Goal: Task Accomplishment & Management: Complete application form

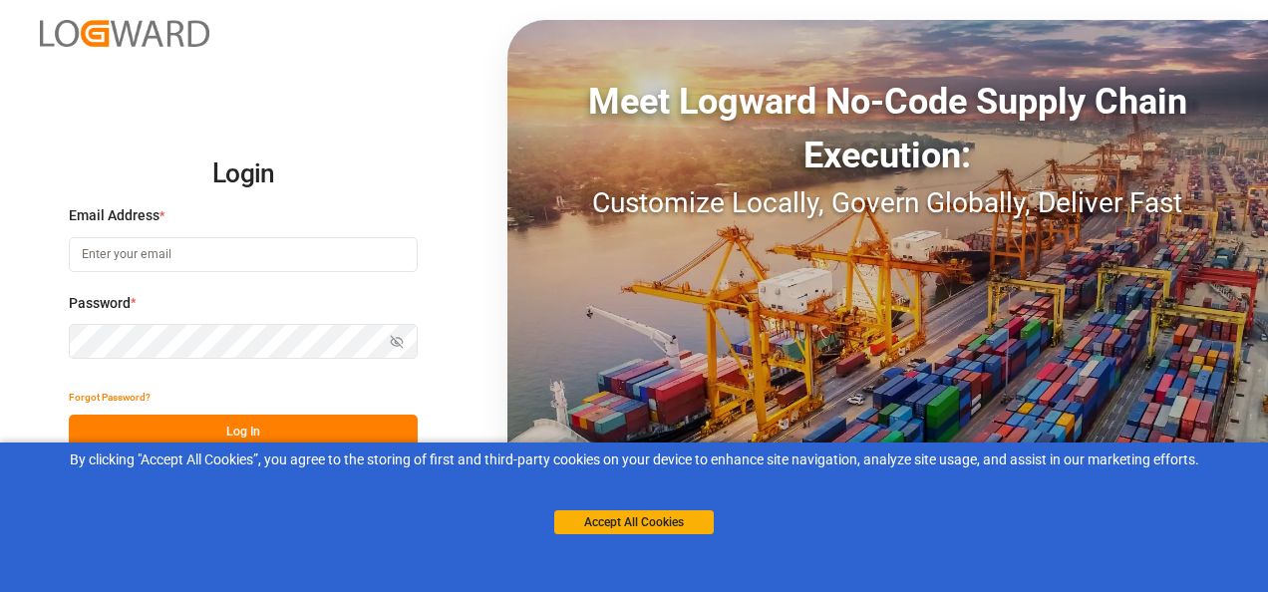
click at [629, 522] on button "Accept All Cookies" at bounding box center [634, 522] width 160 height 24
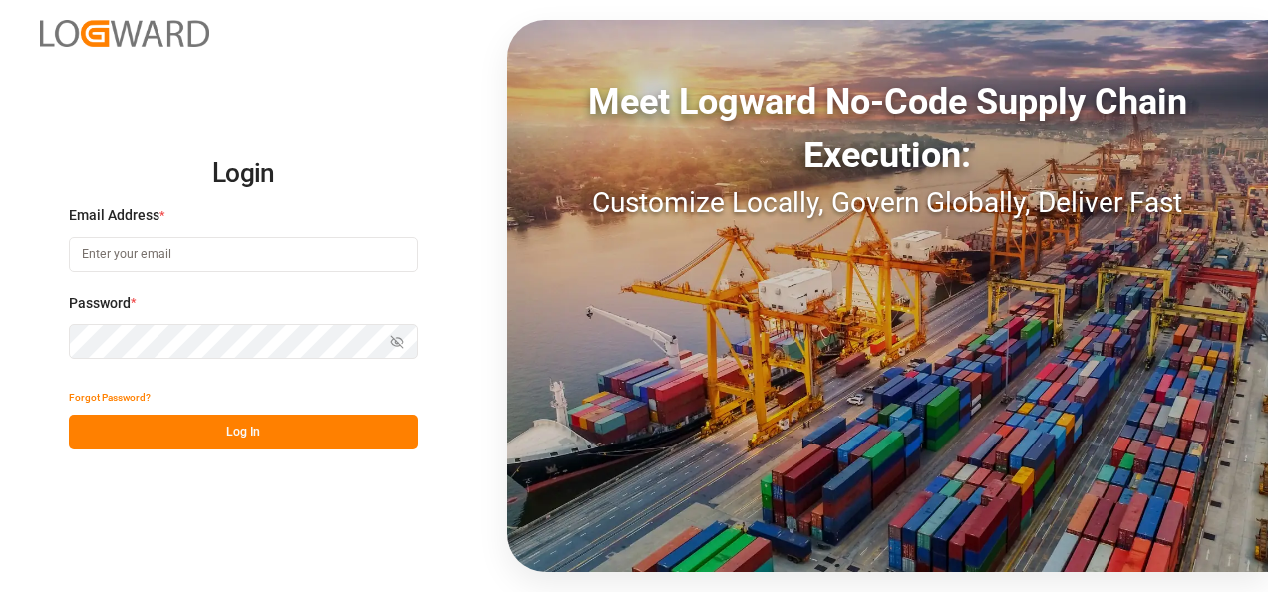
click at [250, 257] on input at bounding box center [243, 254] width 349 height 35
type input "[PERSON_NAME][EMAIL_ADDRESS][PERSON_NAME][DOMAIN_NAME]"
click at [297, 427] on button "Log In" at bounding box center [243, 432] width 349 height 35
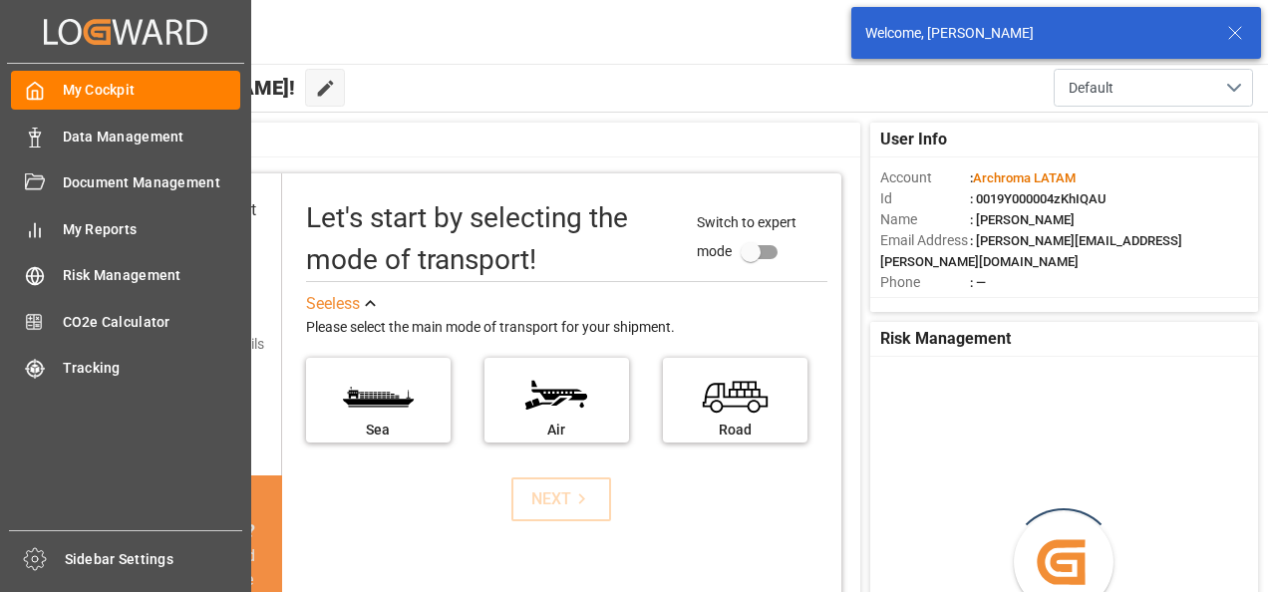
click at [63, 135] on span "Data Management" at bounding box center [152, 137] width 178 height 21
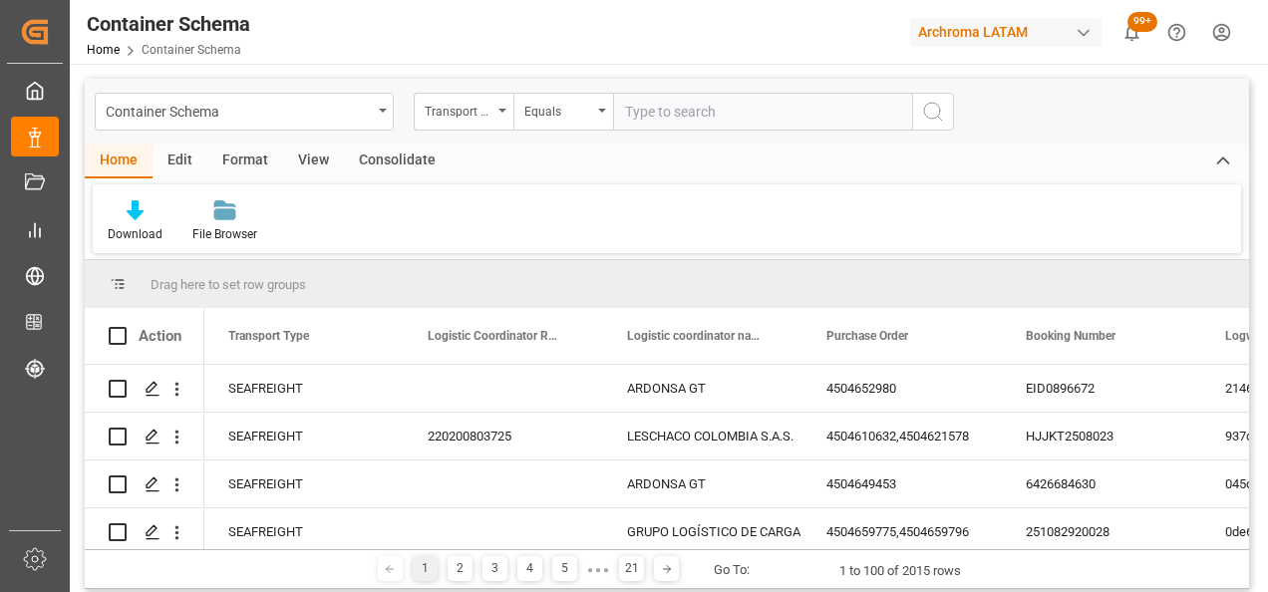
click at [370, 110] on div "Container Schema" at bounding box center [239, 110] width 266 height 25
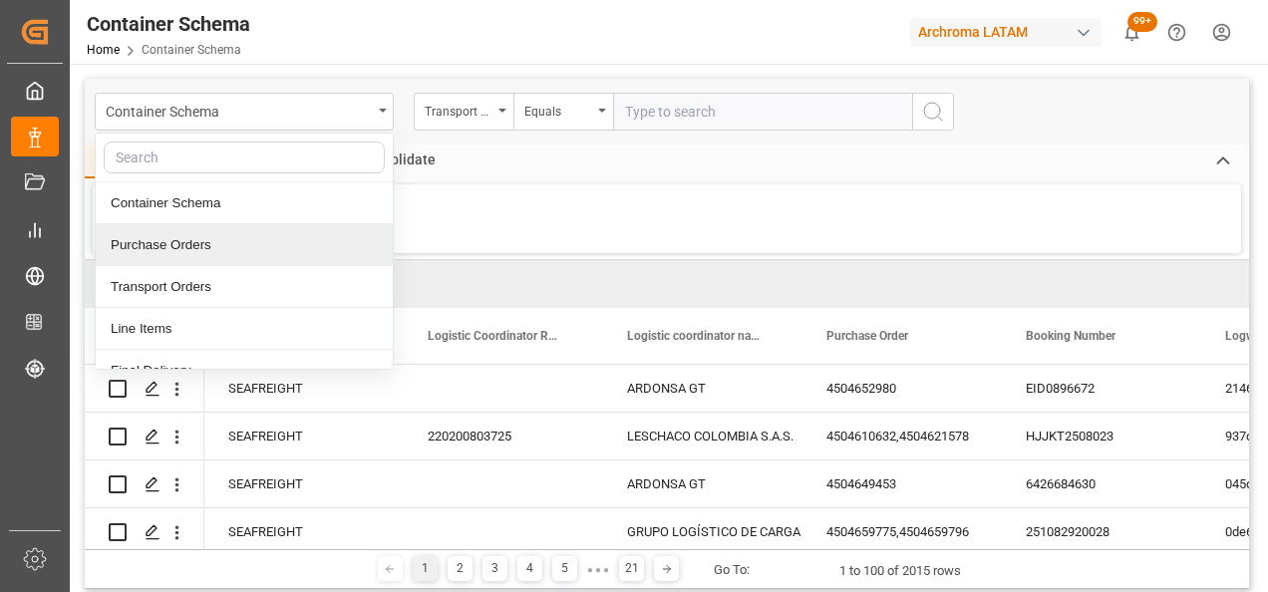
click at [173, 227] on div "Purchase Orders" at bounding box center [244, 245] width 297 height 42
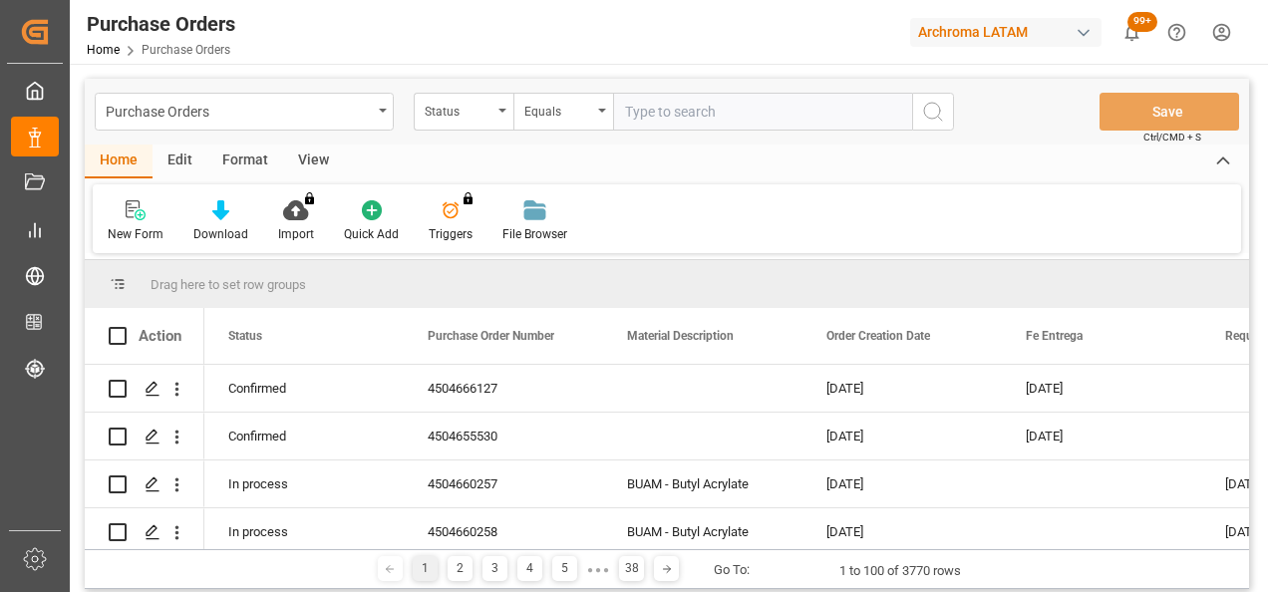
click at [499, 118] on div "Status" at bounding box center [464, 112] width 100 height 38
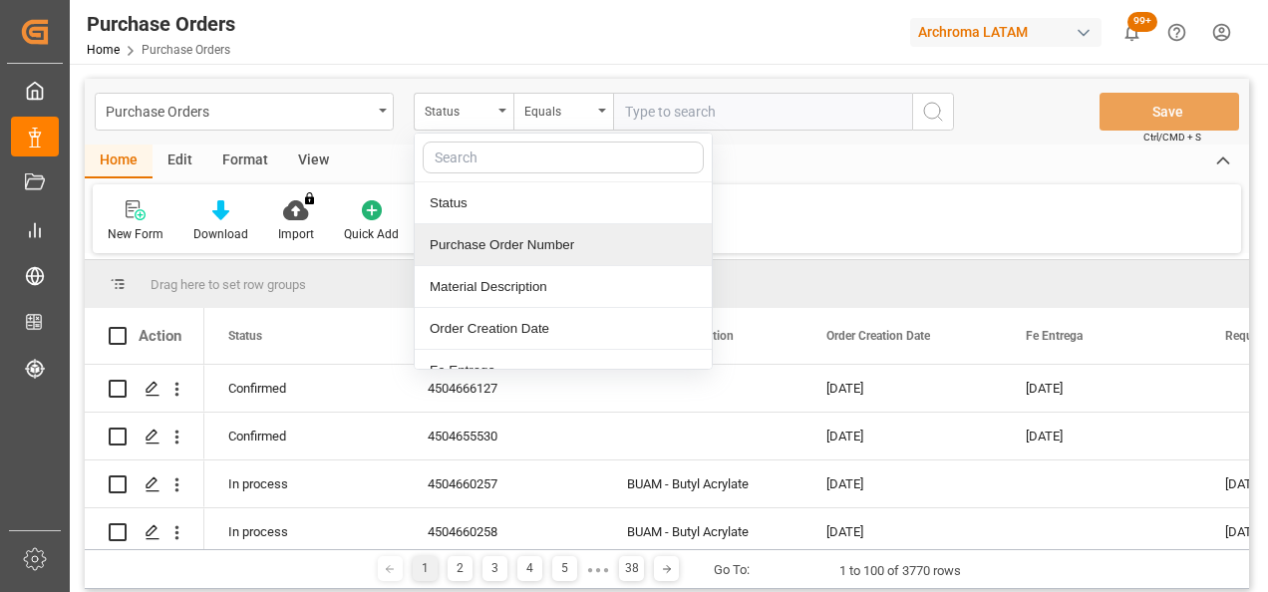
click at [496, 249] on div "Purchase Order Number" at bounding box center [563, 245] width 297 height 42
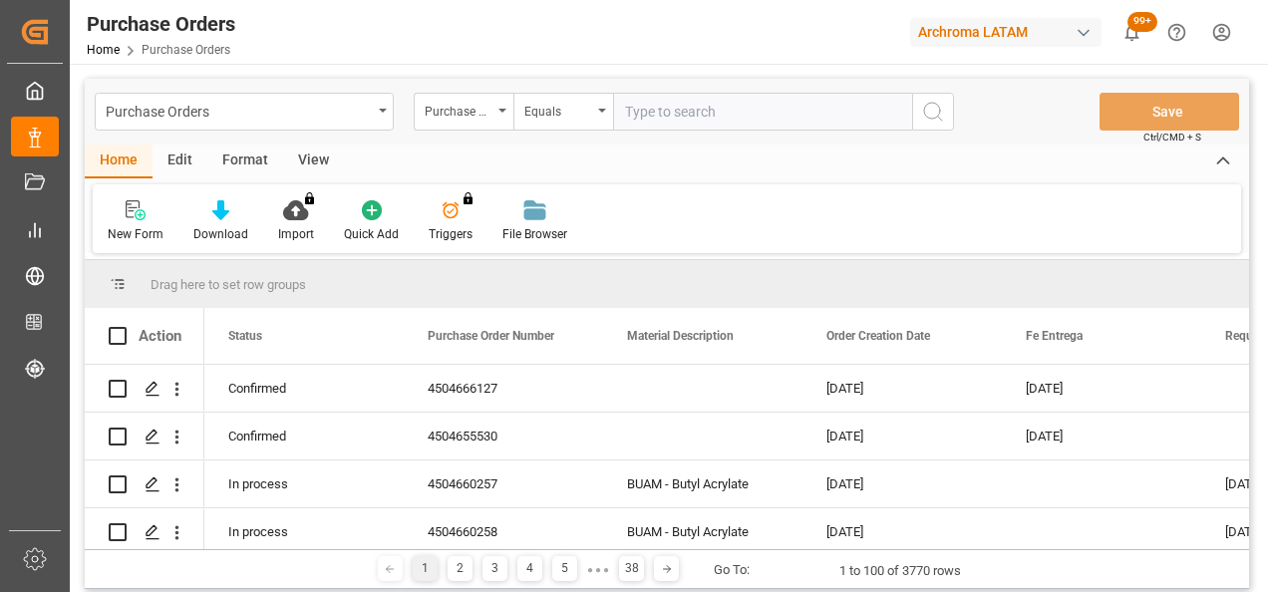
click at [637, 112] on input "text" at bounding box center [762, 112] width 299 height 38
paste input "4504629886"
type input "4504629886"
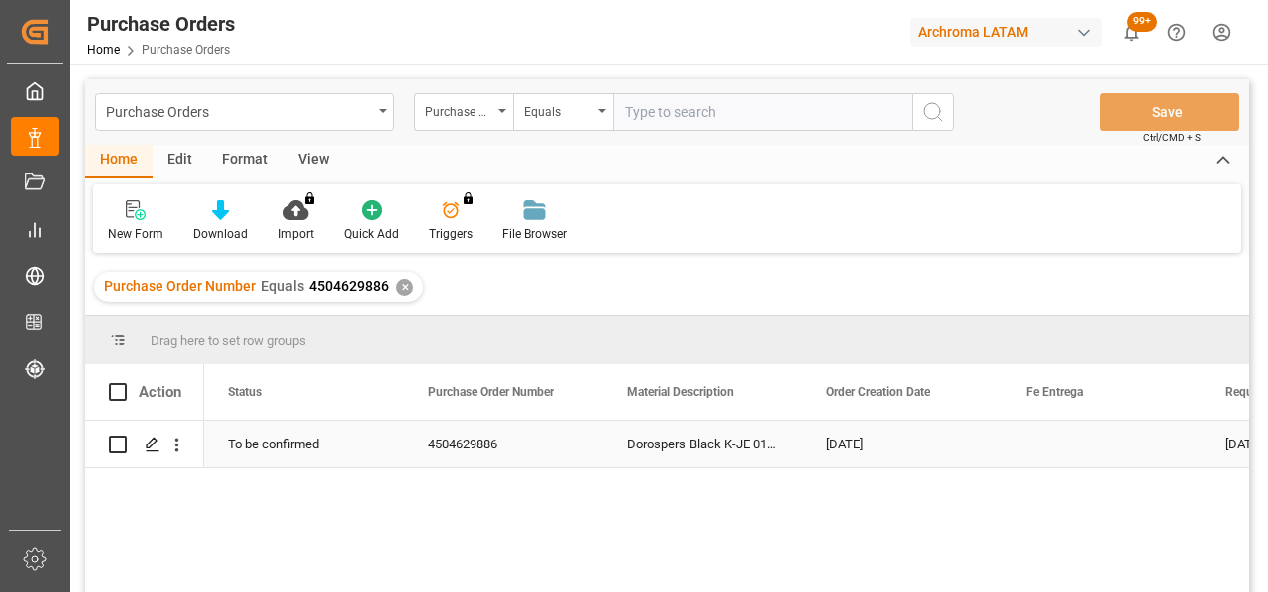
click at [152, 447] on icon "Press SPACE to select this row." at bounding box center [153, 445] width 16 height 16
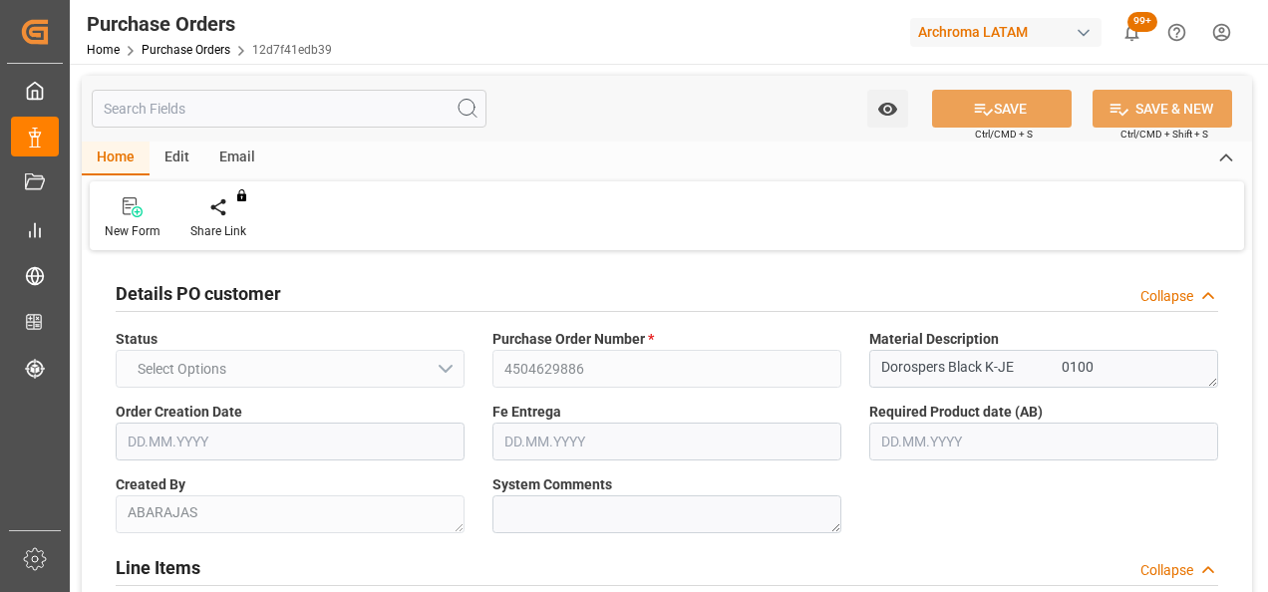
type input "1"
type input "[DATE]"
drag, startPoint x: 680, startPoint y: 280, endPoint x: 667, endPoint y: 324, distance: 45.7
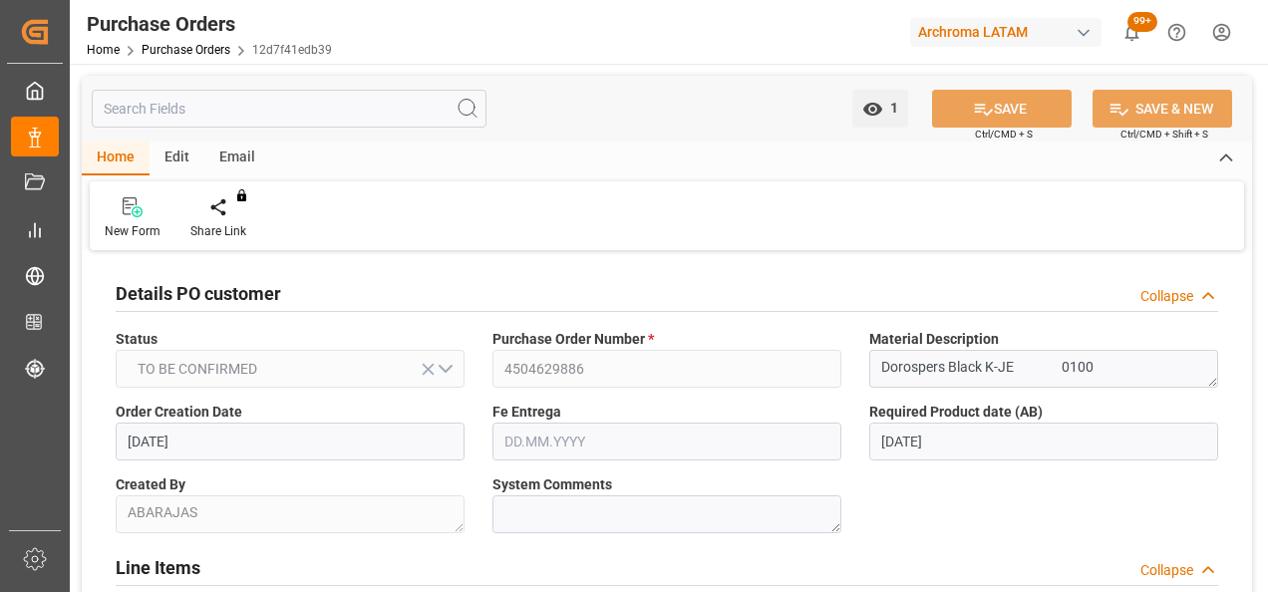
click at [680, 280] on div "Details PO customer Collapse" at bounding box center [667, 292] width 1103 height 38
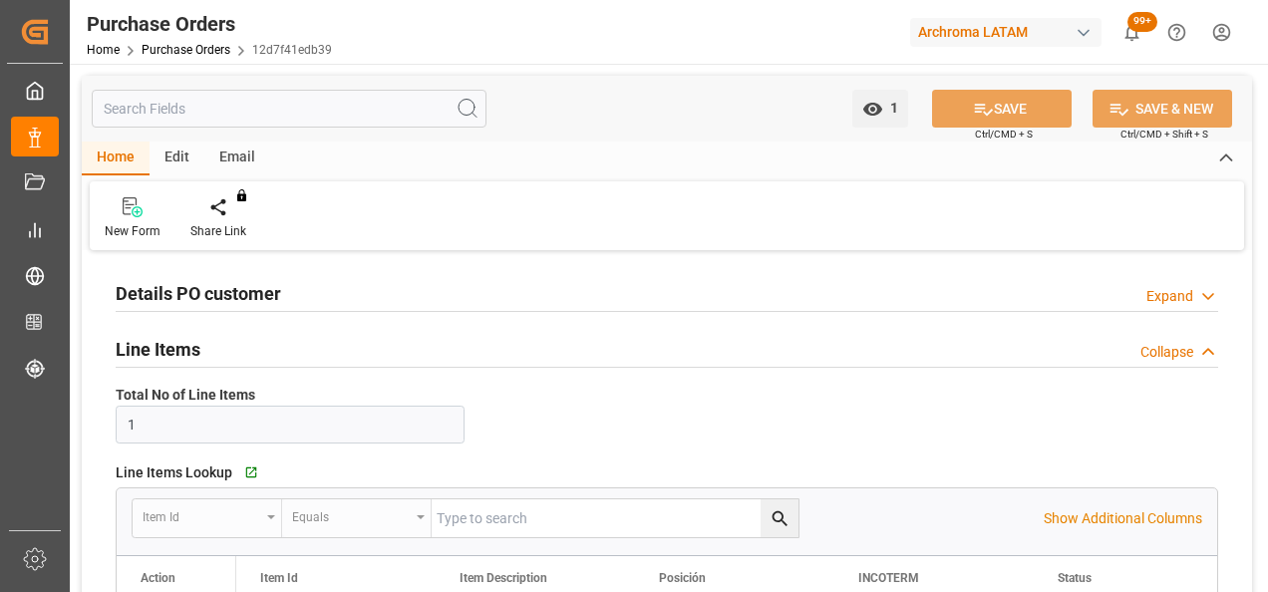
click at [670, 293] on div "Details PO customer Expand" at bounding box center [667, 292] width 1103 height 38
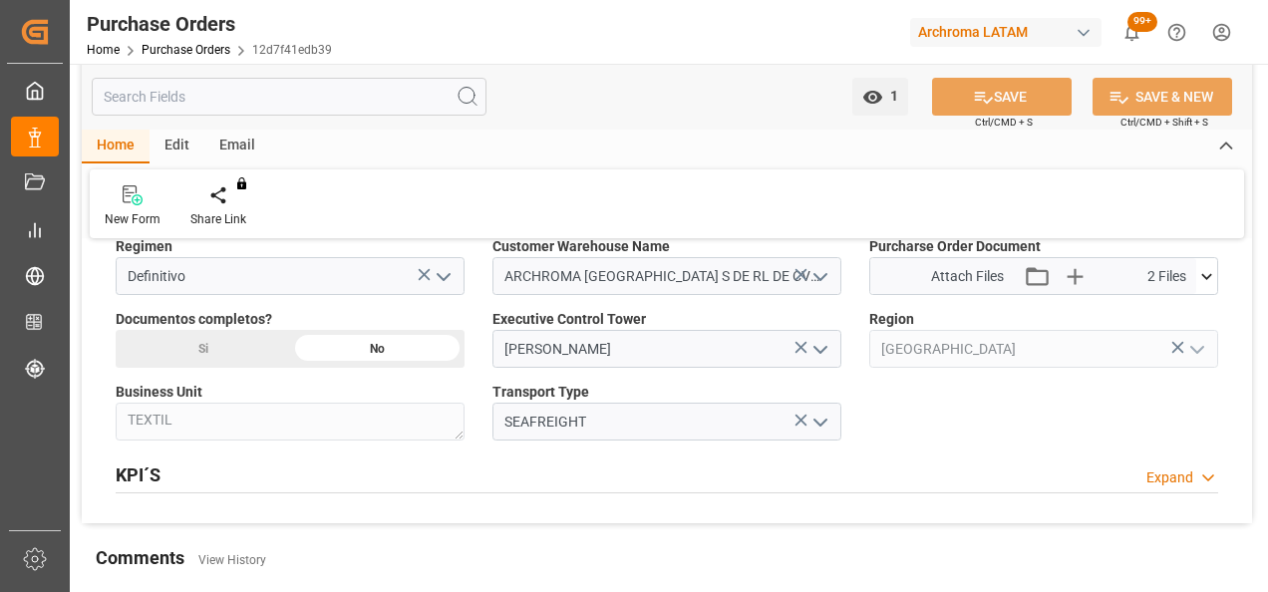
scroll to position [1695, 0]
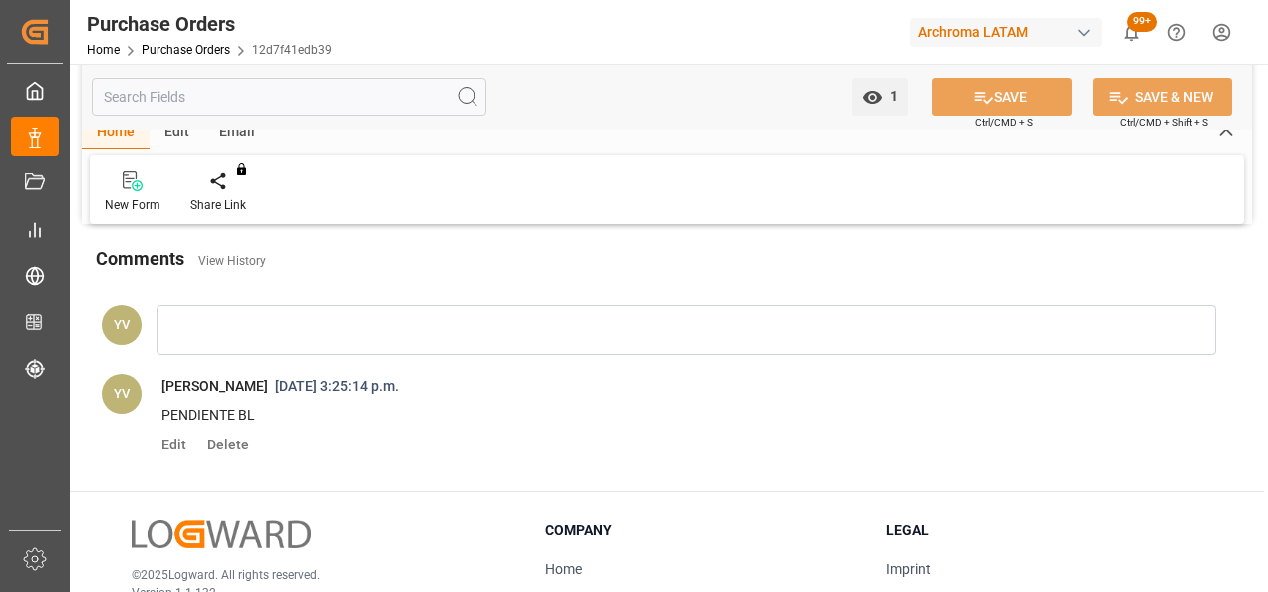
click at [208, 55] on link "Purchase Orders" at bounding box center [186, 50] width 89 height 14
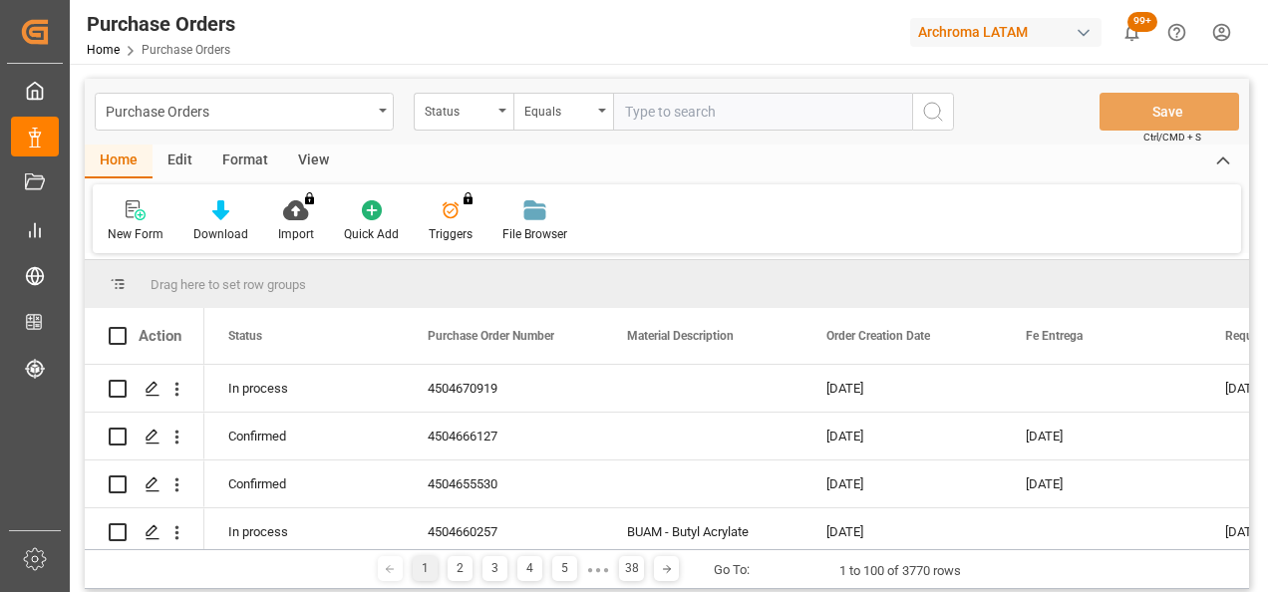
click at [471, 111] on div "Status" at bounding box center [459, 109] width 68 height 23
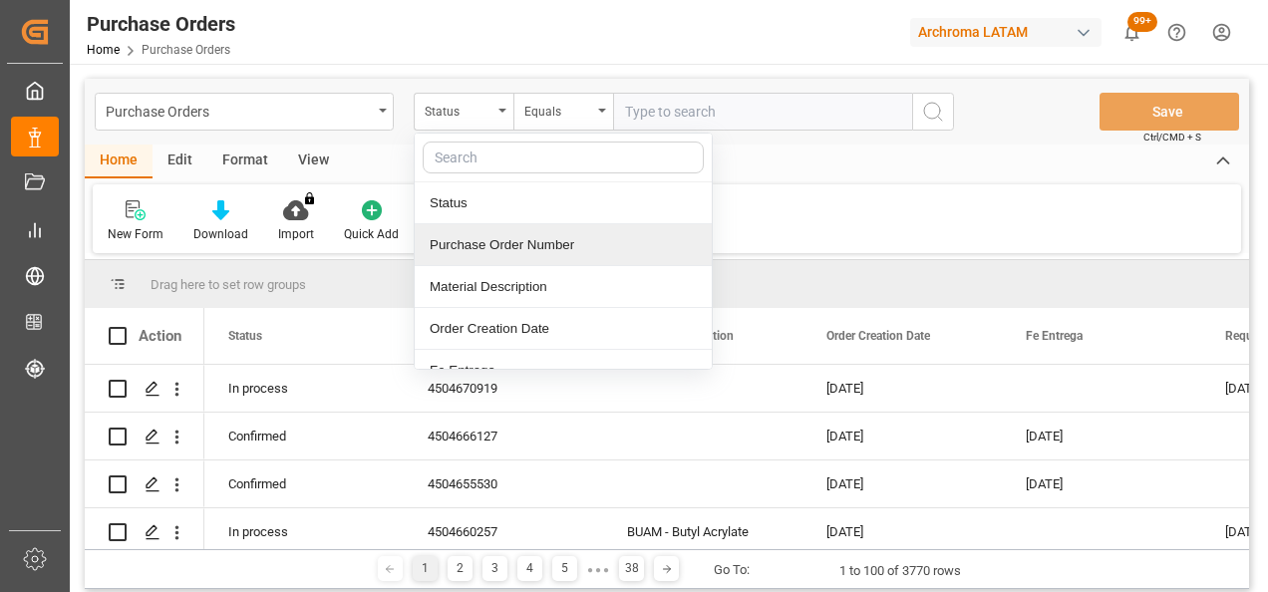
click at [496, 229] on div "Purchase Order Number" at bounding box center [563, 245] width 297 height 42
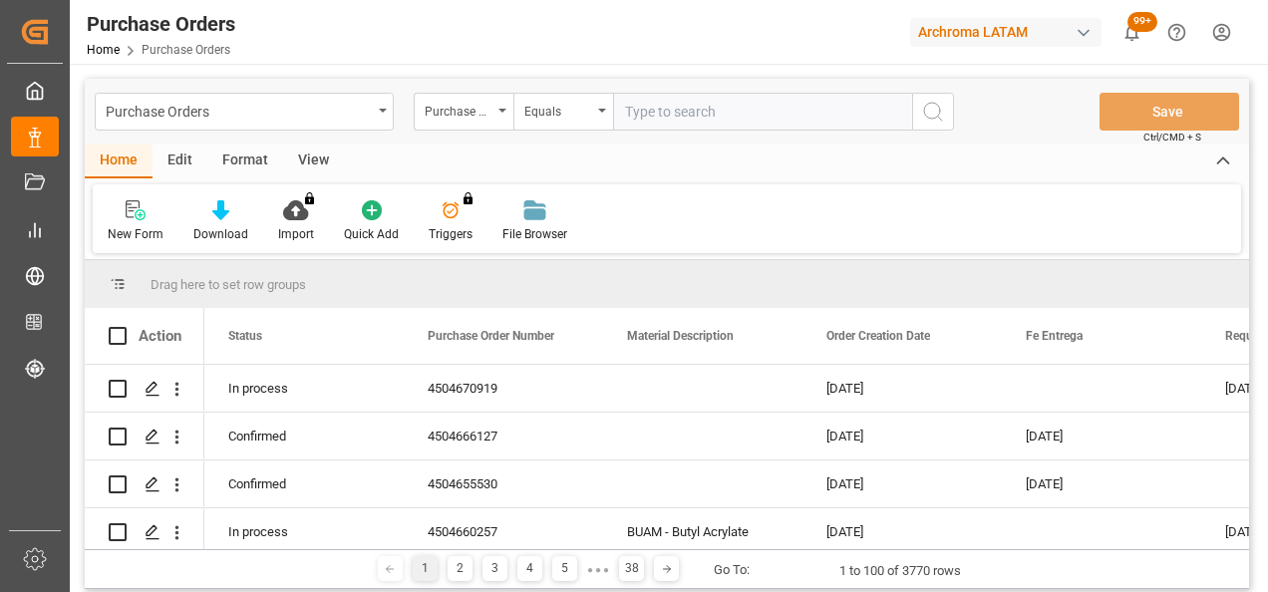
click at [672, 117] on input "text" at bounding box center [762, 112] width 299 height 38
paste input "4504646345"
type input "4504646345"
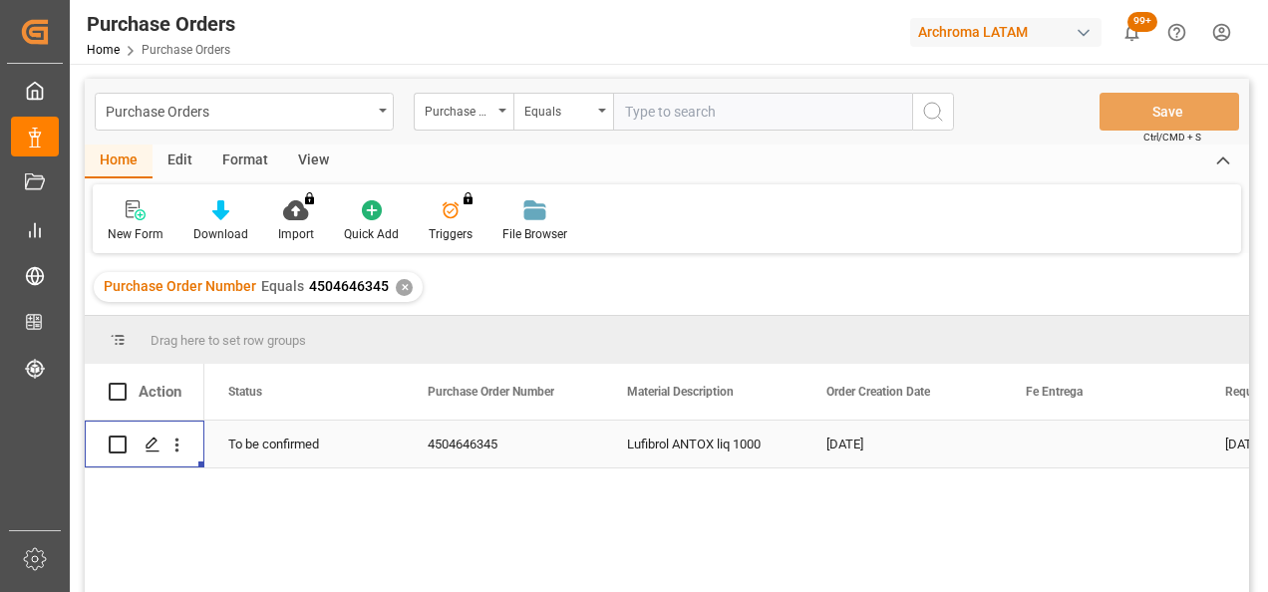
click at [158, 445] on icon "Press SPACE to select this row." at bounding box center [153, 445] width 16 height 16
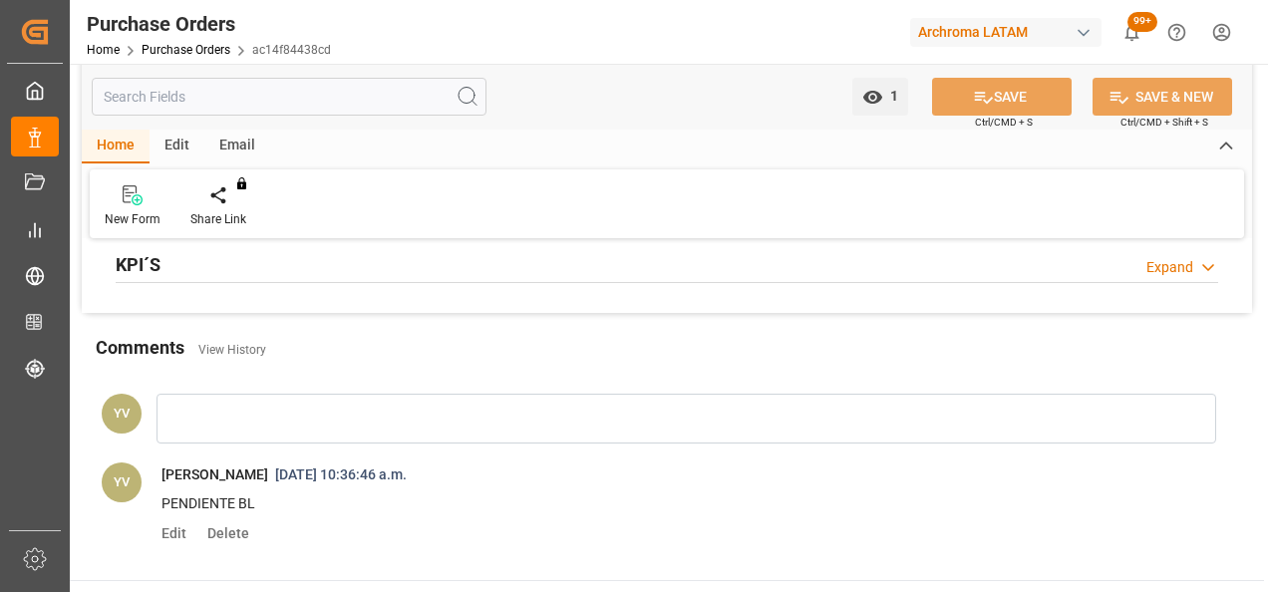
scroll to position [1695, 0]
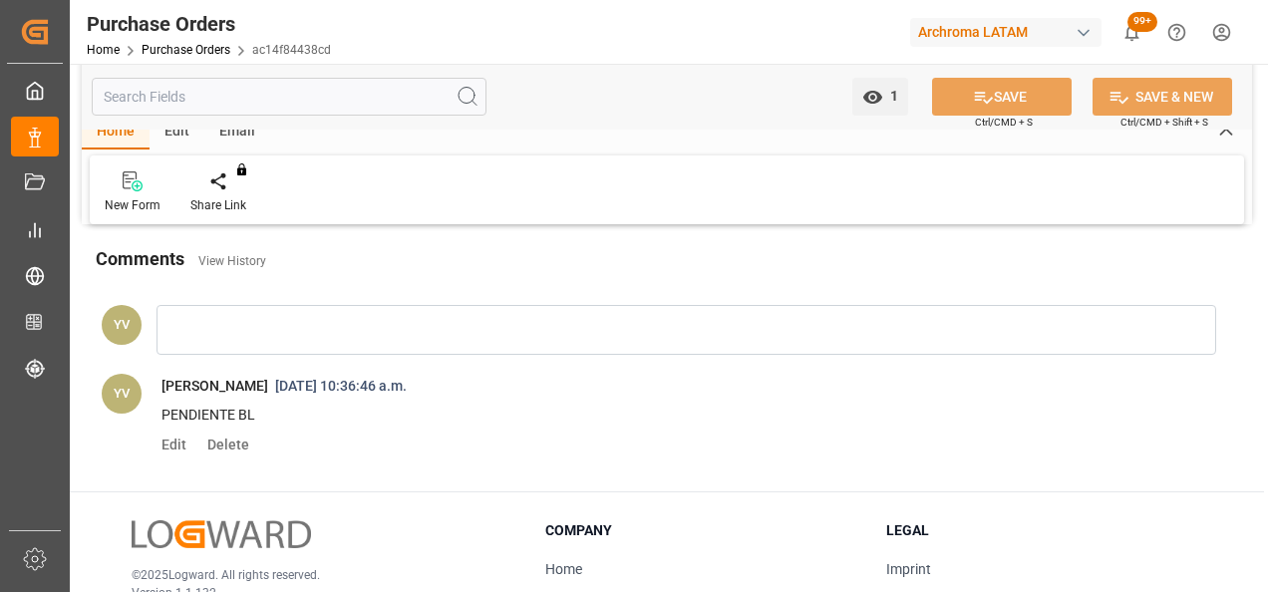
click at [207, 54] on link "Purchase Orders" at bounding box center [186, 50] width 89 height 14
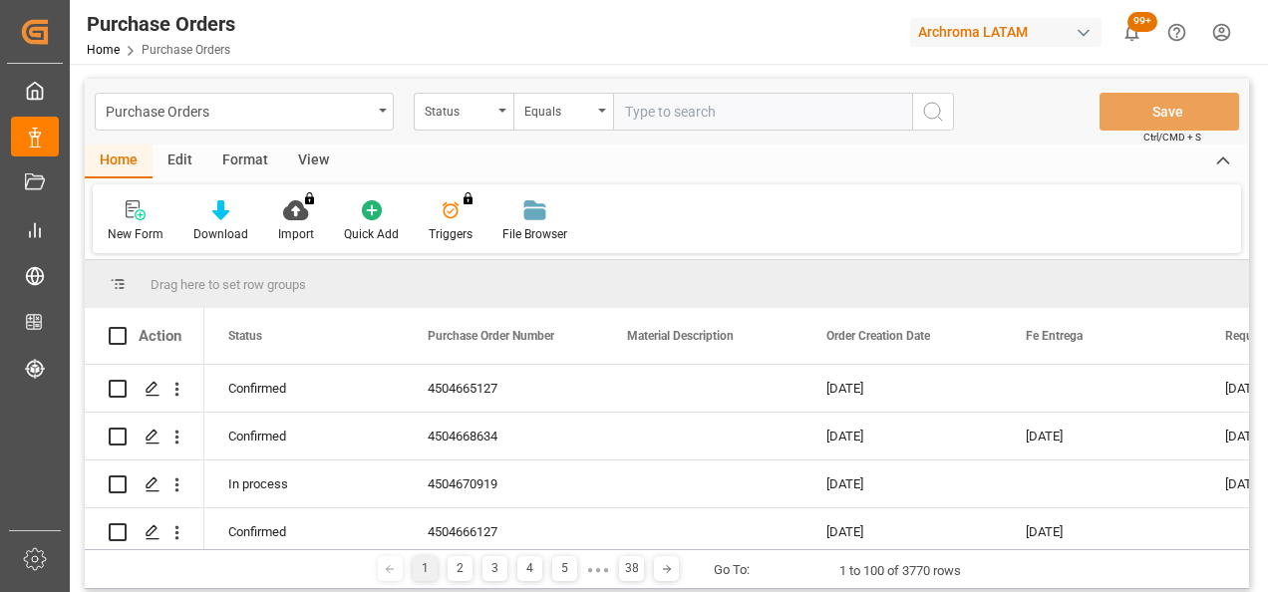
click at [476, 121] on div "Status" at bounding box center [464, 112] width 100 height 38
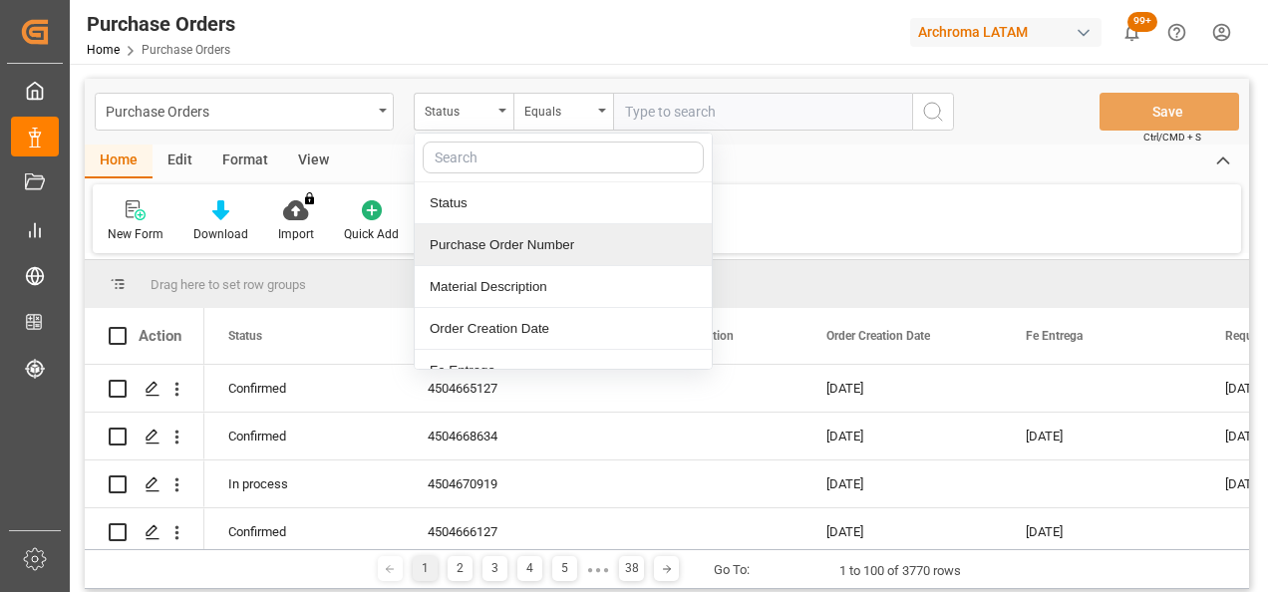
drag, startPoint x: 514, startPoint y: 245, endPoint x: 642, endPoint y: 161, distance: 152.6
click at [514, 245] on div "Purchase Order Number" at bounding box center [563, 245] width 297 height 42
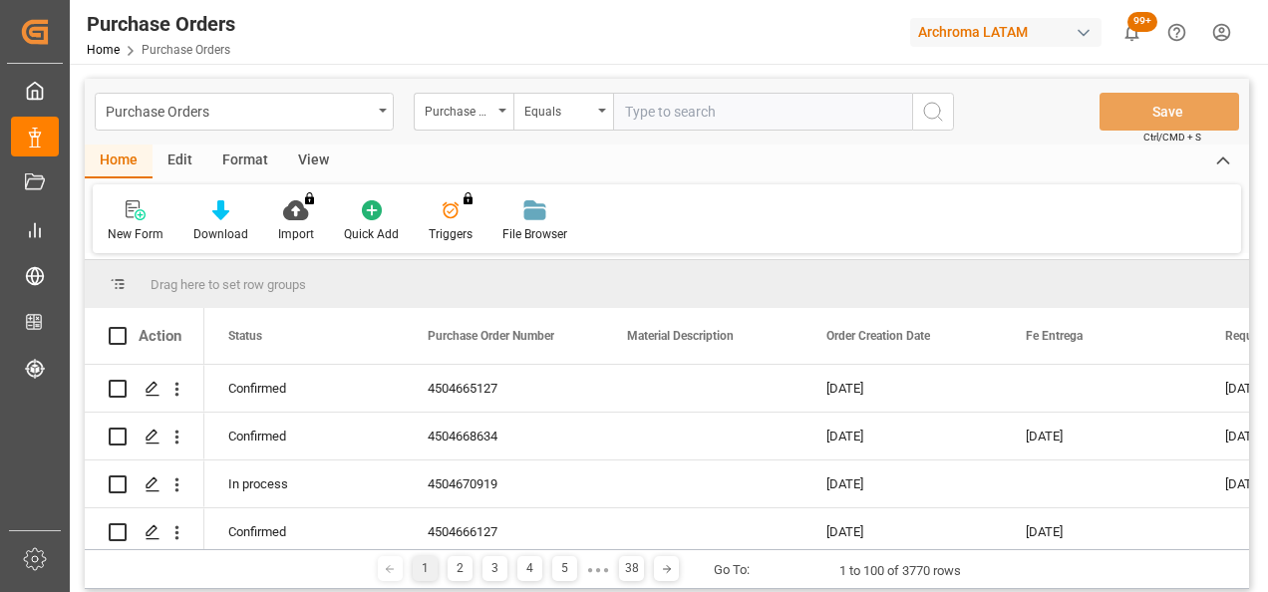
click at [716, 102] on input "text" at bounding box center [762, 112] width 299 height 38
paste input "4504658629"
type input "4504658629"
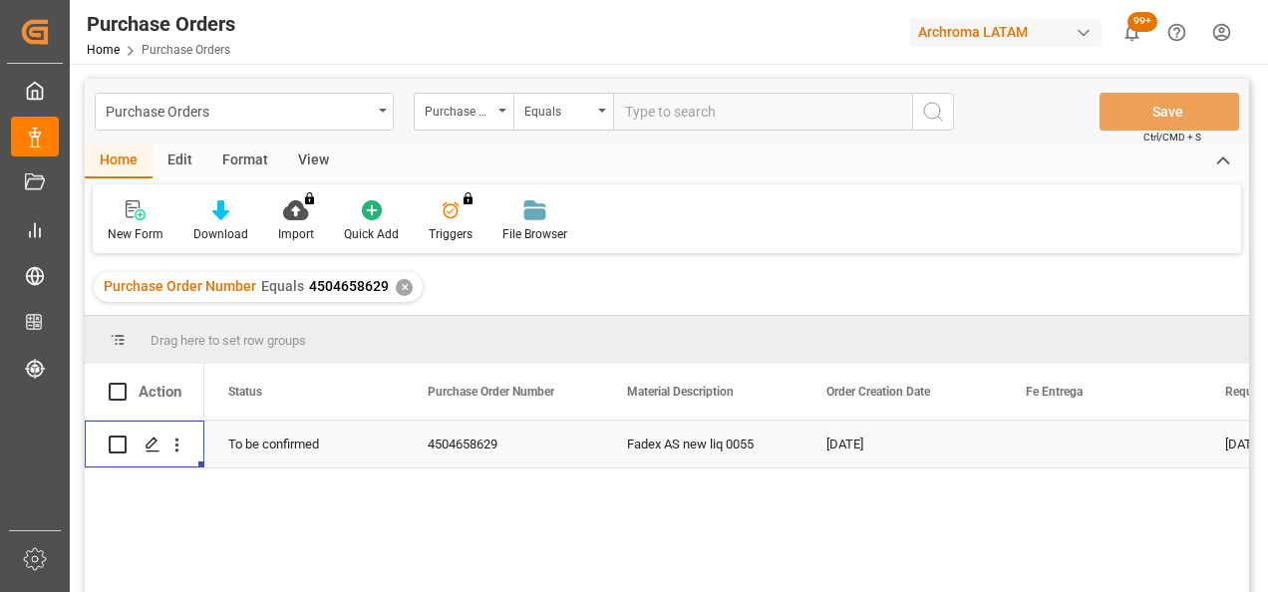
click at [161, 447] on div "Press SPACE to select this row." at bounding box center [152, 445] width 30 height 37
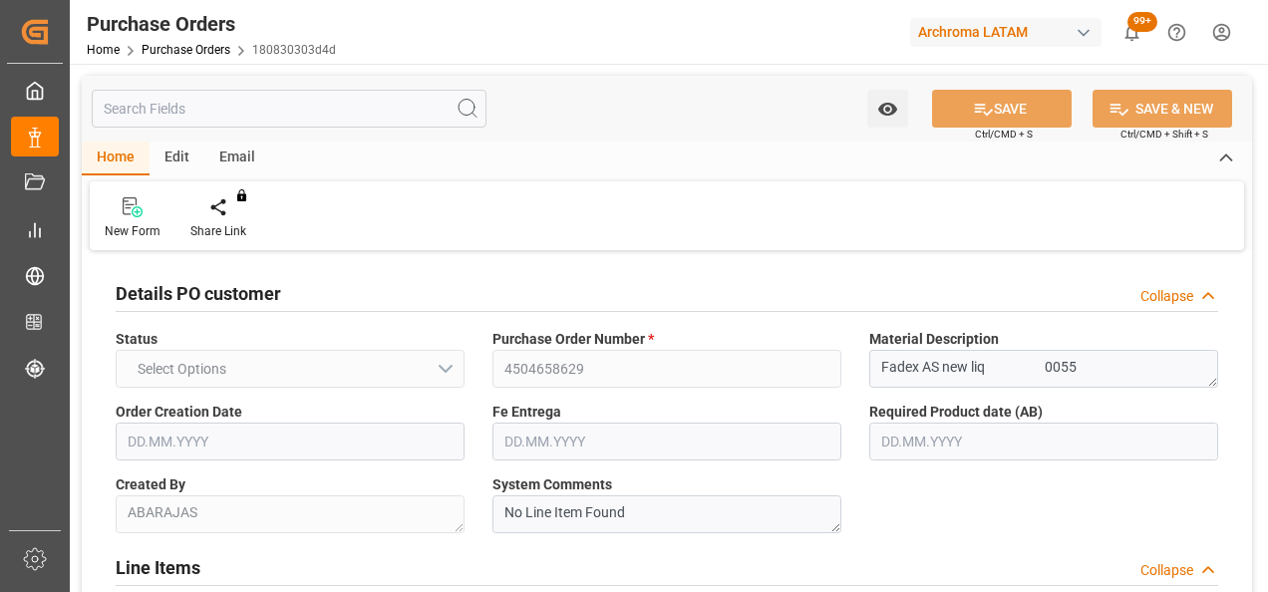
type input "1"
type input "[DATE]"
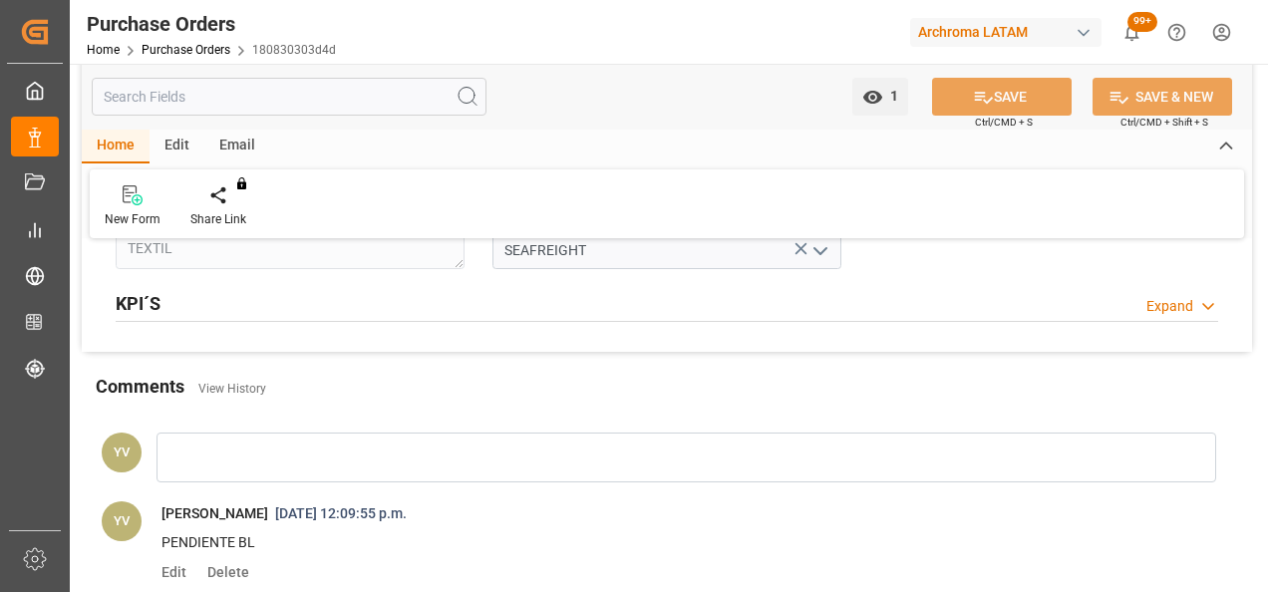
scroll to position [1495, 0]
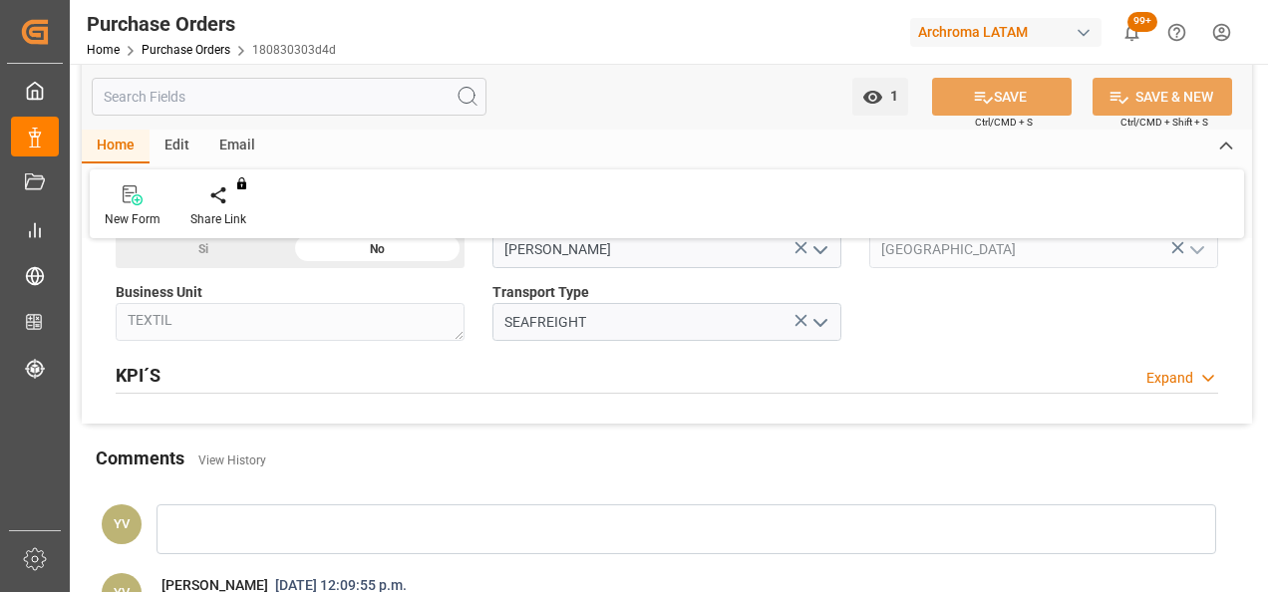
click at [212, 51] on link "Purchase Orders" at bounding box center [186, 50] width 89 height 14
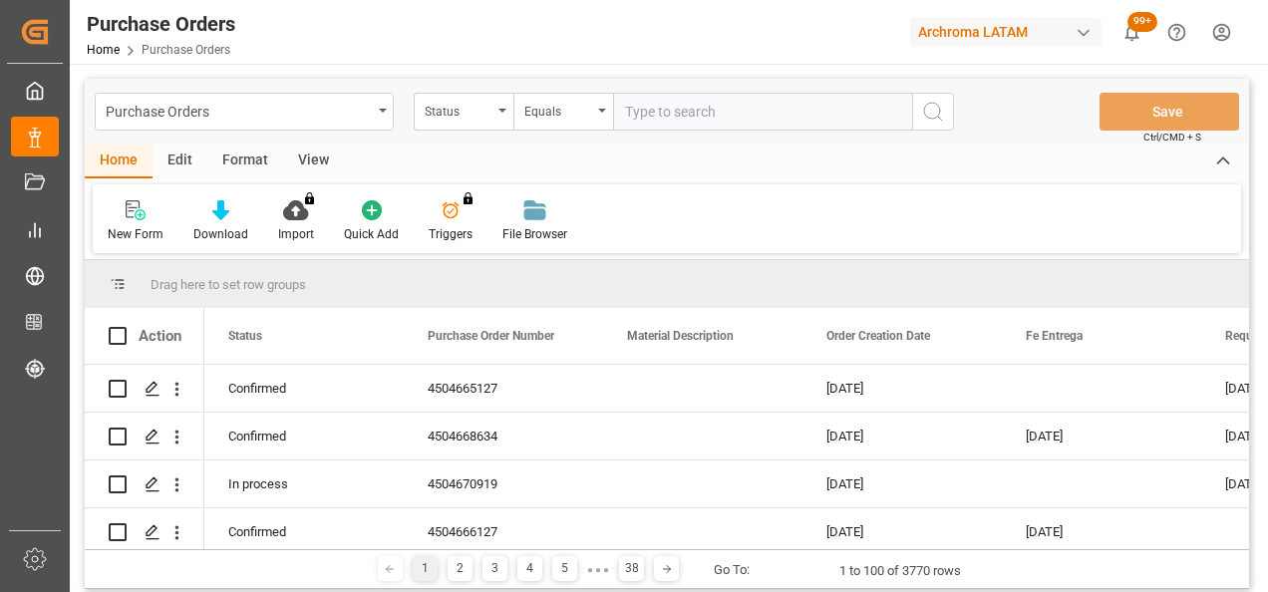
click at [498, 119] on div "Status" at bounding box center [464, 112] width 100 height 38
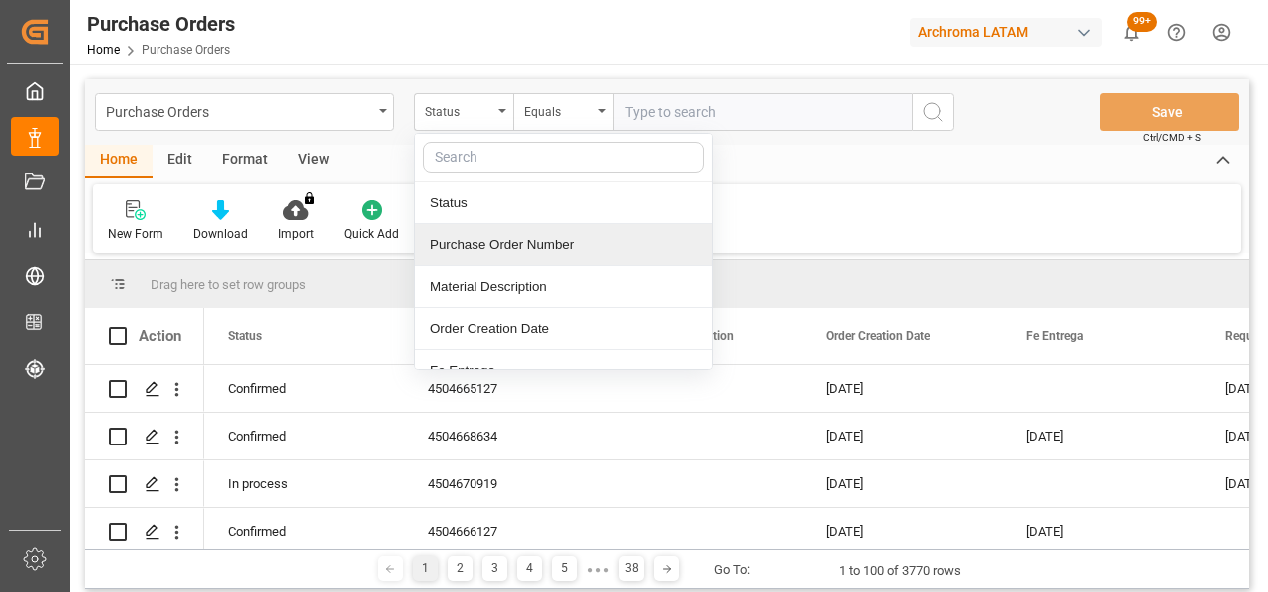
click at [510, 253] on div "Purchase Order Number" at bounding box center [563, 245] width 297 height 42
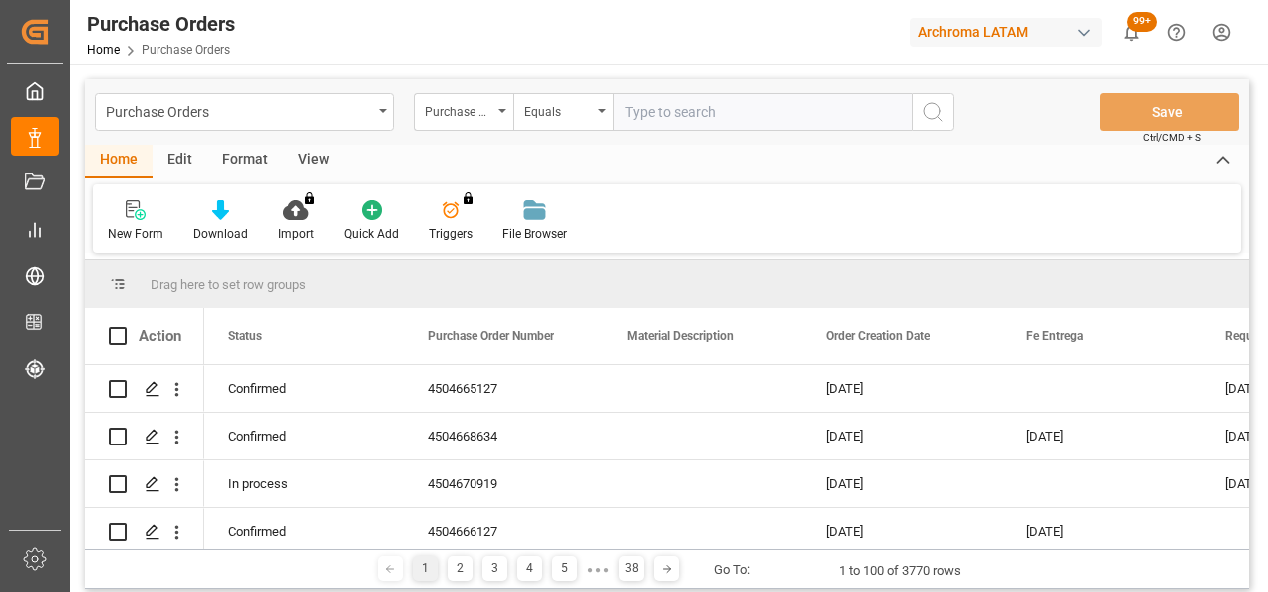
click at [666, 112] on input "text" at bounding box center [762, 112] width 299 height 38
paste input "4504658630"
type input "4504658630"
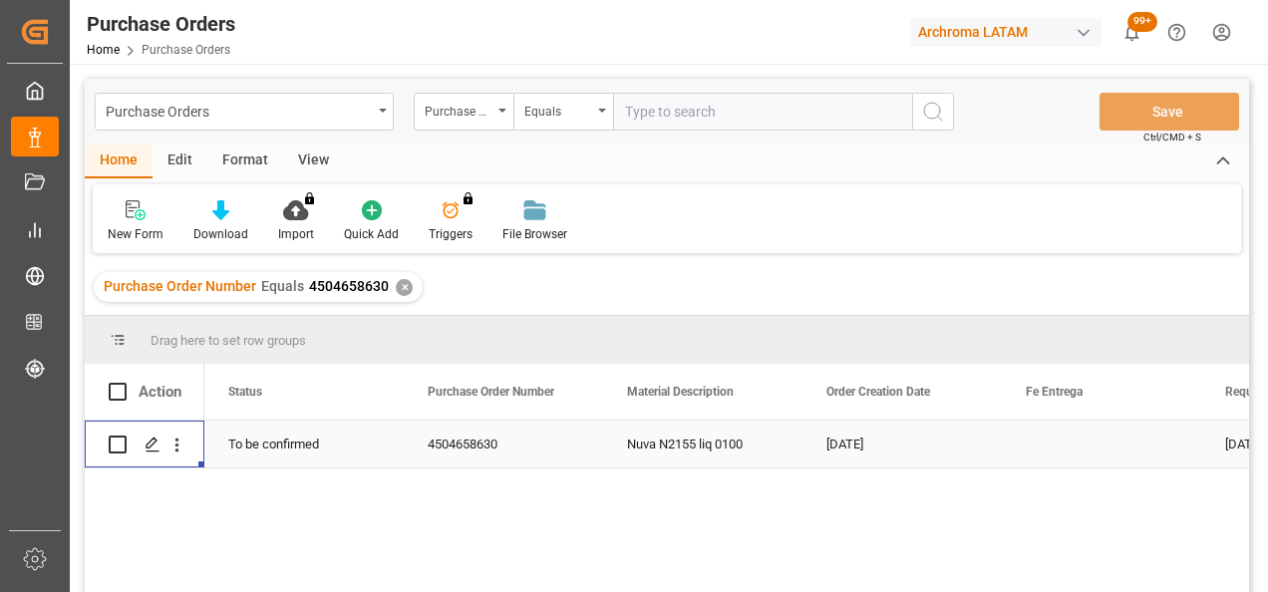
click at [149, 457] on div "Press SPACE to select this row." at bounding box center [152, 445] width 30 height 37
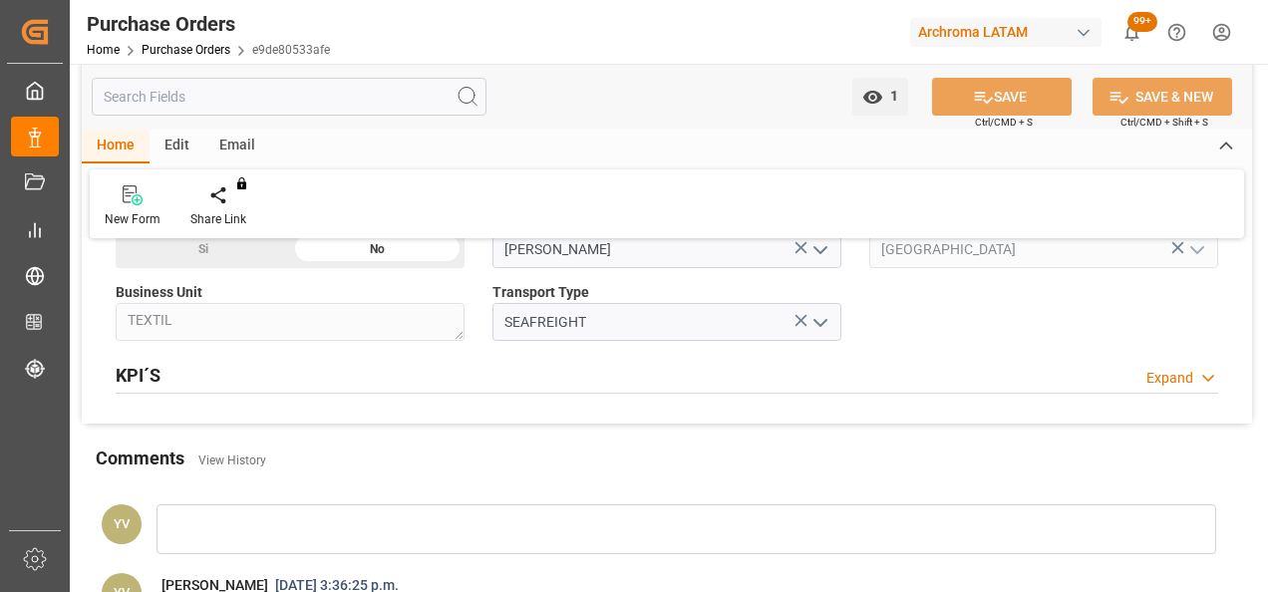
scroll to position [1695, 0]
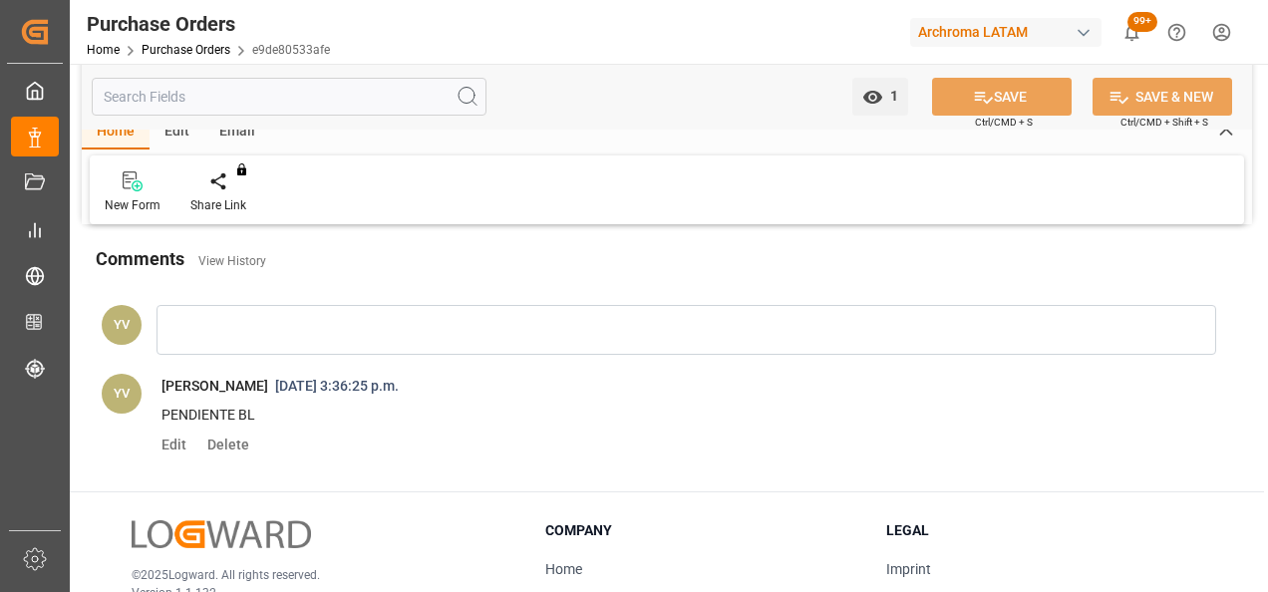
click at [207, 54] on link "Purchase Orders" at bounding box center [186, 50] width 89 height 14
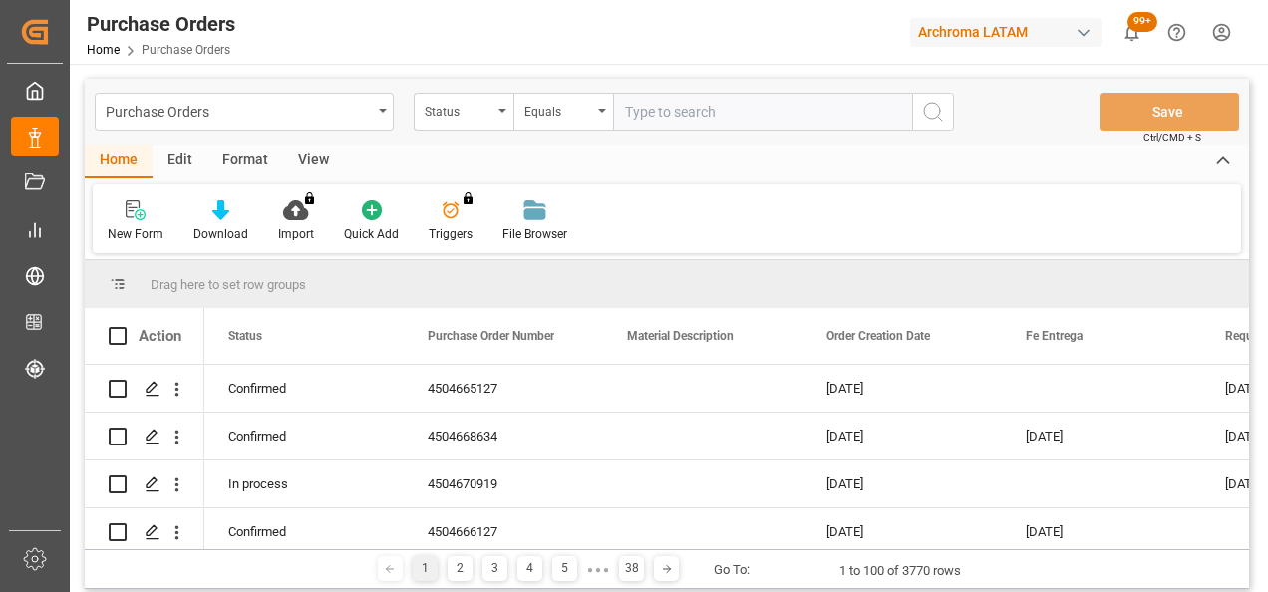
click at [491, 116] on div "Status" at bounding box center [459, 109] width 68 height 23
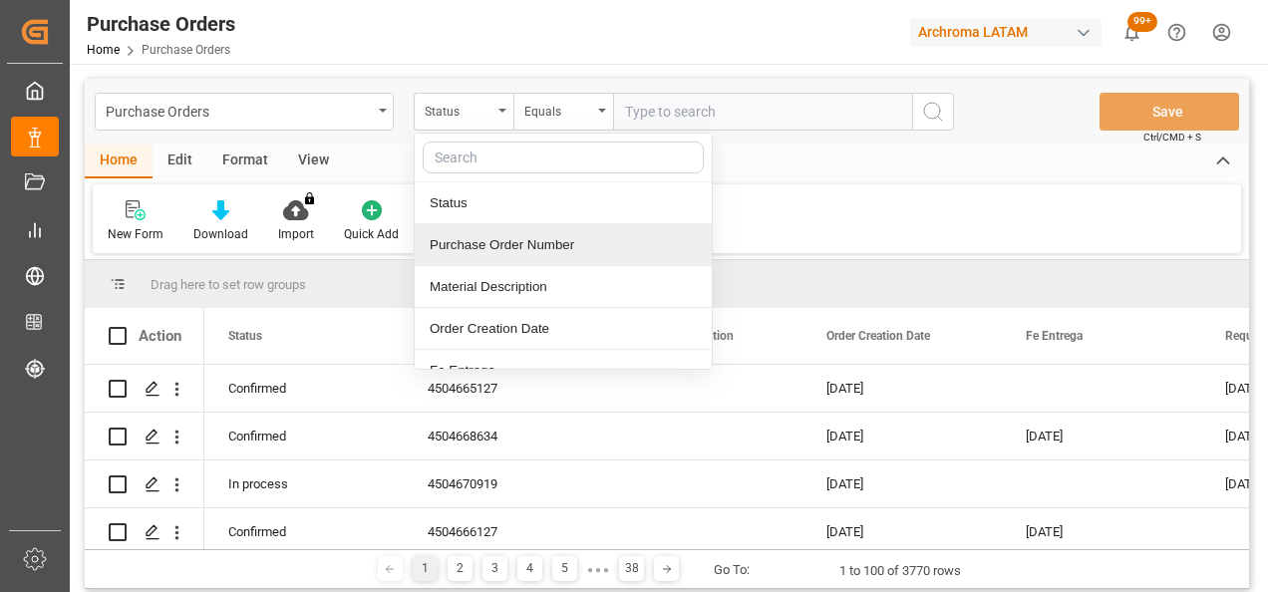
click at [520, 239] on div "Purchase Order Number" at bounding box center [563, 245] width 297 height 42
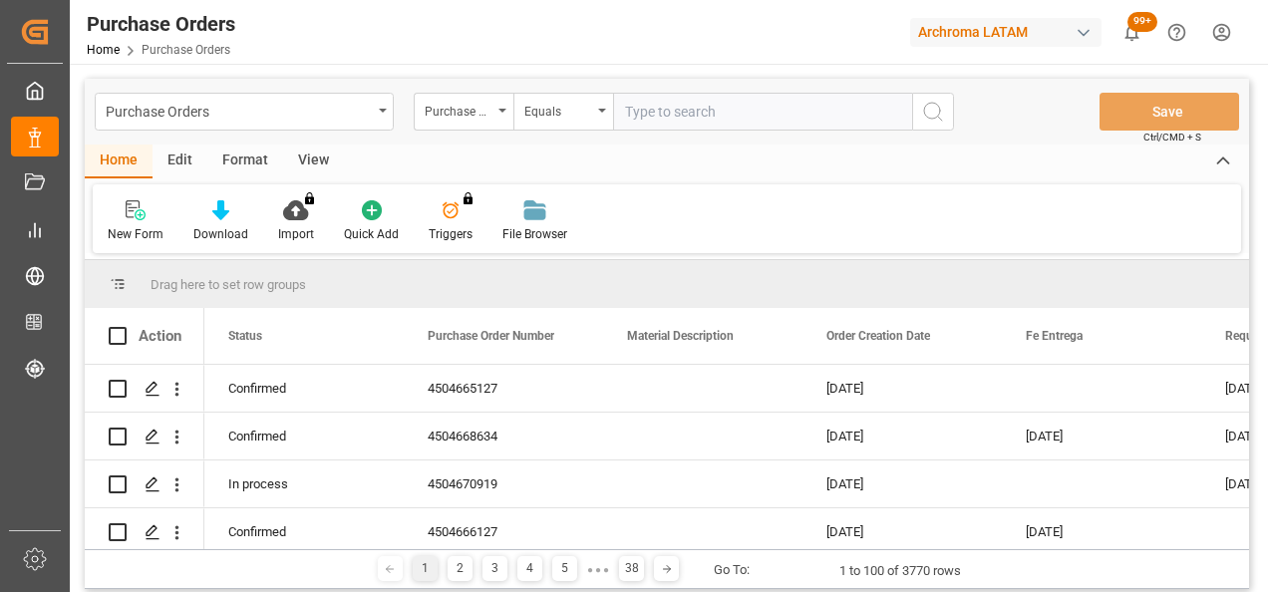
click at [685, 112] on input "text" at bounding box center [762, 112] width 299 height 38
paste input "4504661334"
type input "4504661334"
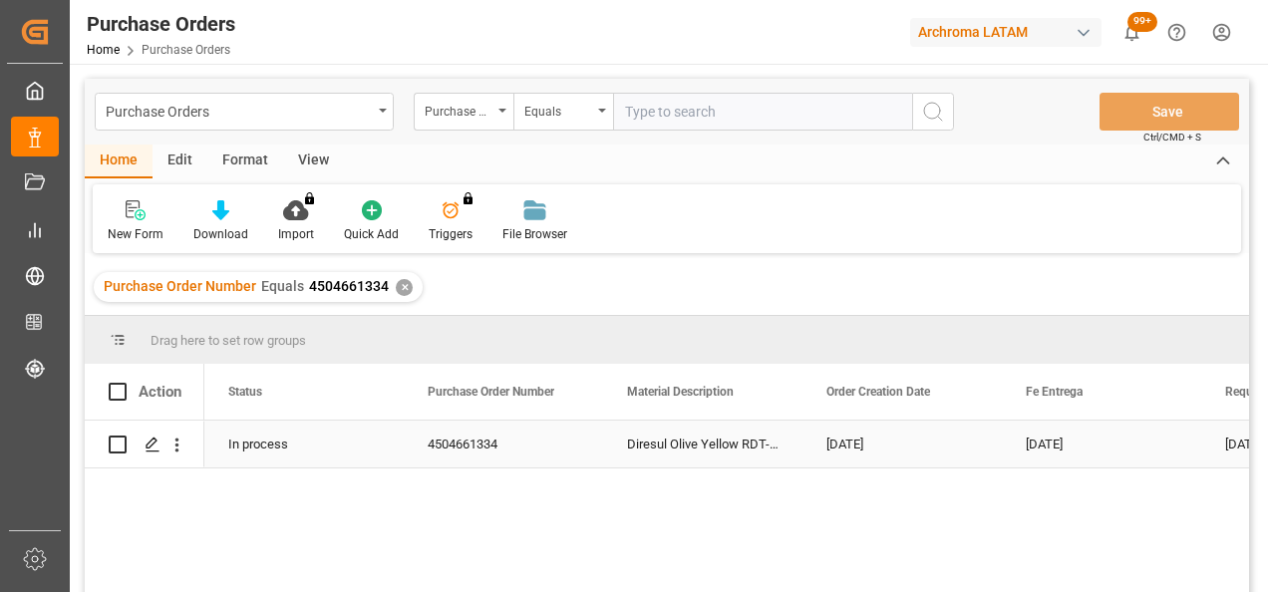
click at [150, 445] on icon "Press SPACE to select this row." at bounding box center [153, 445] width 16 height 16
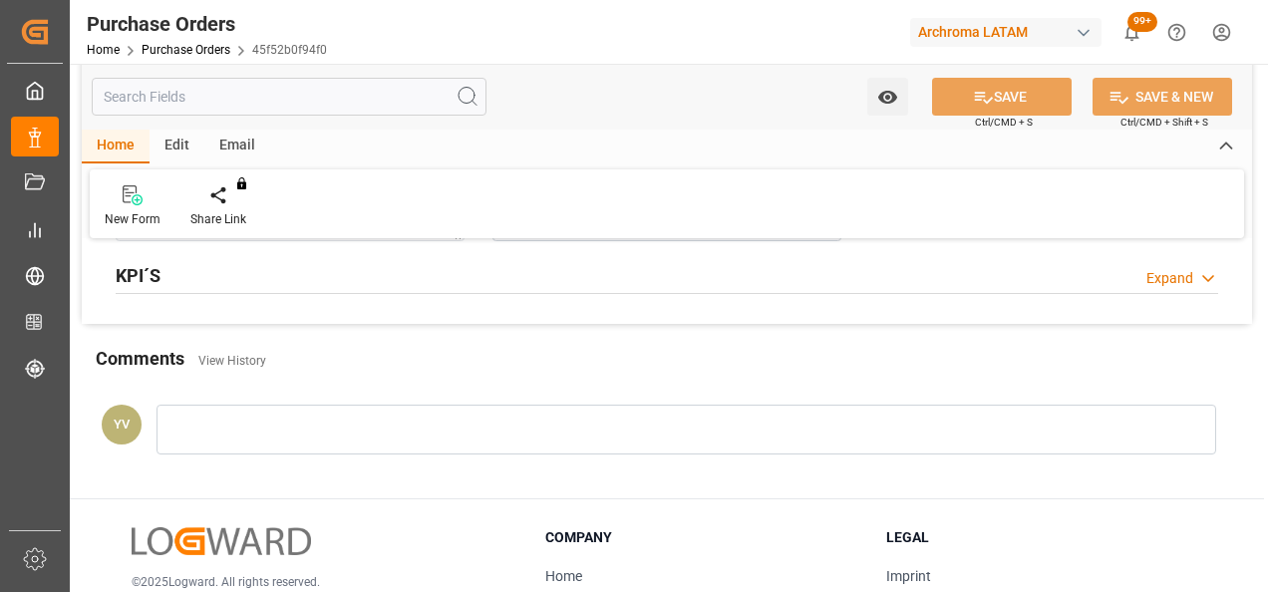
scroll to position [1695, 0]
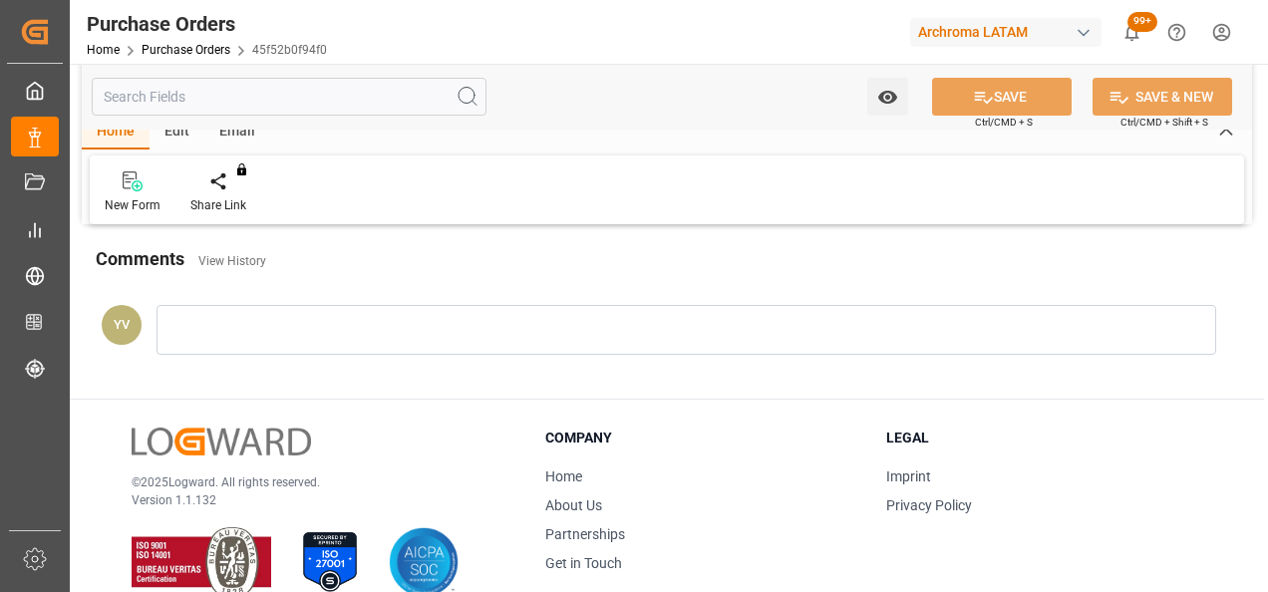
click at [159, 43] on link "Purchase Orders" at bounding box center [186, 50] width 89 height 14
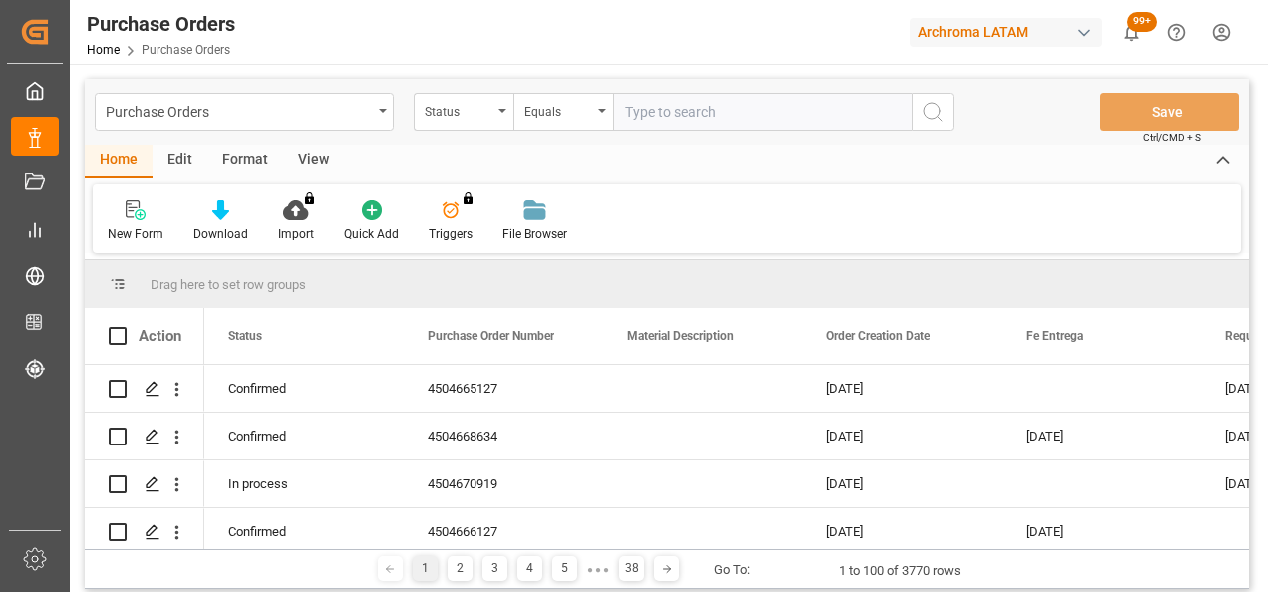
click at [461, 112] on div "Status" at bounding box center [459, 109] width 68 height 23
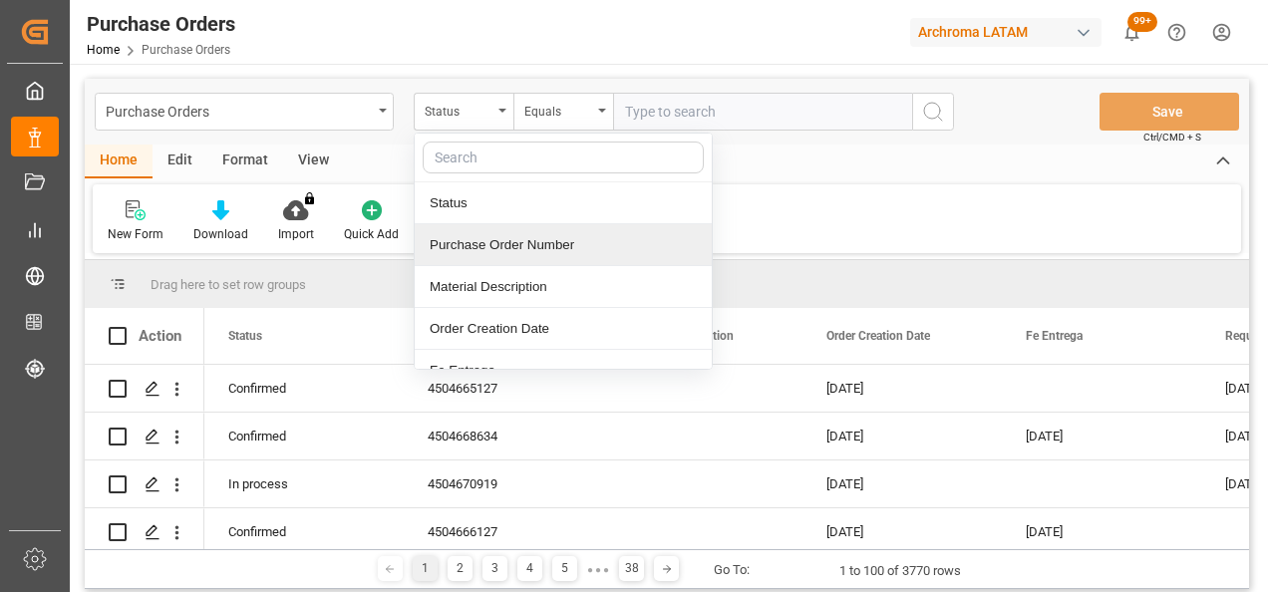
click at [486, 251] on div "Purchase Order Number" at bounding box center [563, 245] width 297 height 42
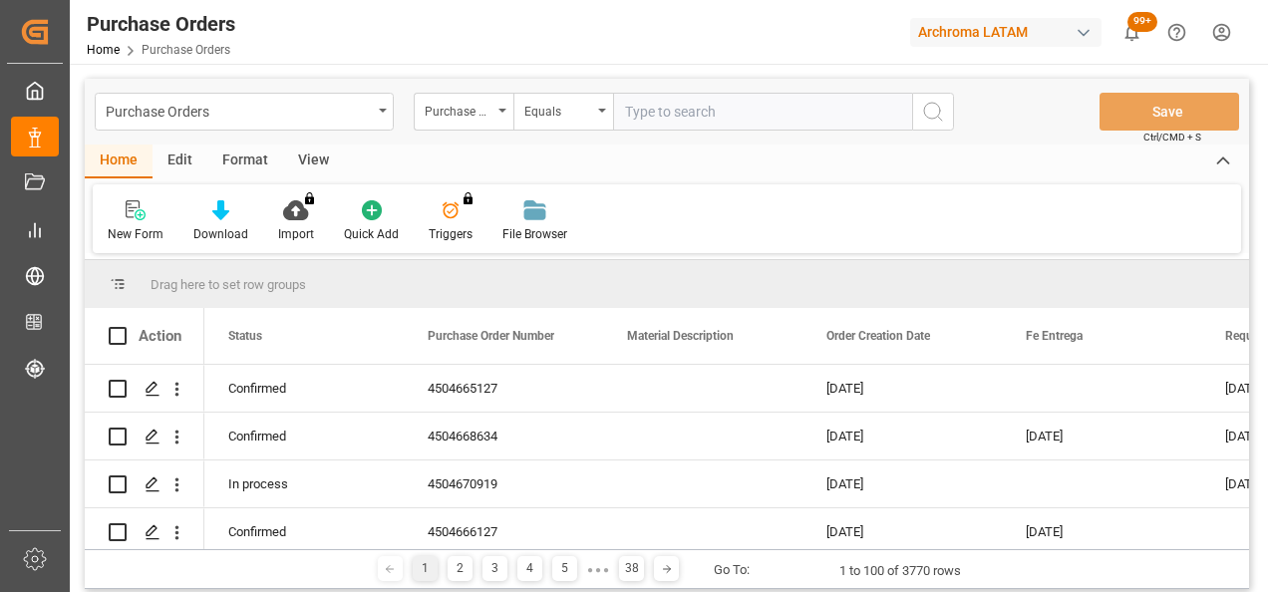
click at [734, 94] on input "text" at bounding box center [762, 112] width 299 height 38
paste input "4504664672"
type input "4504664672"
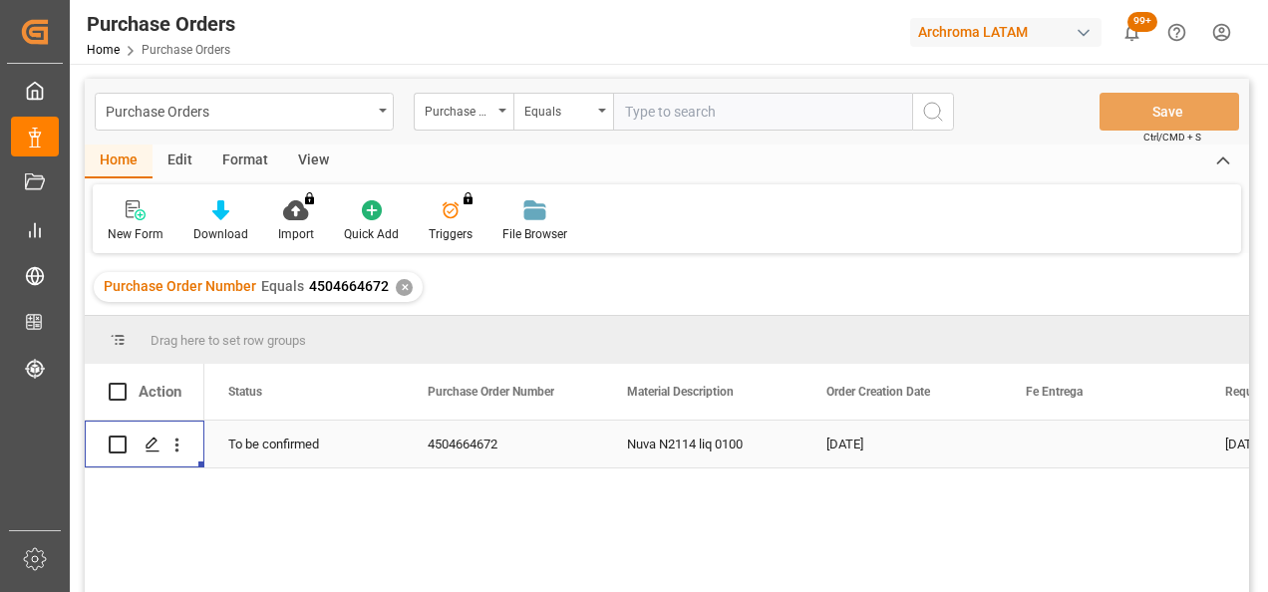
click at [156, 447] on icon "Press SPACE to select this row." at bounding box center [153, 445] width 16 height 16
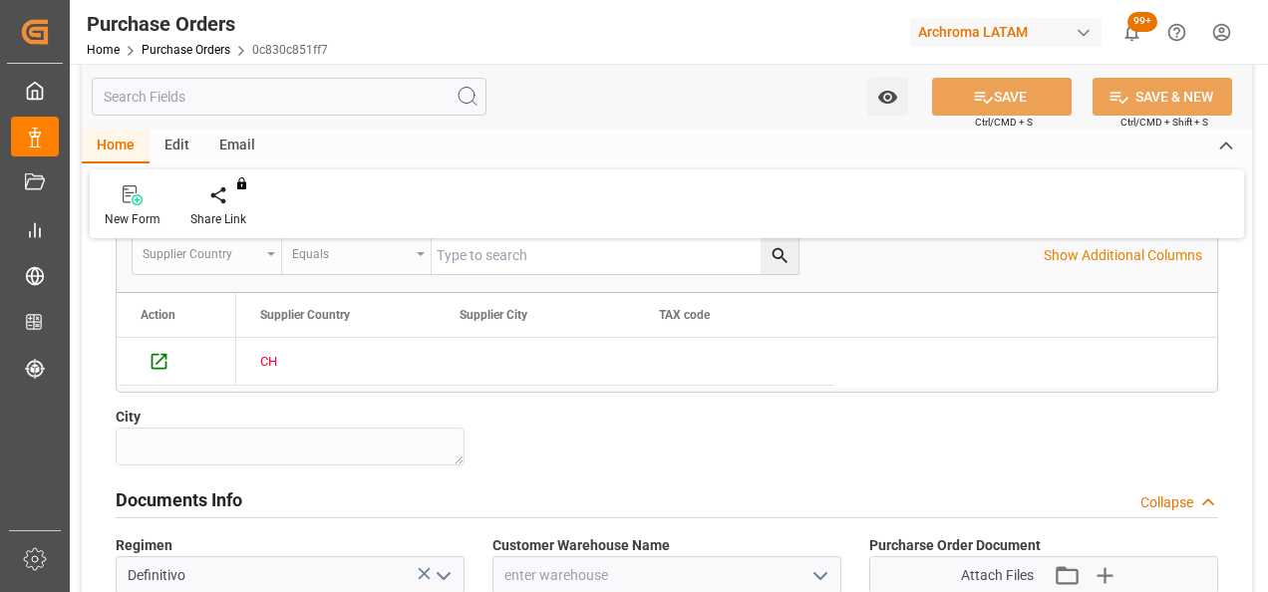
scroll to position [1396, 0]
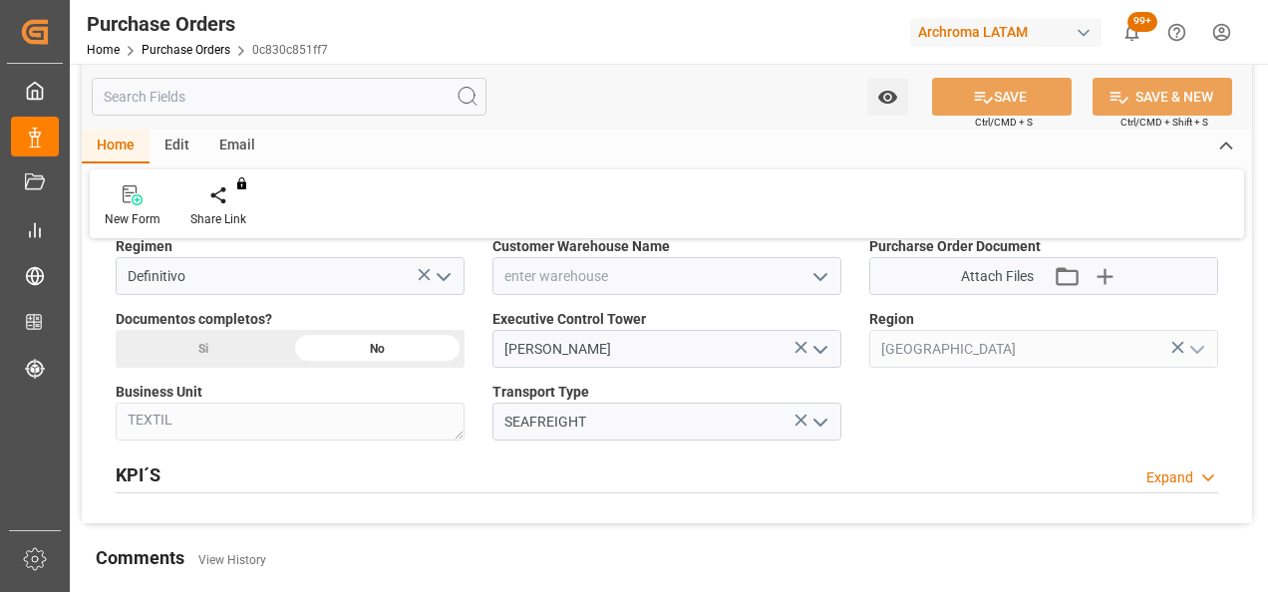
click at [813, 261] on button "open menu" at bounding box center [820, 276] width 30 height 31
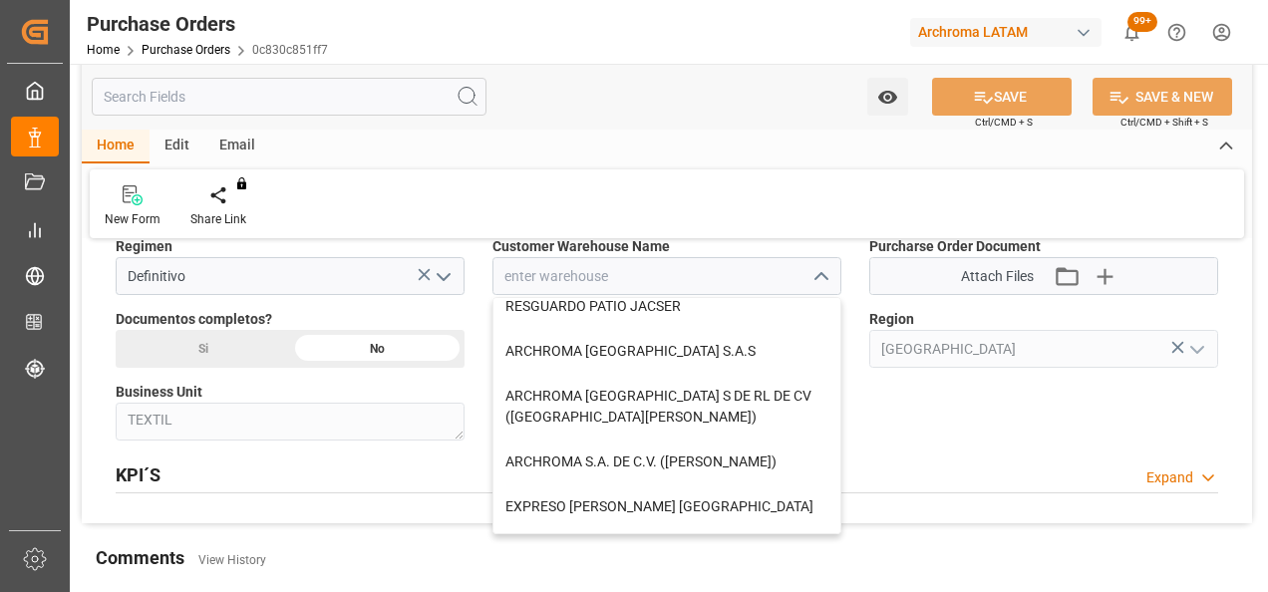
scroll to position [199, 0]
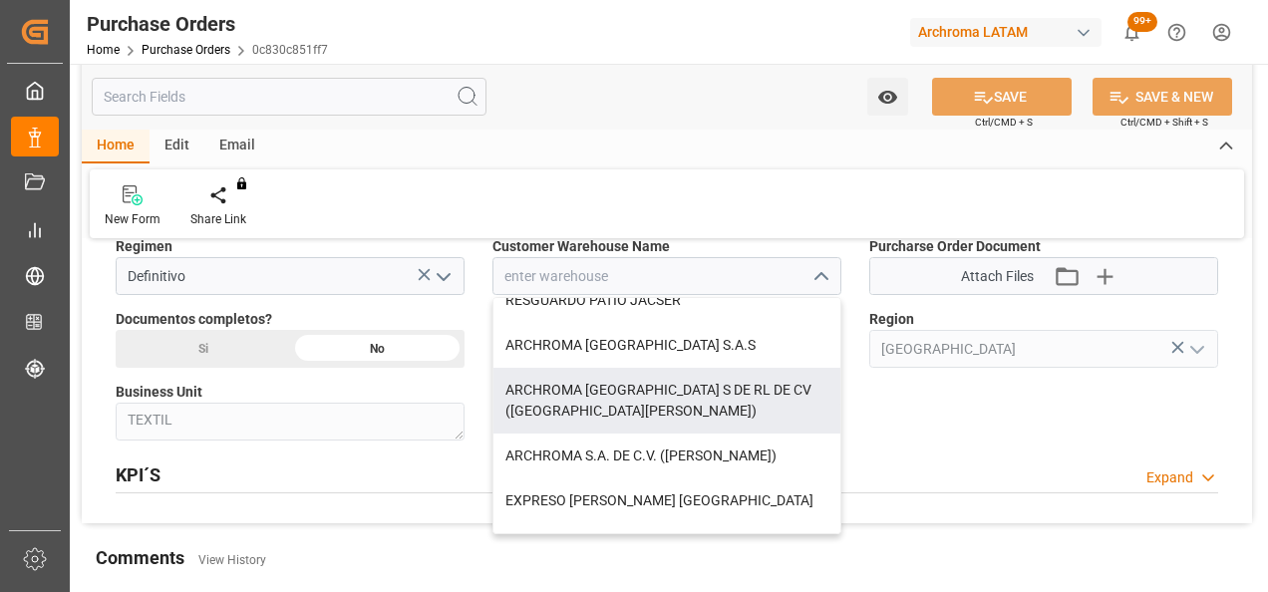
click at [706, 408] on div "ARCHROMA [GEOGRAPHIC_DATA] S DE RL DE CV ([GEOGRAPHIC_DATA][PERSON_NAME])" at bounding box center [666, 401] width 347 height 66
type input "ARCHROMA [GEOGRAPHIC_DATA] S DE RL DE CV ([GEOGRAPHIC_DATA][PERSON_NAME])"
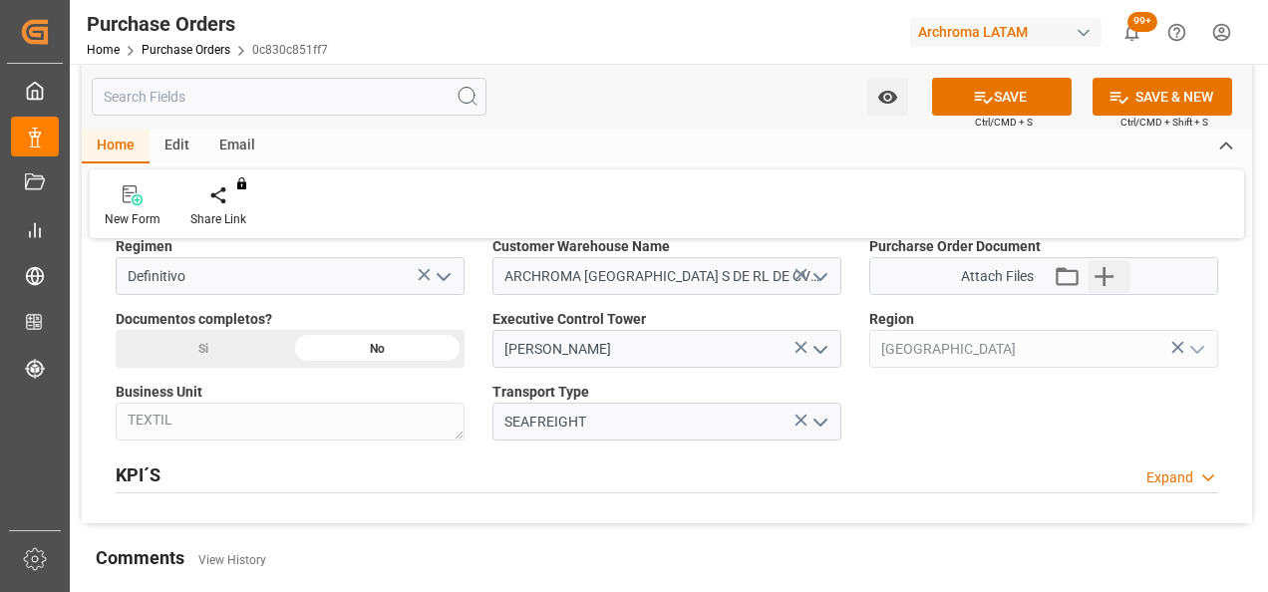
click at [1098, 271] on icon "button" at bounding box center [1104, 276] width 19 height 19
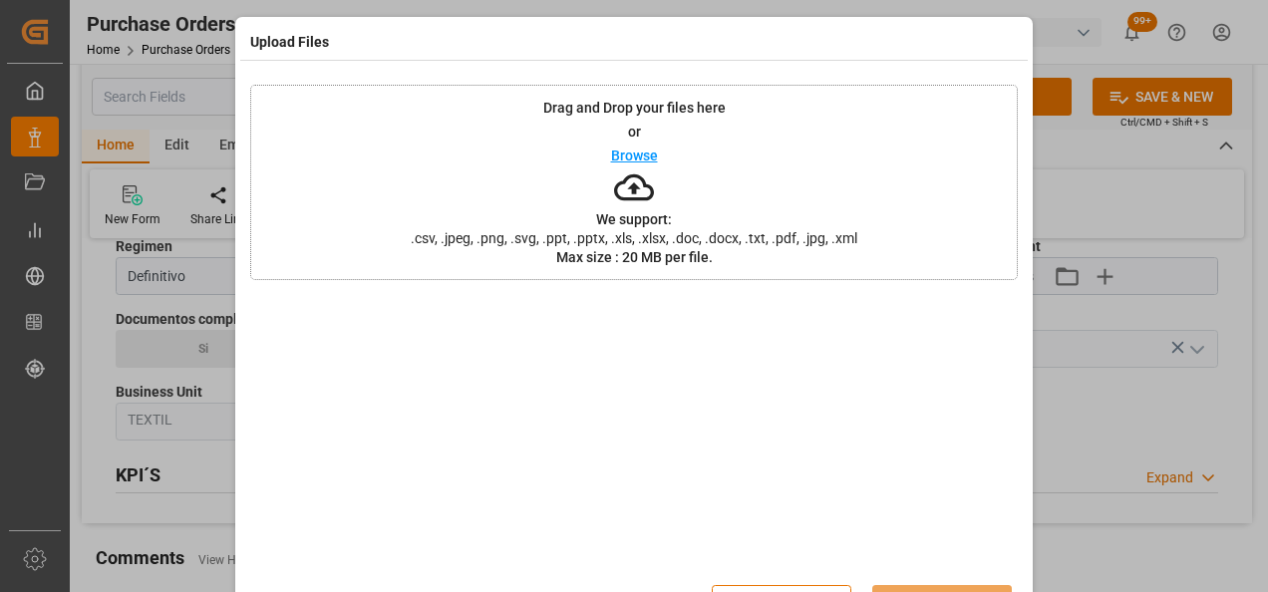
click at [352, 189] on div "Drag and Drop your files here or Browse We support: .csv, .jpeg, .png, .svg, .p…" at bounding box center [634, 182] width 768 height 195
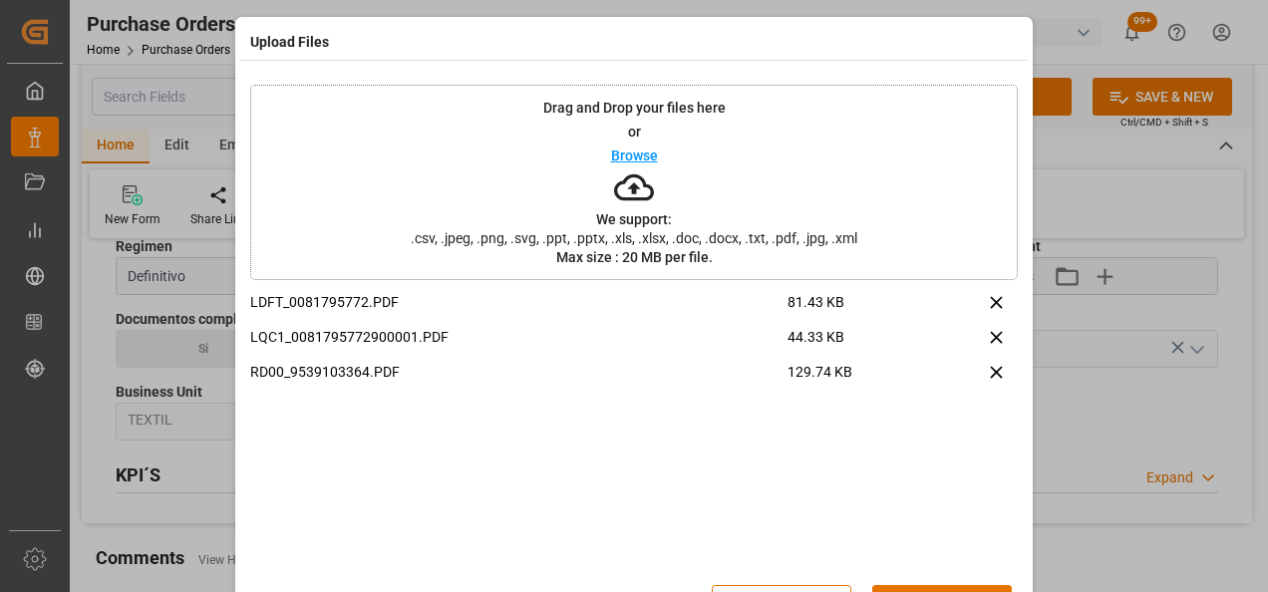
scroll to position [65, 0]
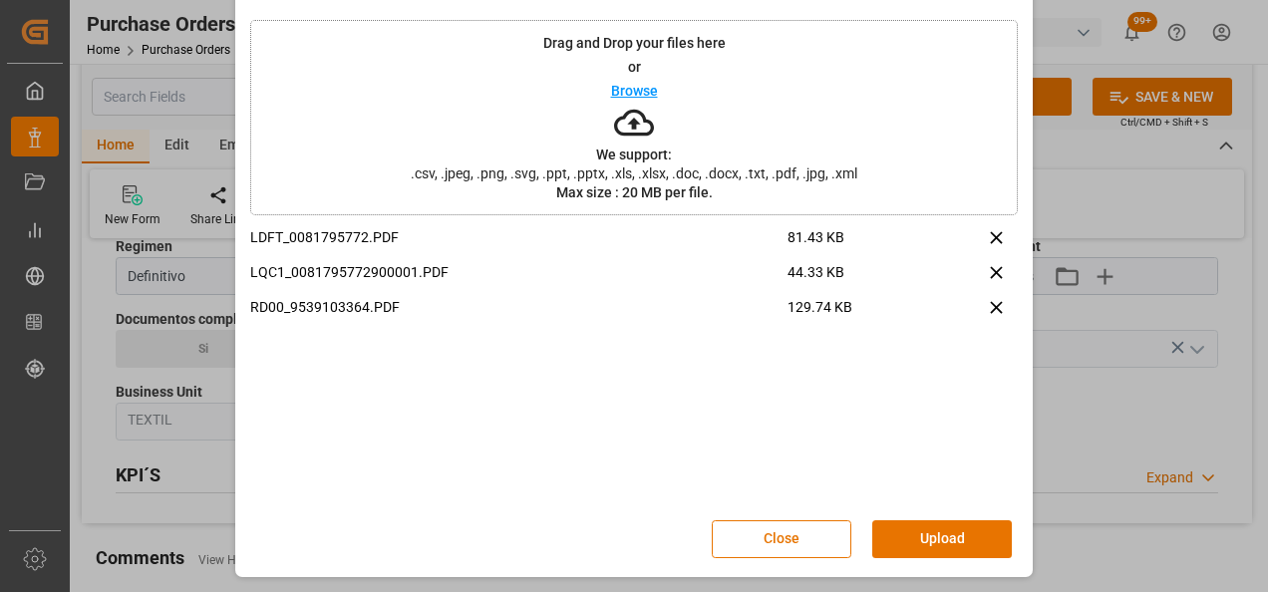
click at [961, 550] on button "Upload" at bounding box center [942, 539] width 140 height 38
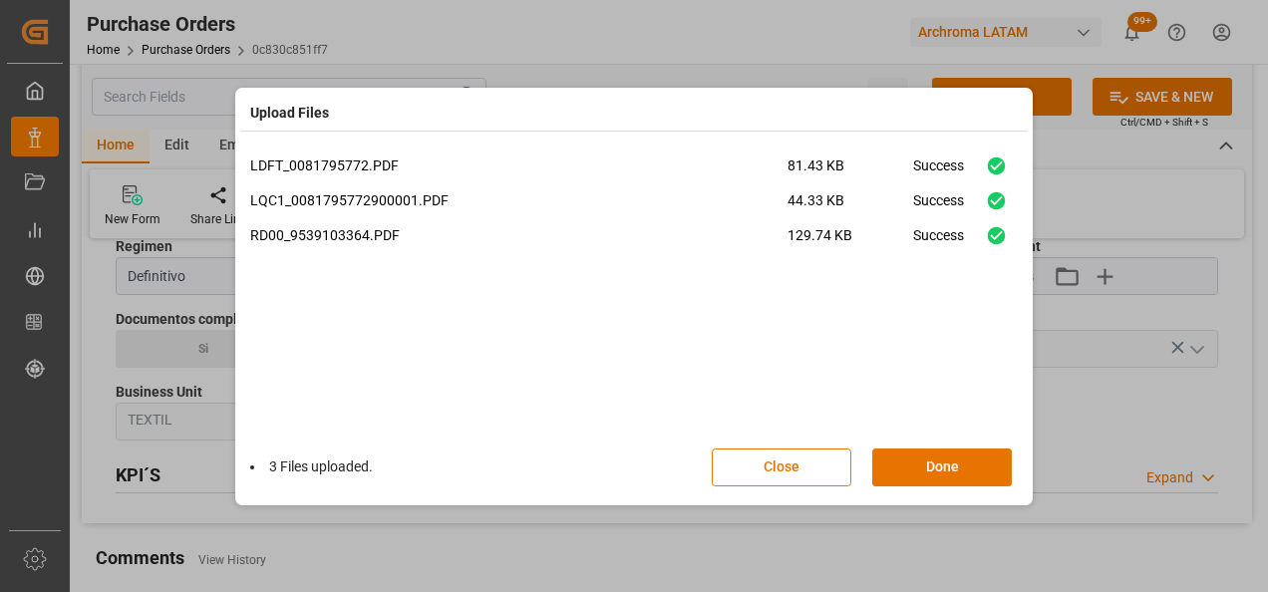
click at [947, 469] on button "Done" at bounding box center [942, 468] width 140 height 38
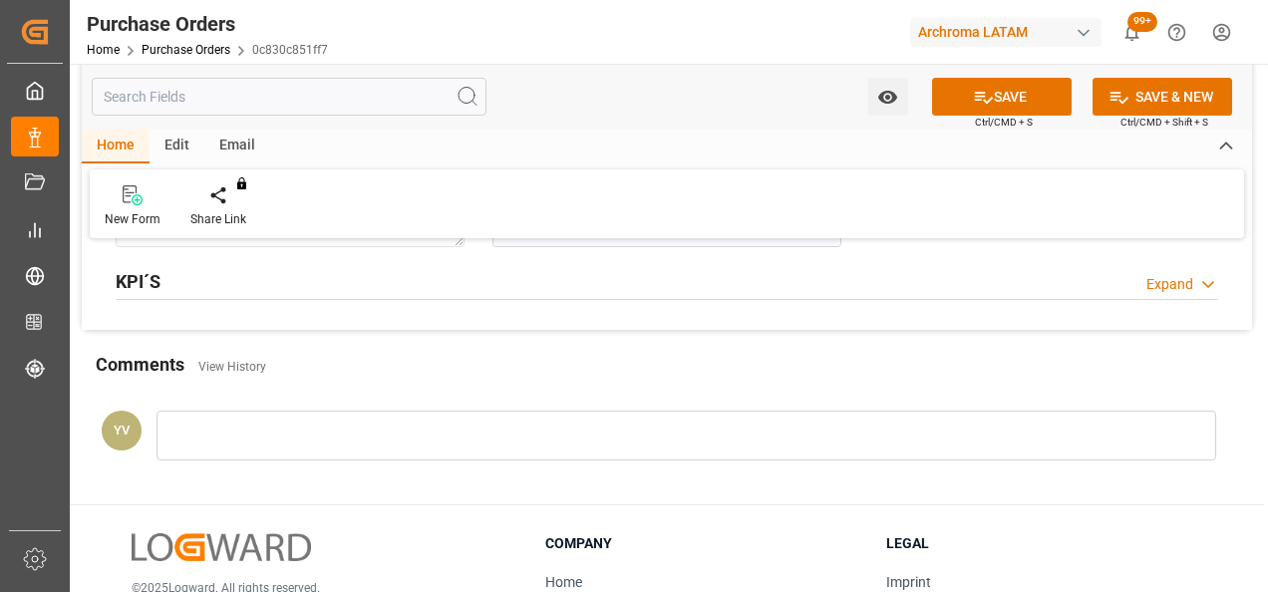
scroll to position [1595, 0]
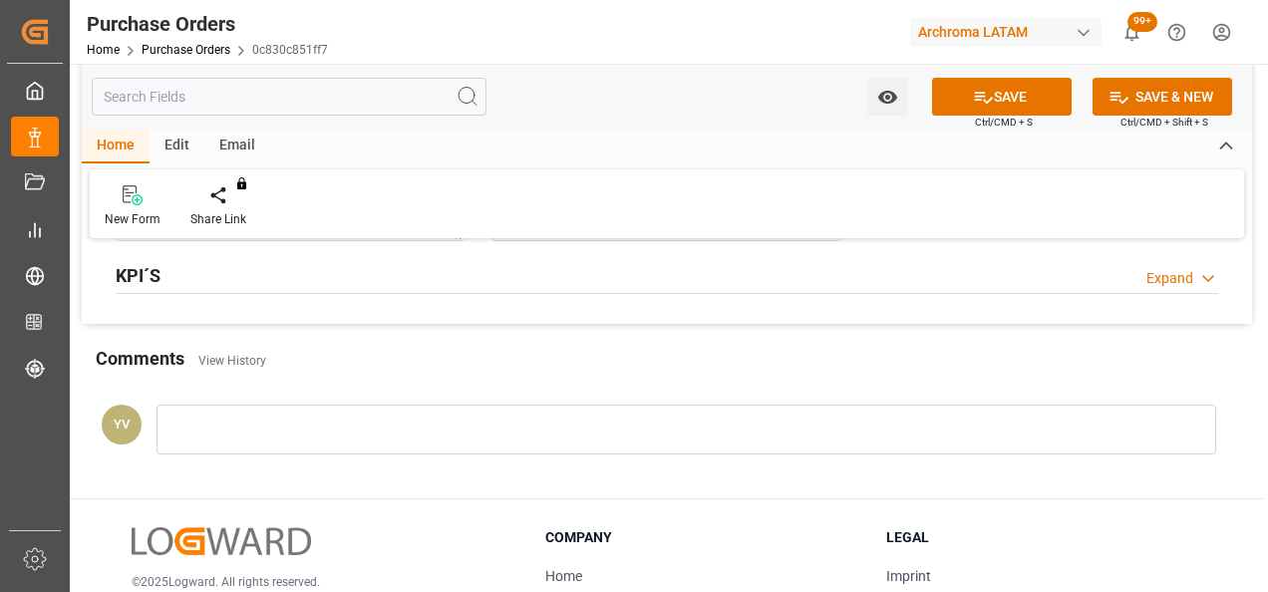
click at [375, 433] on div at bounding box center [687, 430] width 1060 height 50
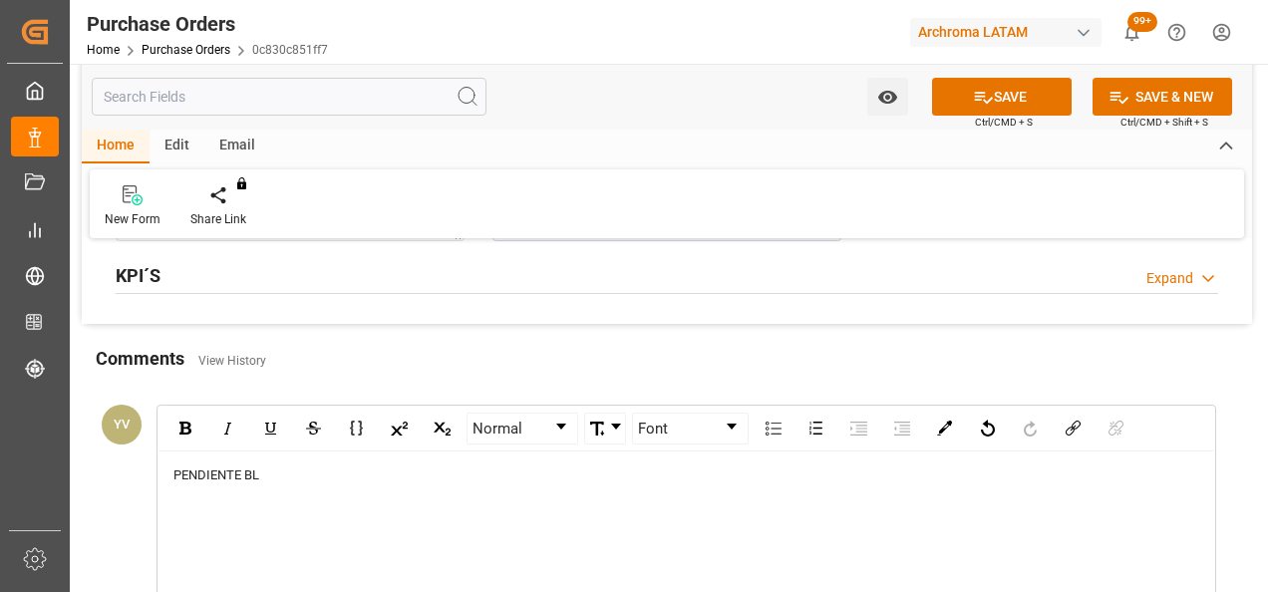
scroll to position [1794, 0]
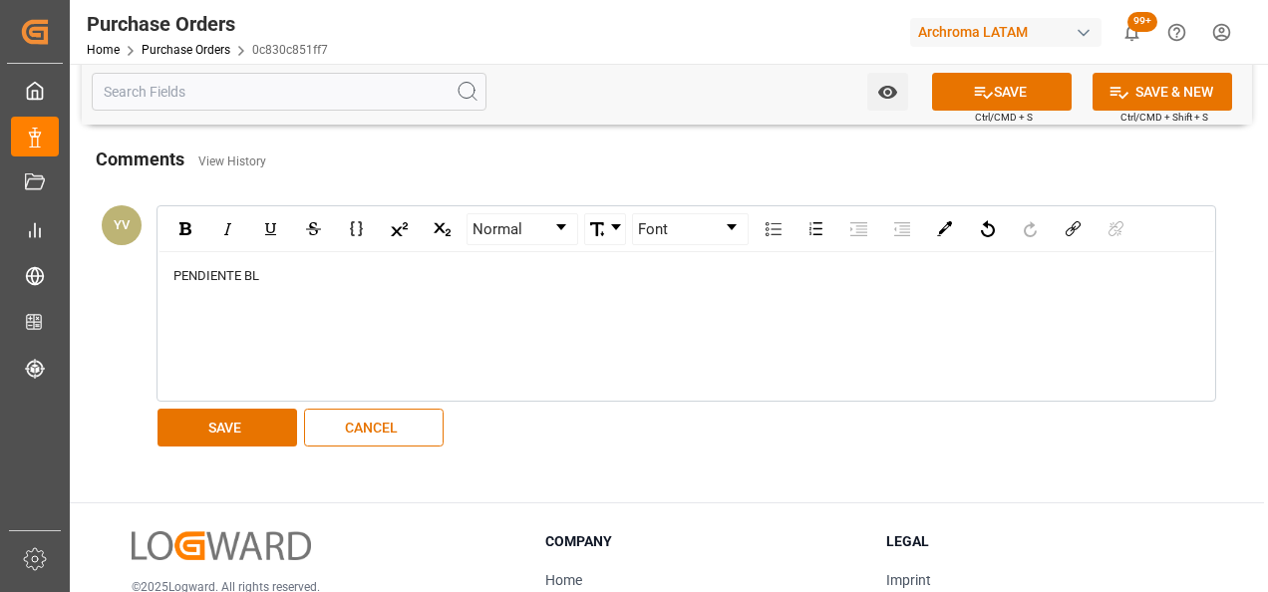
click at [240, 412] on button "SAVE" at bounding box center [228, 428] width 140 height 38
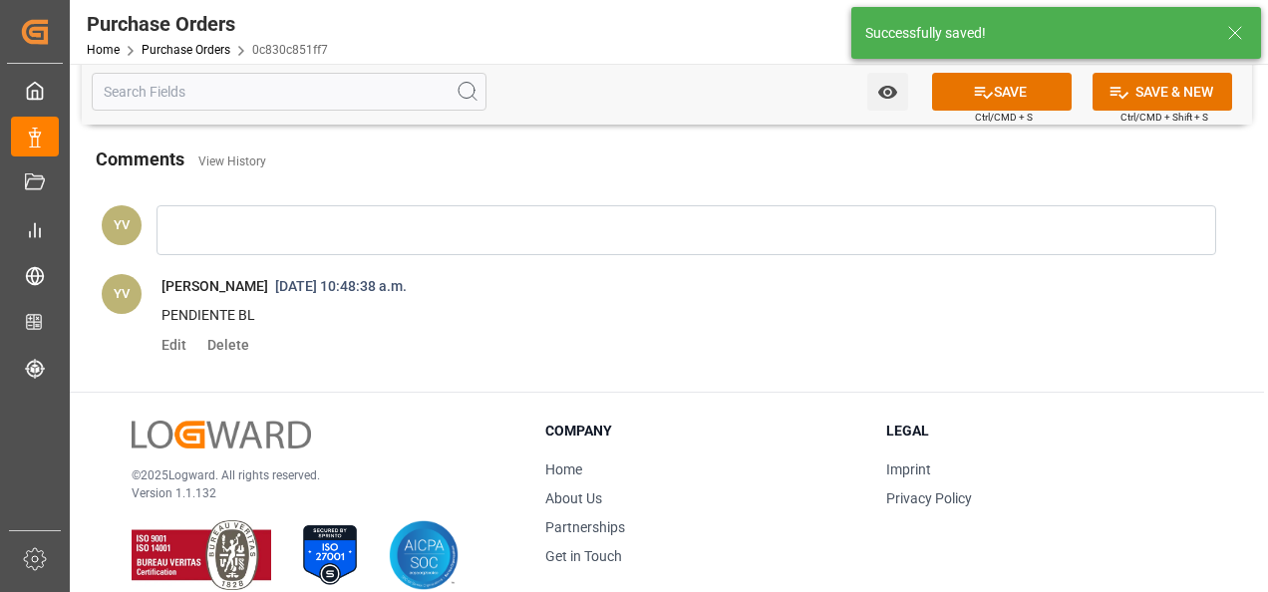
click at [888, 101] on button "Watch Option" at bounding box center [887, 92] width 41 height 38
click at [768, 146] on div "Start Watching" at bounding box center [790, 137] width 239 height 46
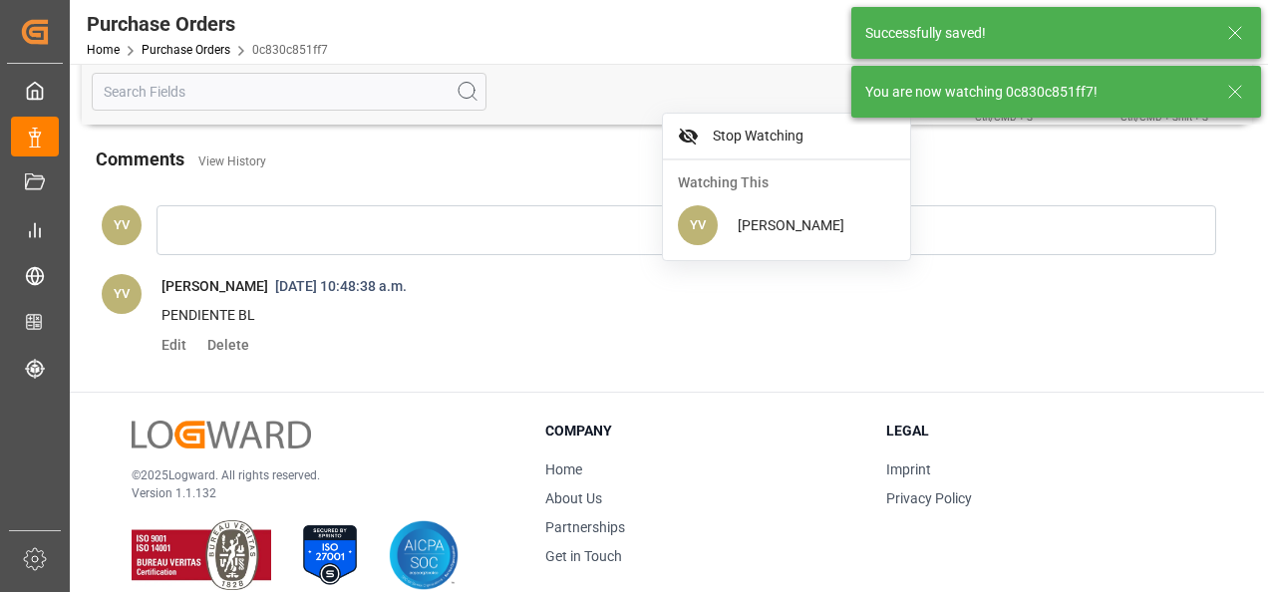
click at [1224, 88] on icon at bounding box center [1235, 92] width 24 height 24
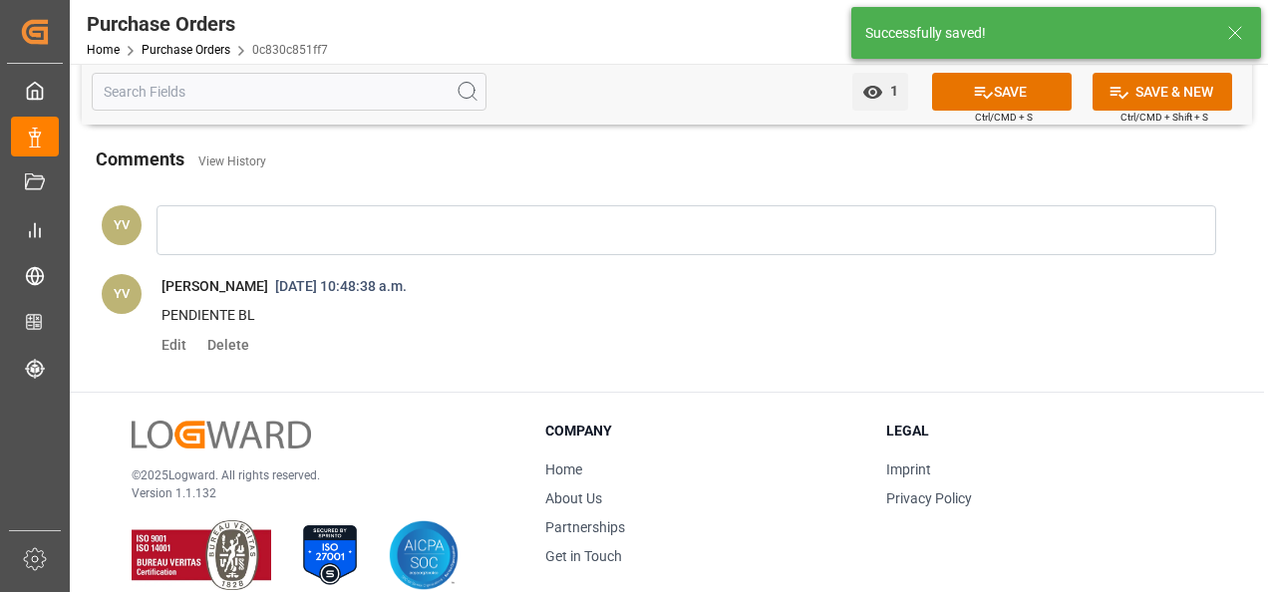
click at [976, 91] on icon at bounding box center [983, 92] width 21 height 21
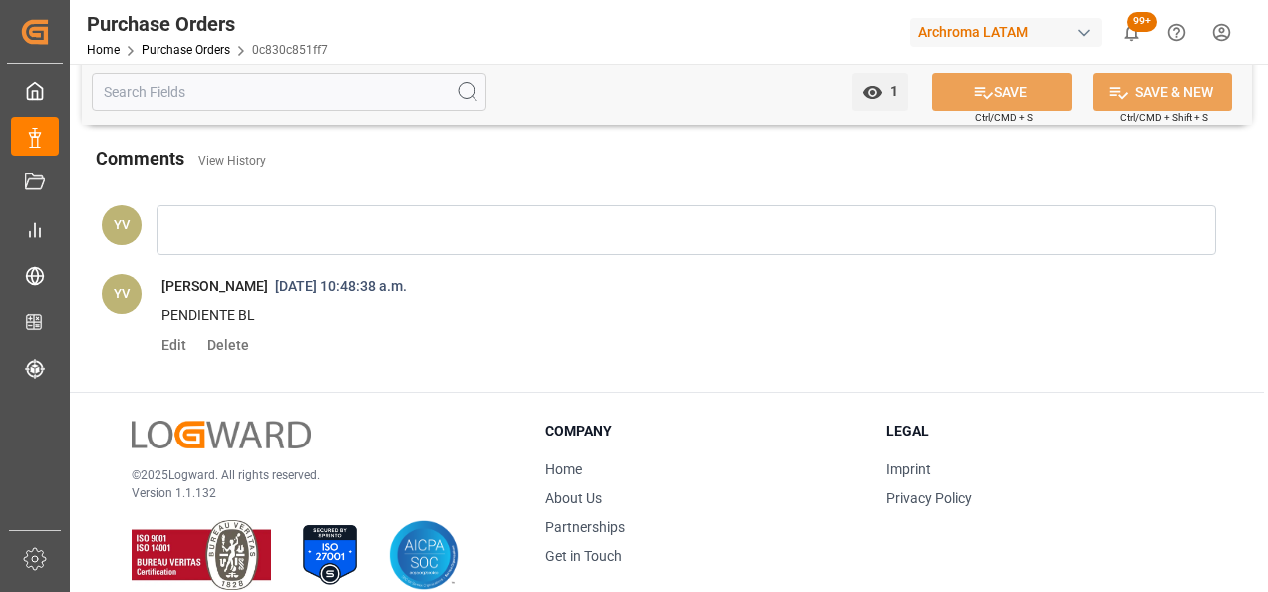
click at [197, 52] on link "Purchase Orders" at bounding box center [186, 50] width 89 height 14
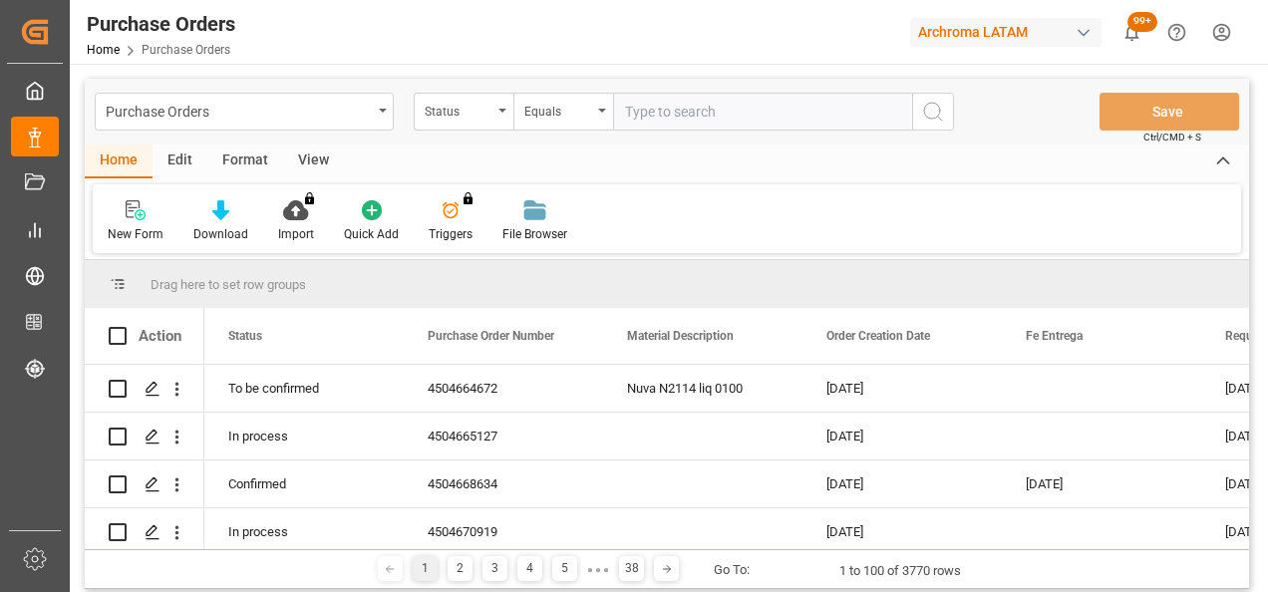
click at [475, 114] on div "Status" at bounding box center [459, 109] width 68 height 23
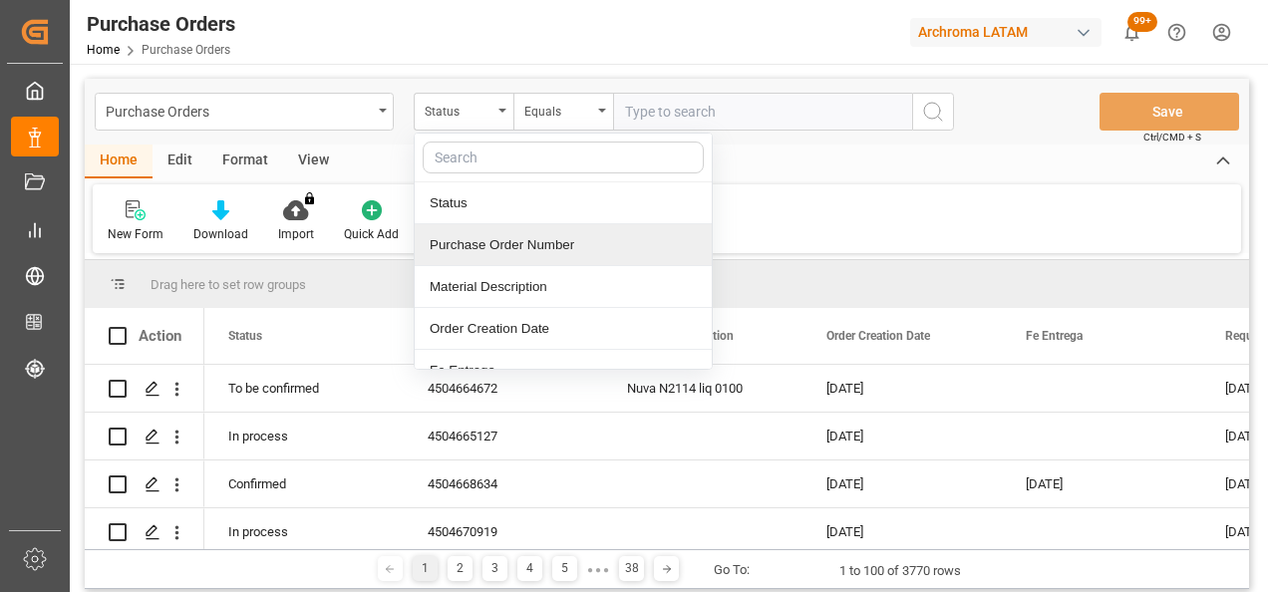
click at [564, 240] on div "Purchase Order Number" at bounding box center [563, 245] width 297 height 42
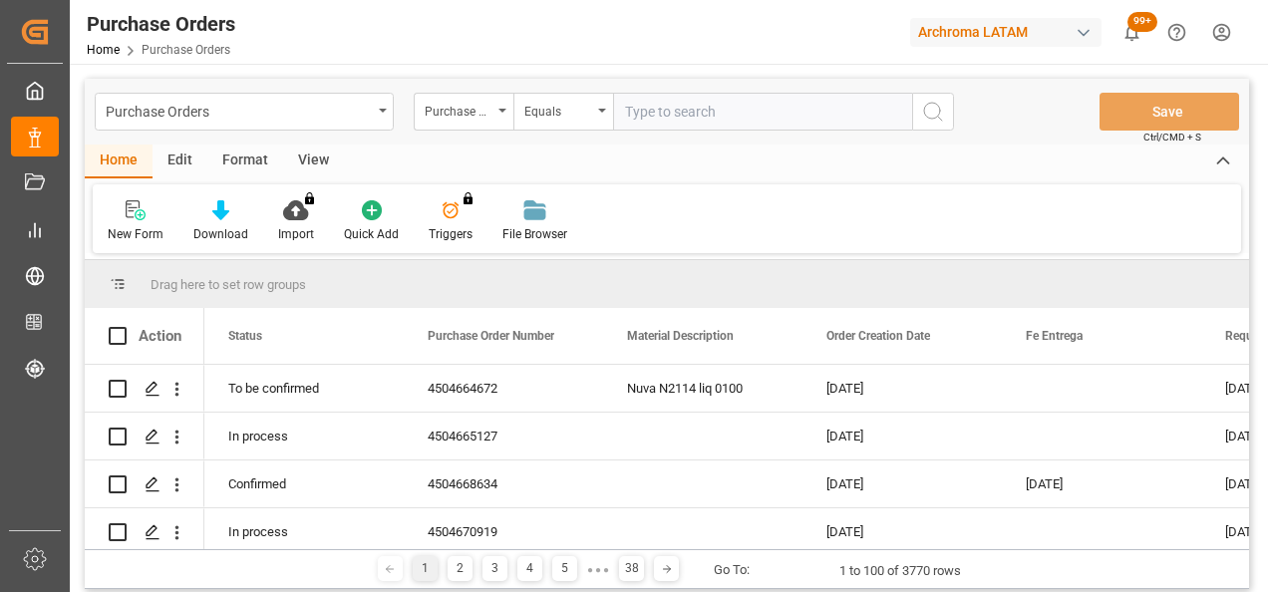
click at [668, 118] on input "text" at bounding box center [762, 112] width 299 height 38
paste input "4504664673"
type input "4504664673"
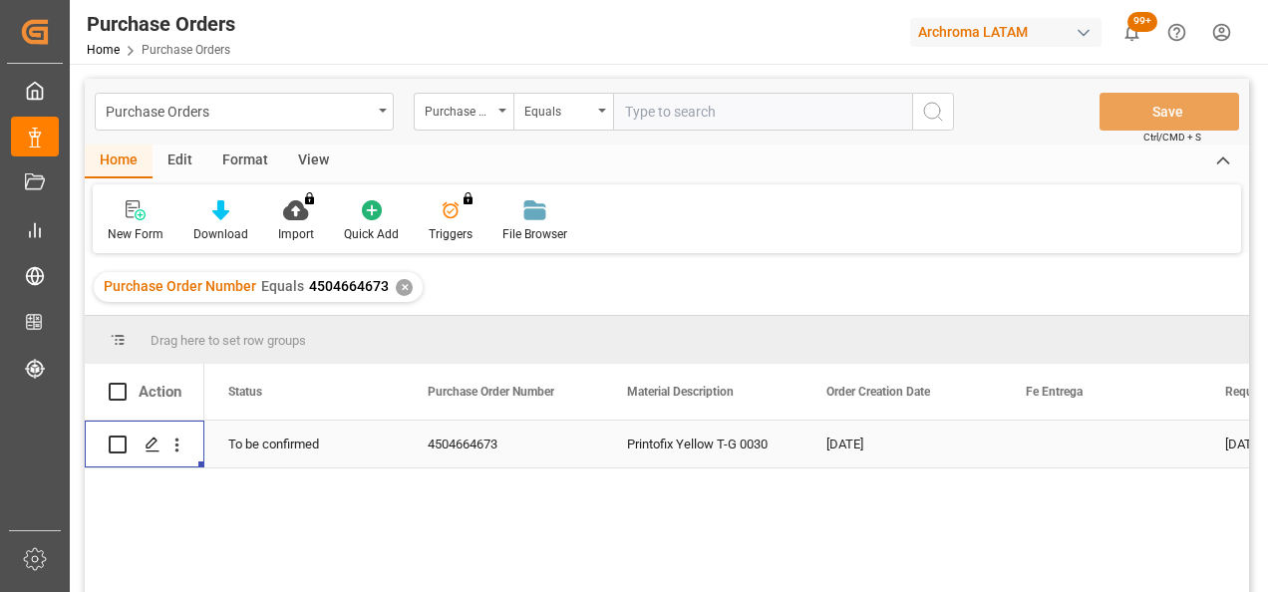
click at [143, 443] on div "Press SPACE to select this row." at bounding box center [152, 445] width 30 height 37
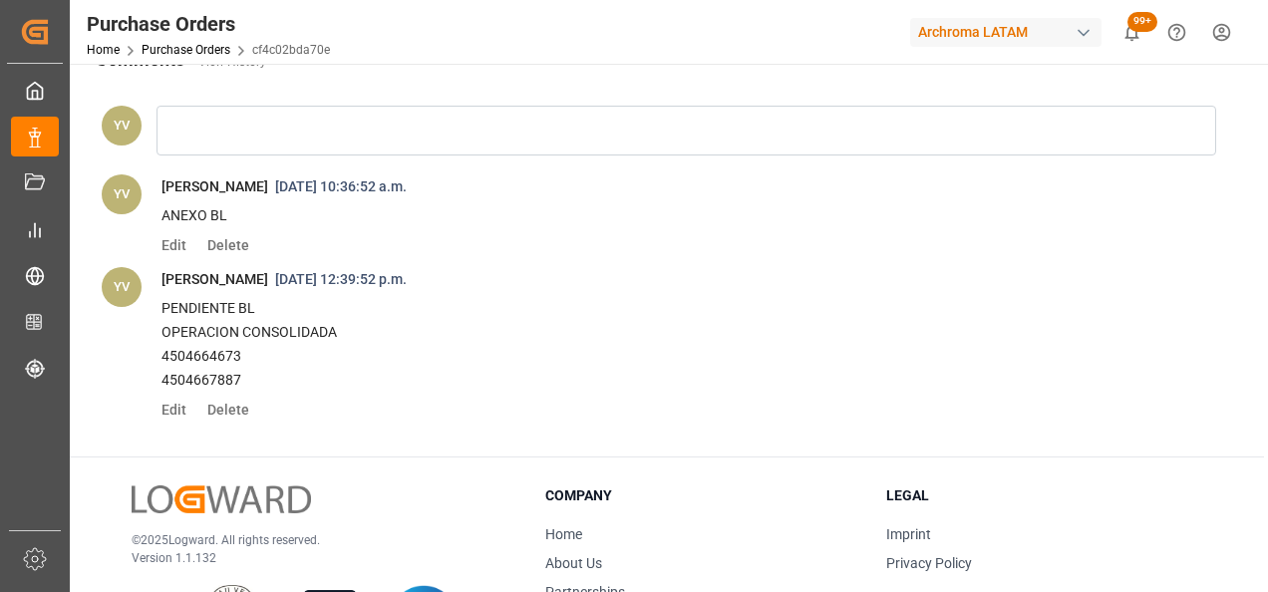
scroll to position [1794, 0]
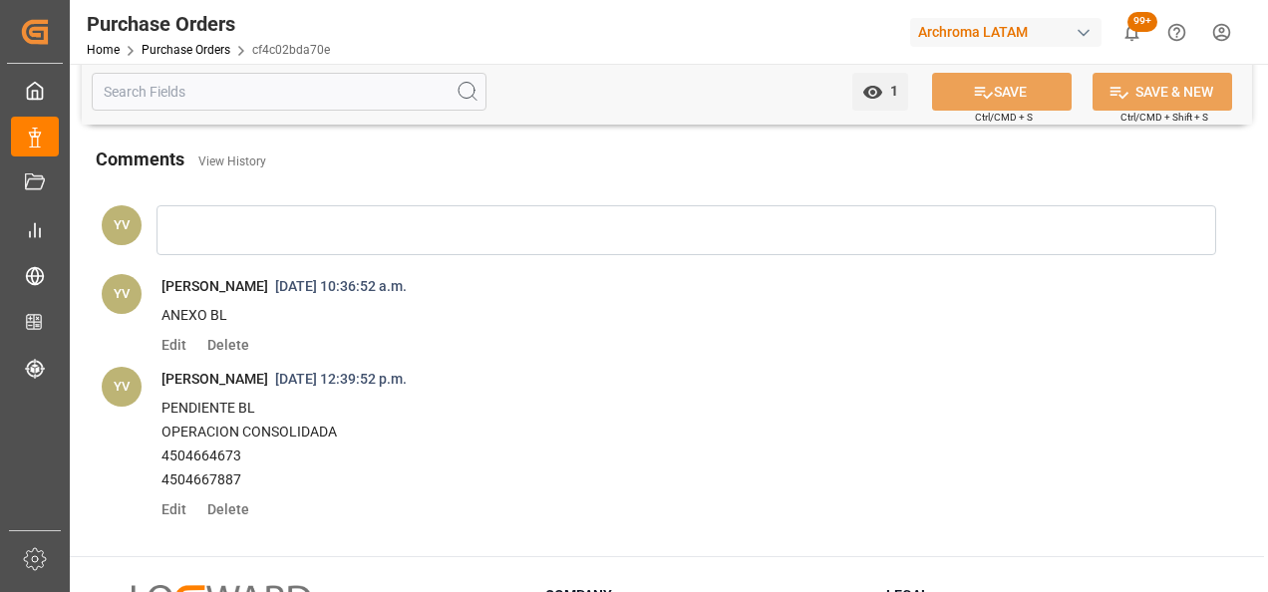
click at [207, 50] on link "Purchase Orders" at bounding box center [186, 50] width 89 height 14
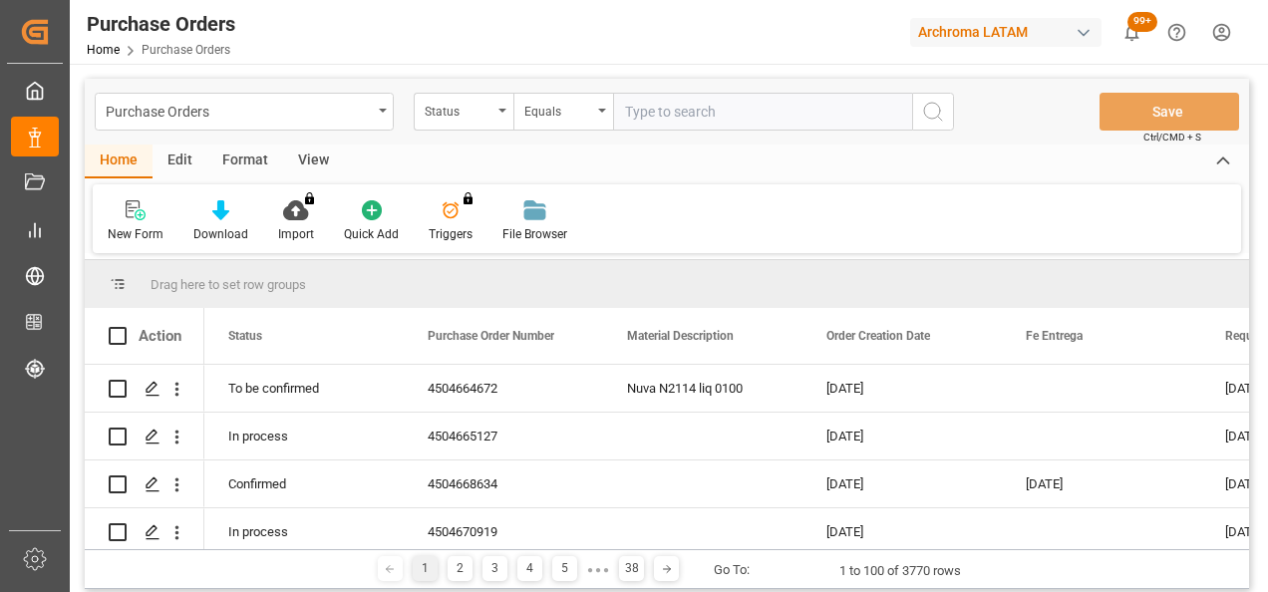
click at [676, 114] on input "text" at bounding box center [762, 112] width 299 height 38
type input "4504667887"
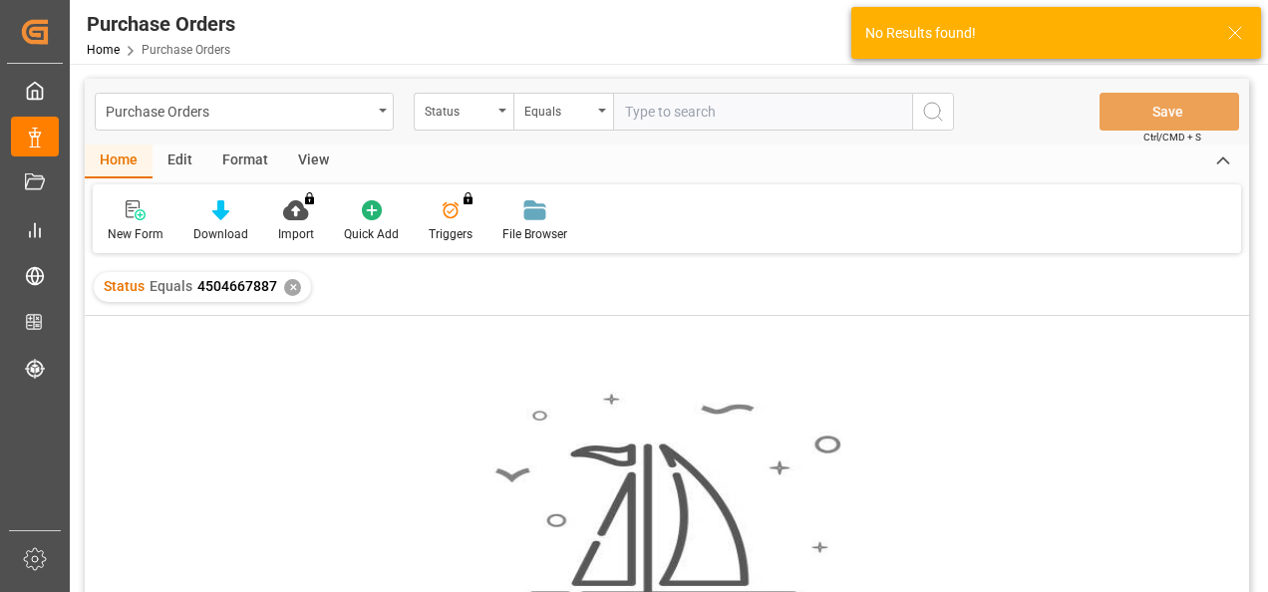
click at [486, 106] on div "Status" at bounding box center [459, 109] width 68 height 23
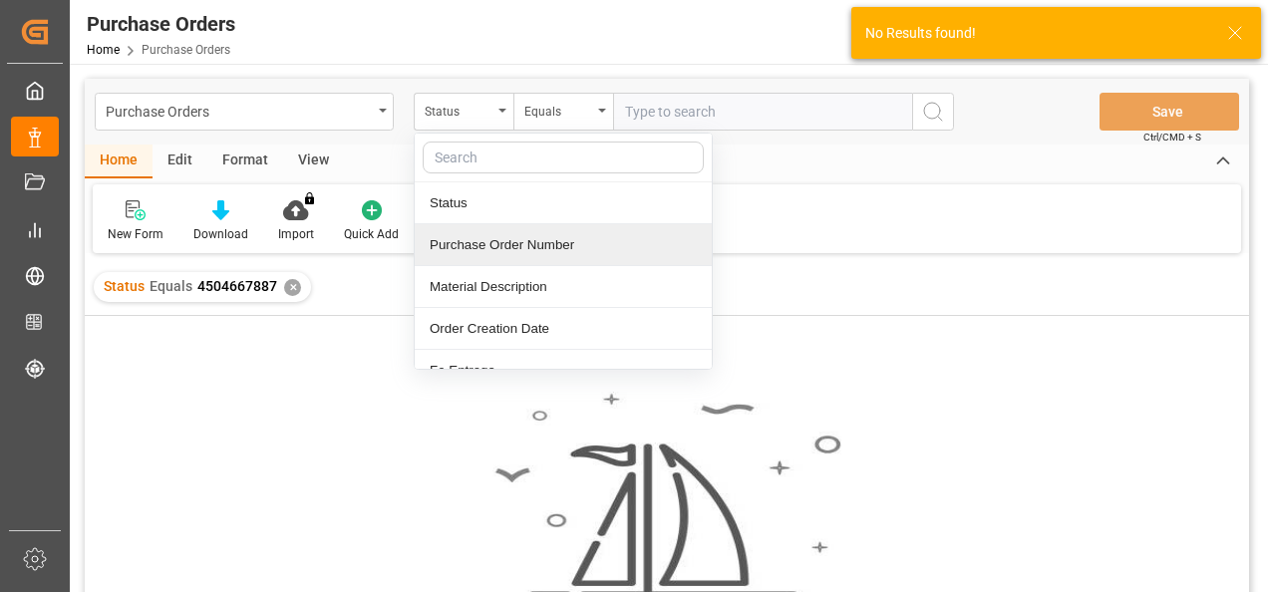
click at [490, 248] on div "Purchase Order Number" at bounding box center [563, 245] width 297 height 42
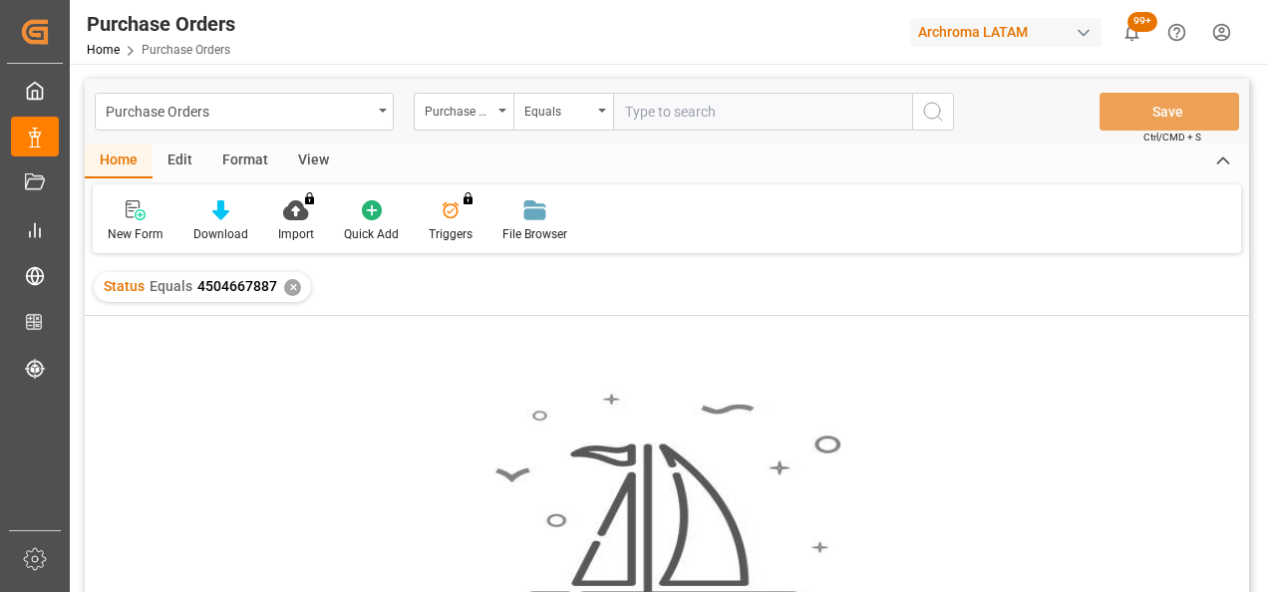
click at [284, 285] on div "✕" at bounding box center [292, 287] width 17 height 17
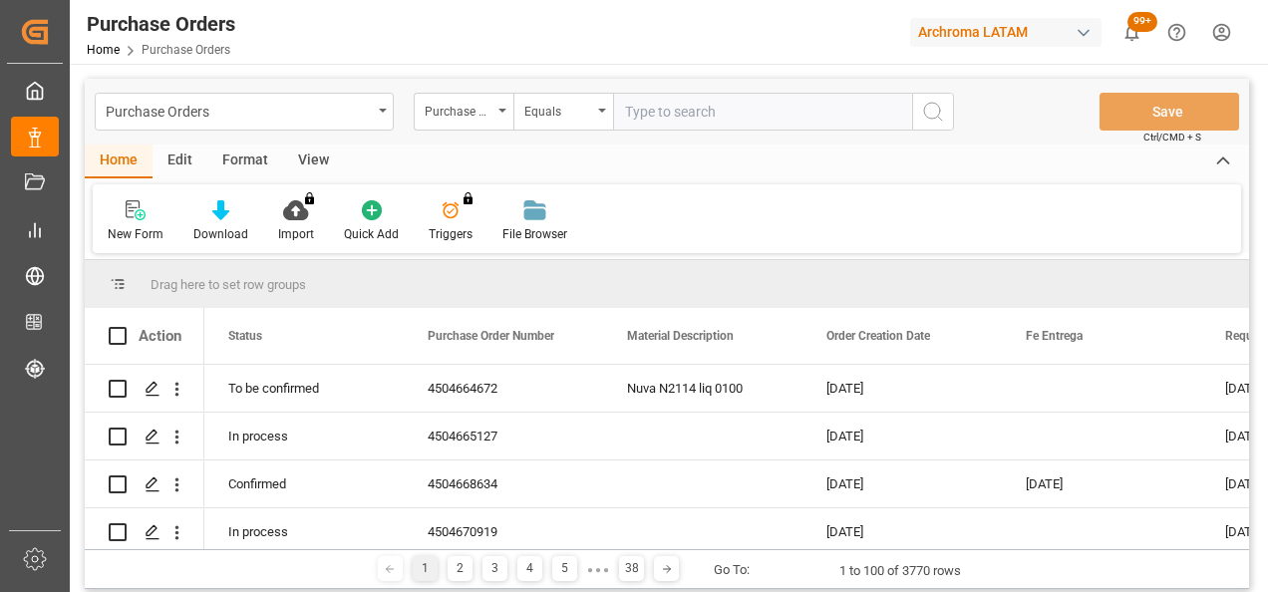
click at [691, 120] on input "text" at bounding box center [762, 112] width 299 height 38
paste input "4504667887"
type input "4504667887"
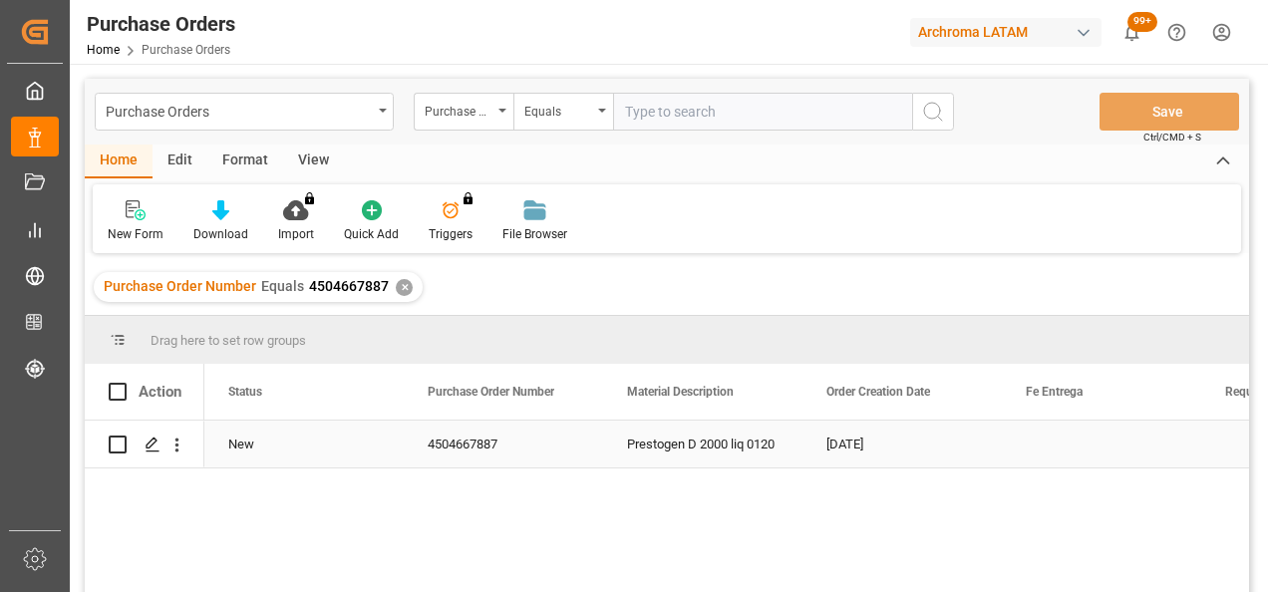
click at [143, 439] on div "Press SPACE to select this row." at bounding box center [152, 445] width 30 height 37
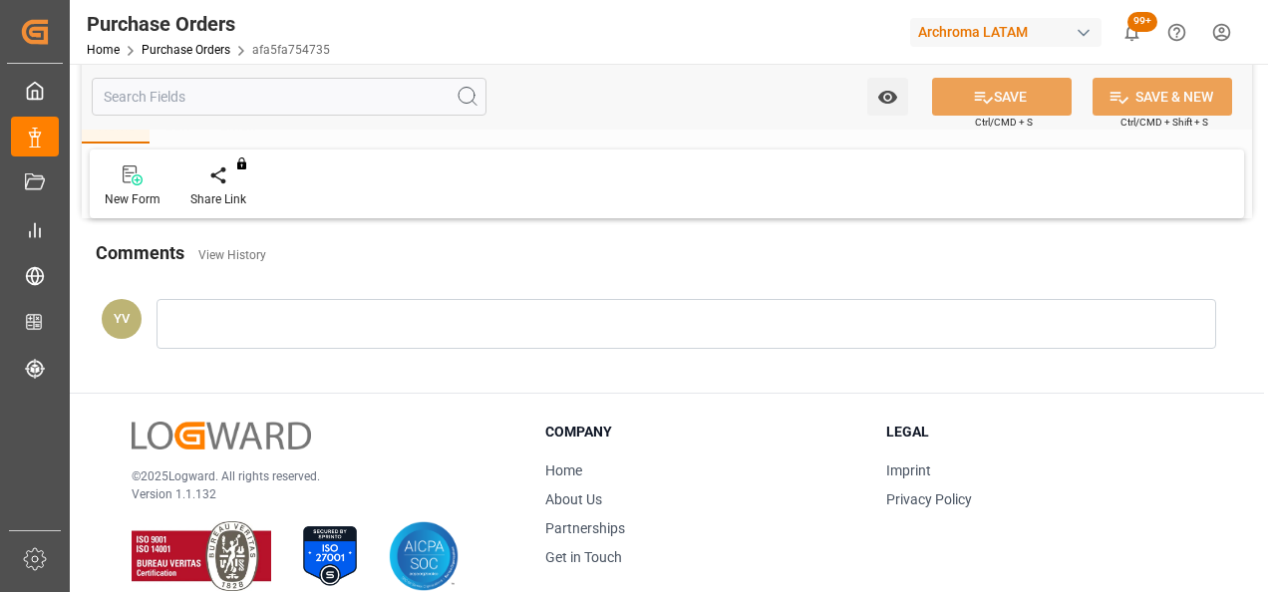
scroll to position [1794, 0]
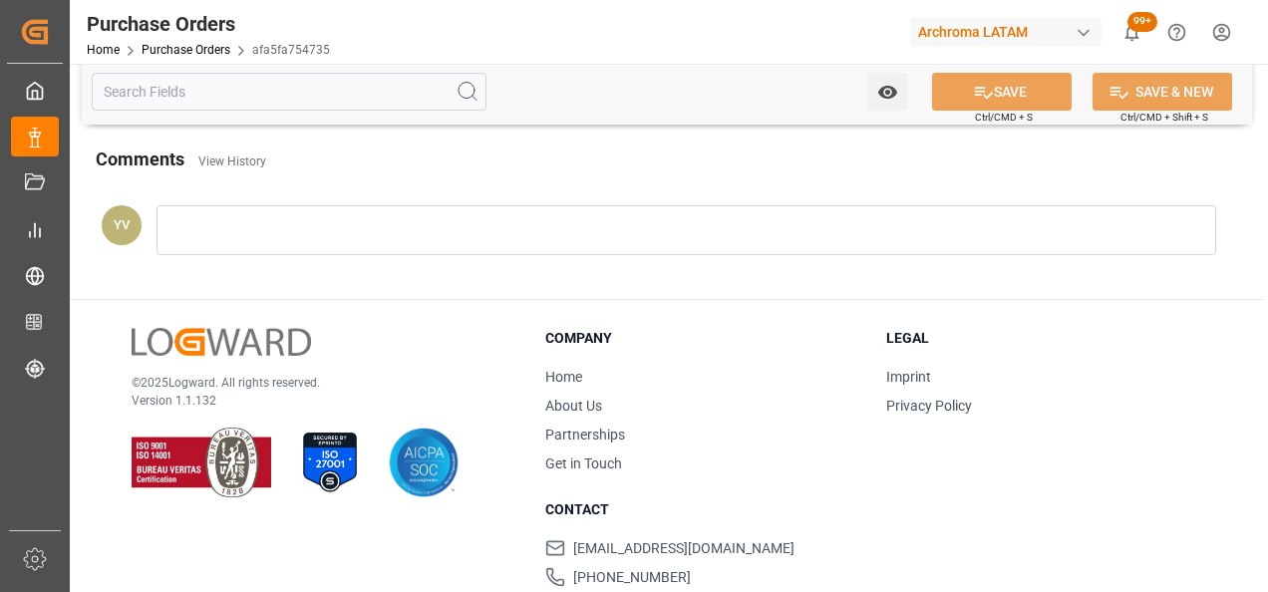
click at [192, 51] on link "Purchase Orders" at bounding box center [186, 50] width 89 height 14
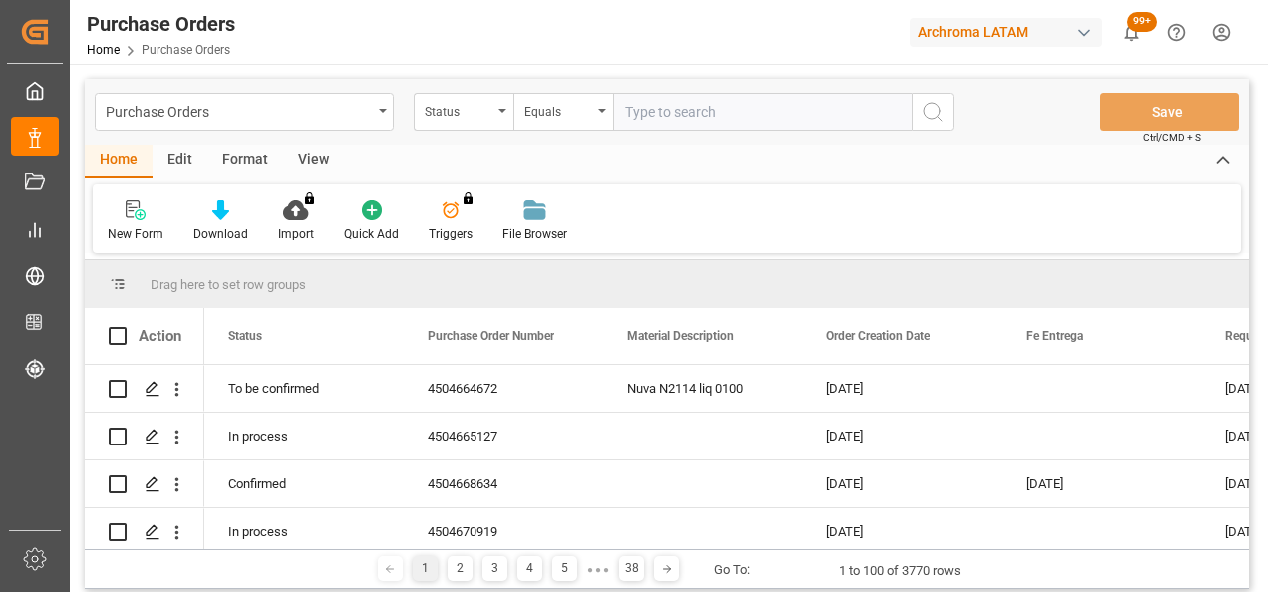
click at [457, 123] on div "Status" at bounding box center [464, 112] width 100 height 38
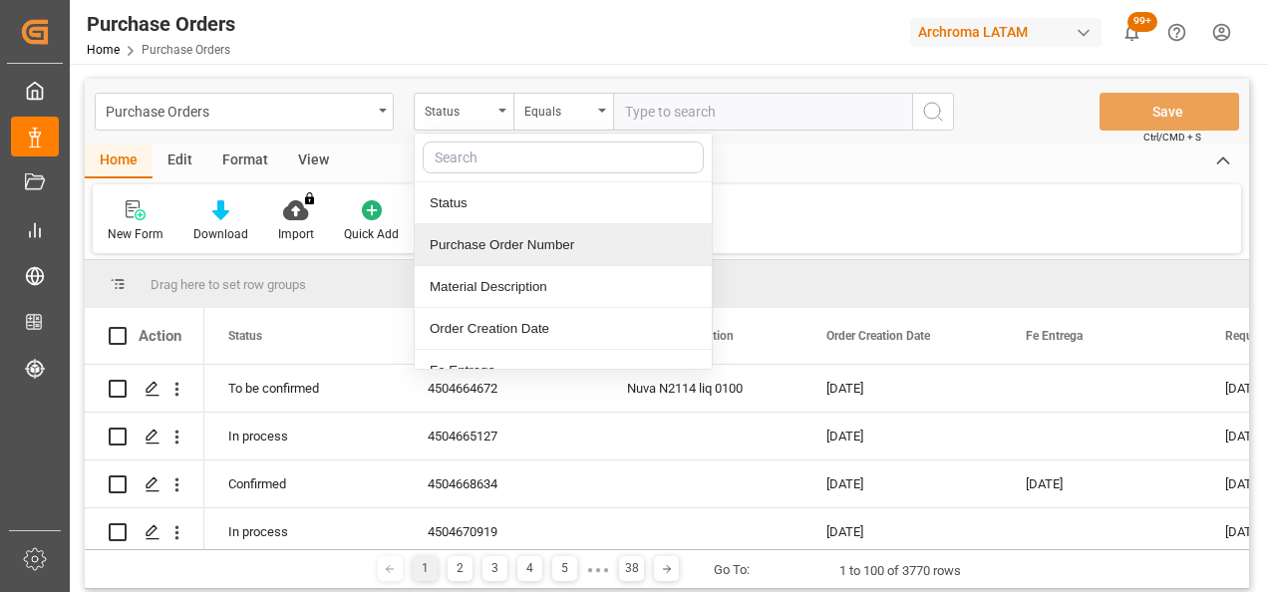
click at [534, 252] on div "Purchase Order Number" at bounding box center [563, 245] width 297 height 42
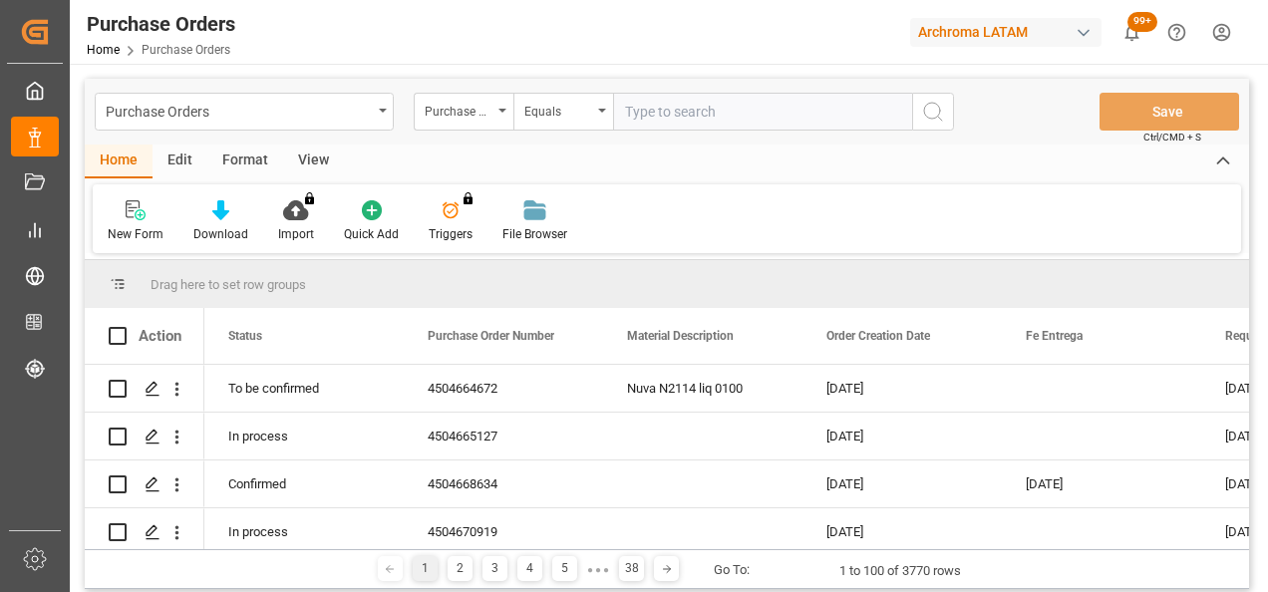
click at [667, 106] on input "text" at bounding box center [762, 112] width 299 height 38
paste input "4504667888"
type input "4504667888"
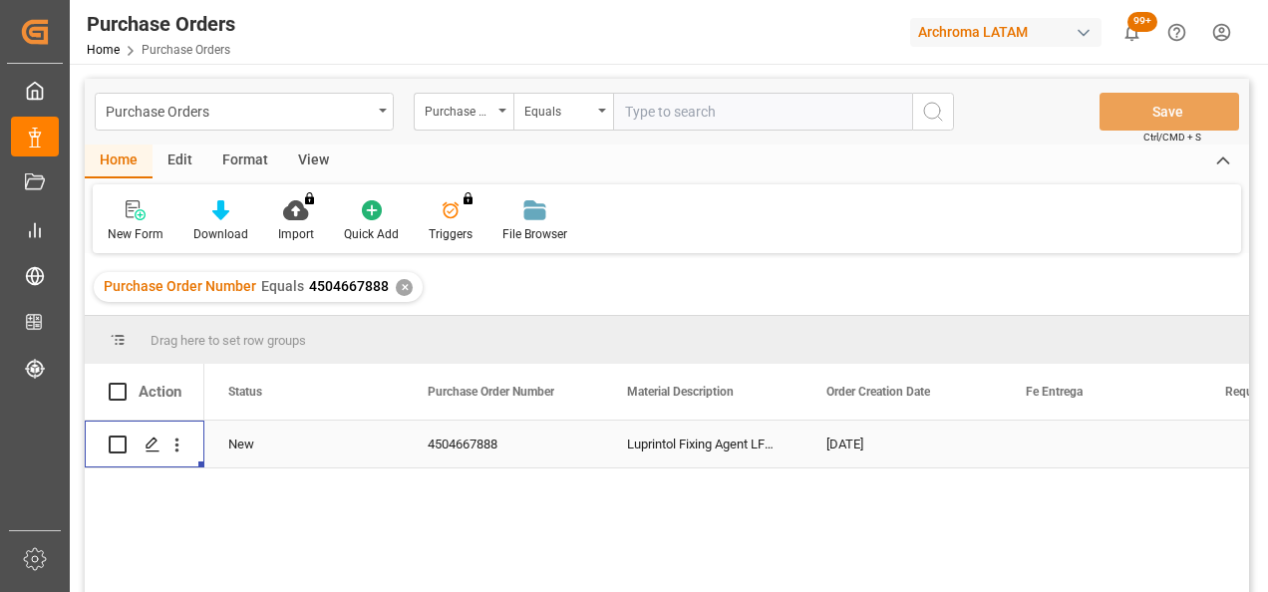
click at [144, 441] on div "Press SPACE to select this row." at bounding box center [152, 445] width 30 height 37
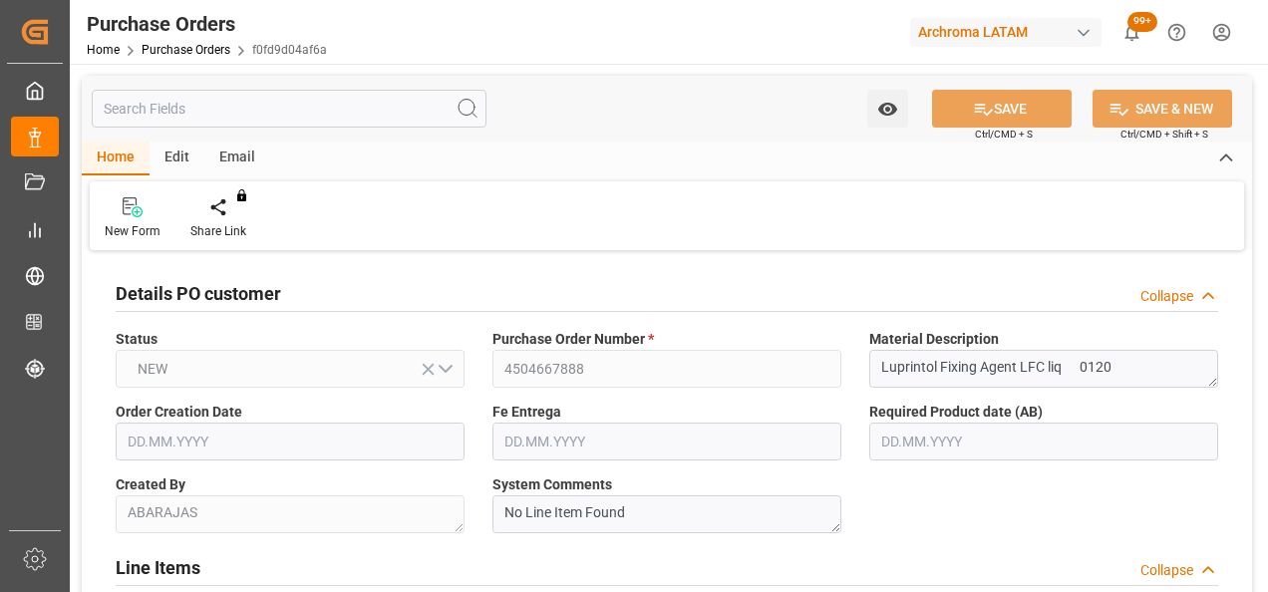
type input "[DATE]"
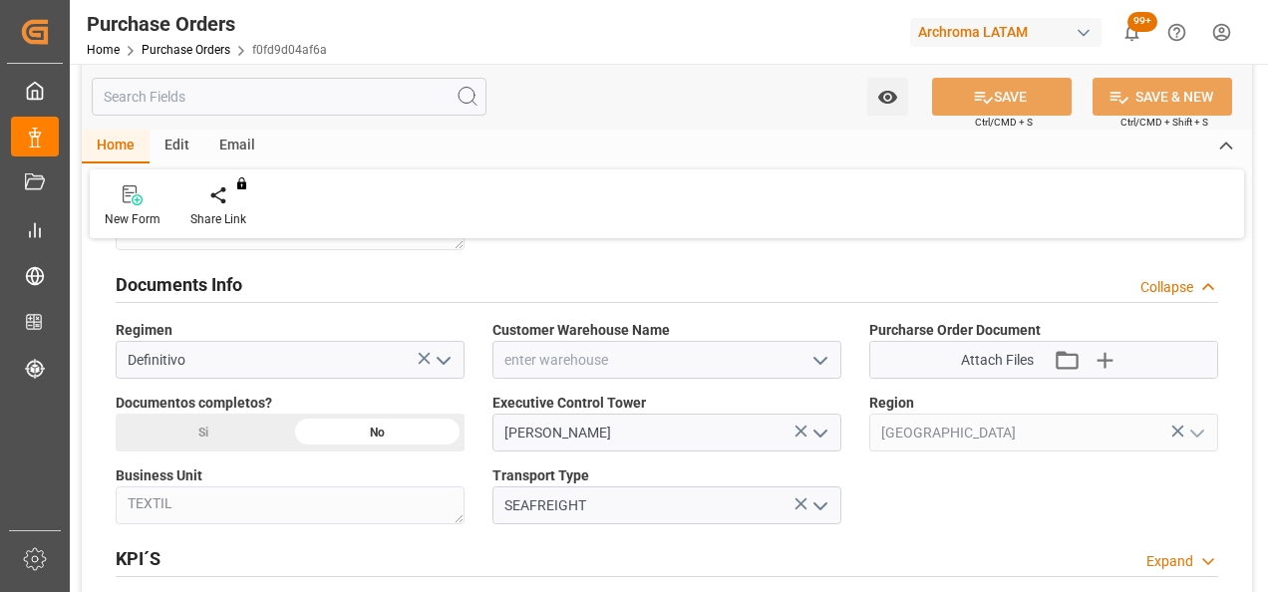
scroll to position [1296, 0]
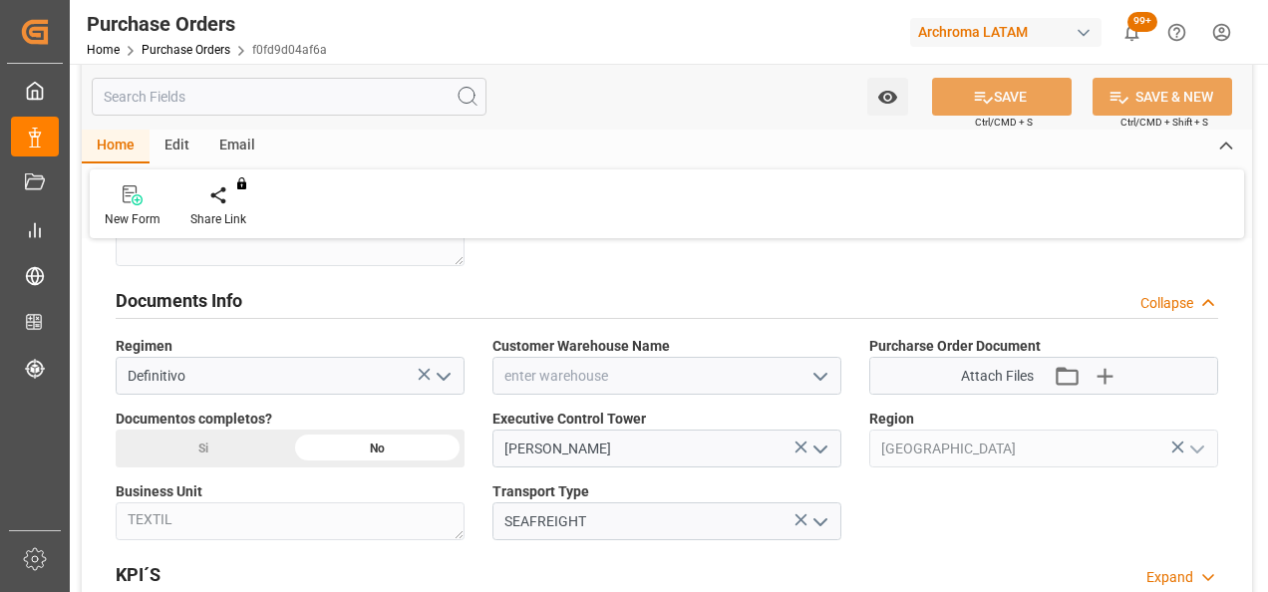
click at [823, 381] on icon "open menu" at bounding box center [820, 377] width 24 height 24
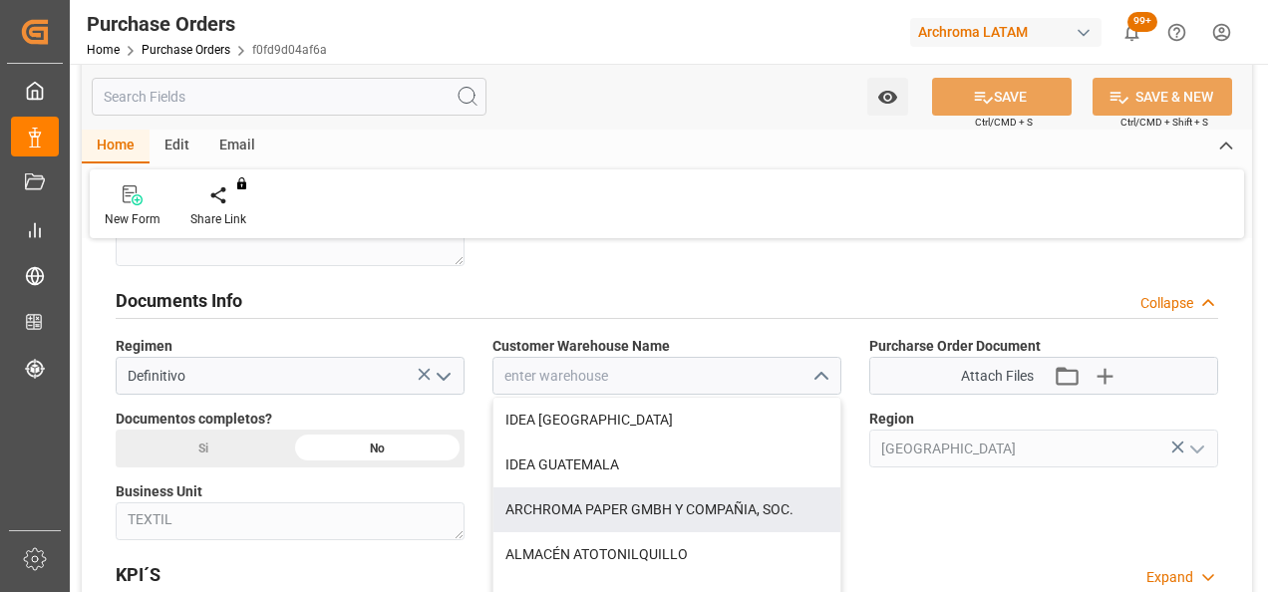
scroll to position [199, 0]
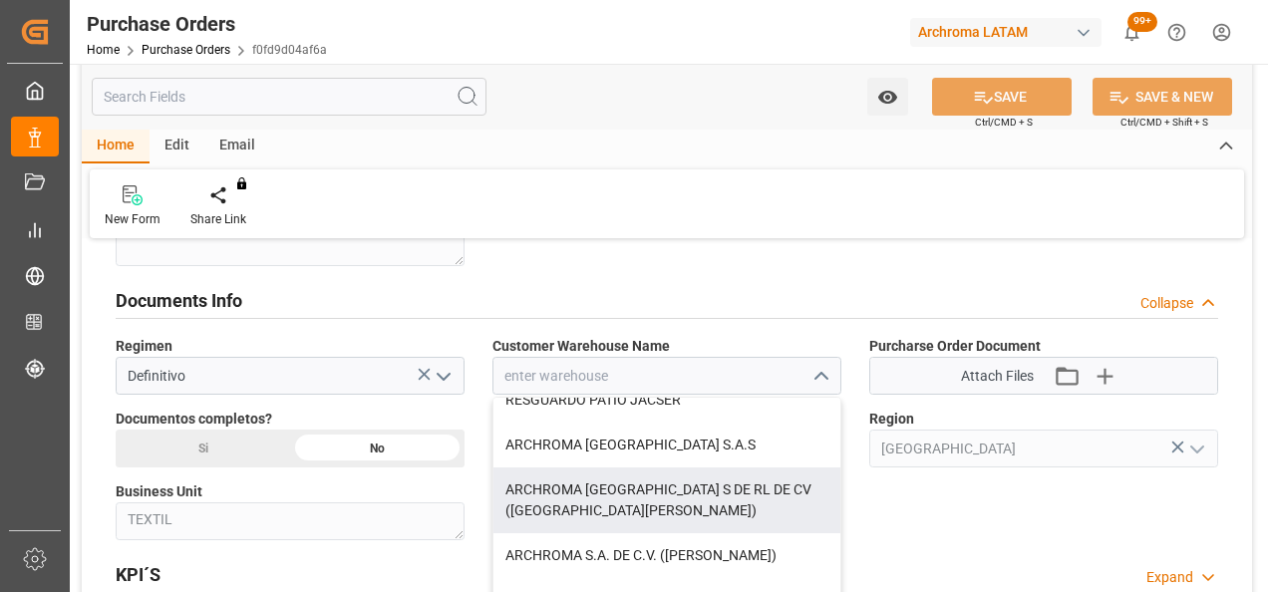
click at [731, 494] on div "ARCHROMA [GEOGRAPHIC_DATA] S DE RL DE CV ([GEOGRAPHIC_DATA][PERSON_NAME])" at bounding box center [666, 501] width 347 height 66
type input "ARCHROMA [GEOGRAPHIC_DATA] S DE RL DE CV ([GEOGRAPHIC_DATA][PERSON_NAME])"
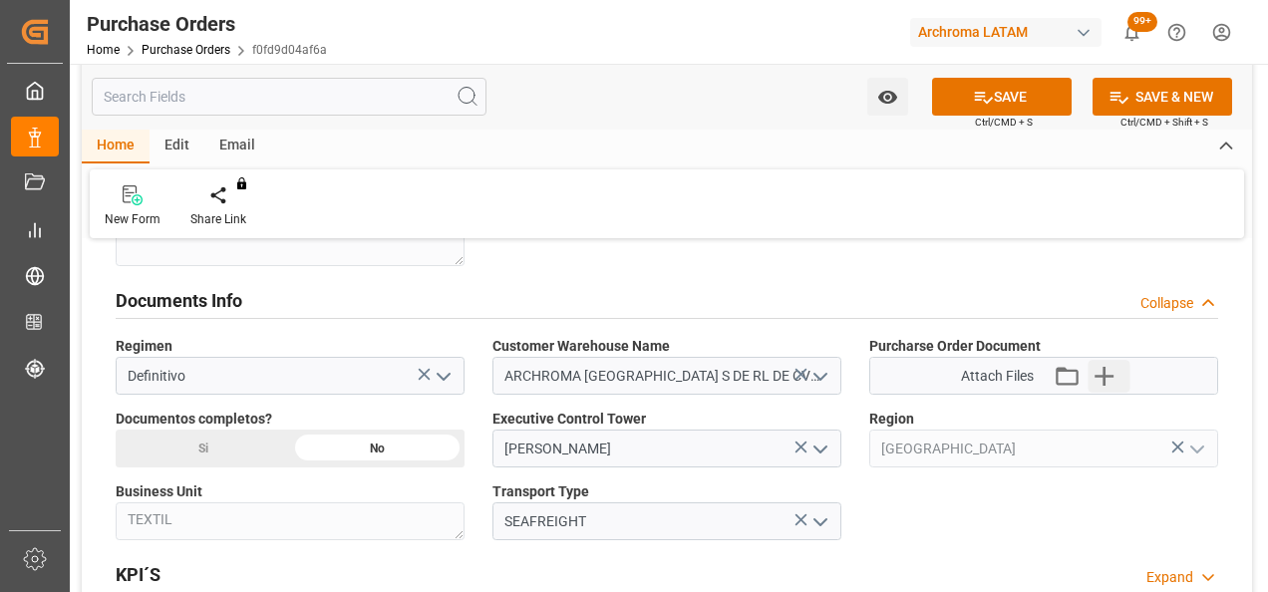
click at [1113, 365] on icon "button" at bounding box center [1105, 376] width 32 height 32
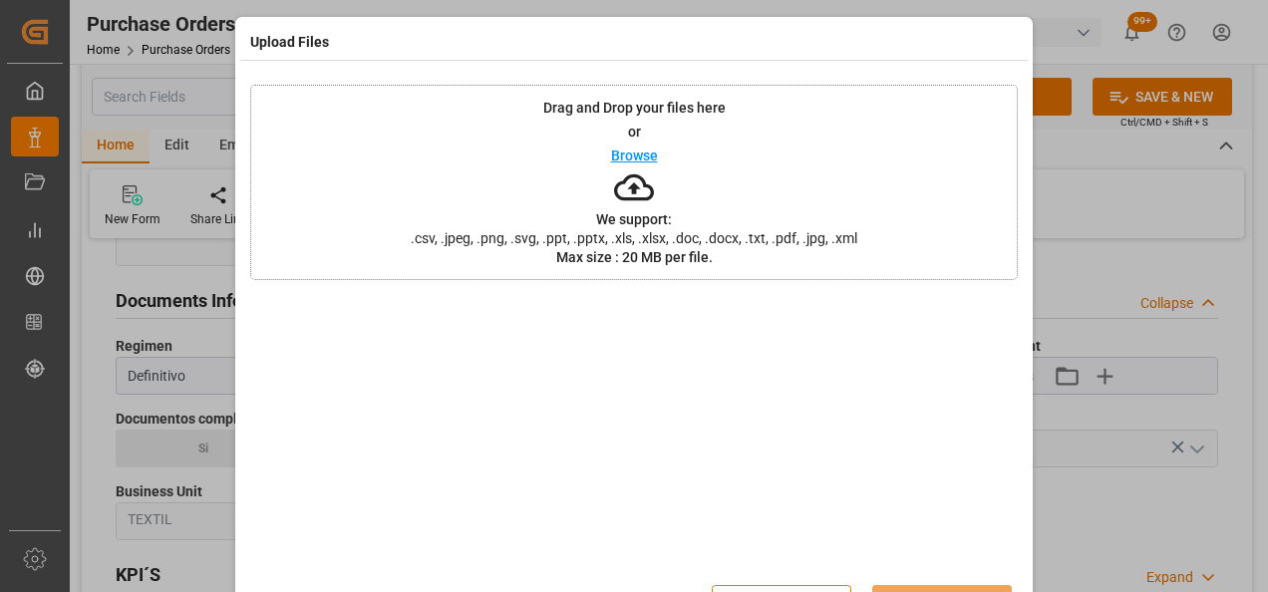
click at [534, 175] on div "Drag and Drop your files here or Browse We support: .csv, .jpeg, .png, .svg, .p…" at bounding box center [634, 182] width 768 height 195
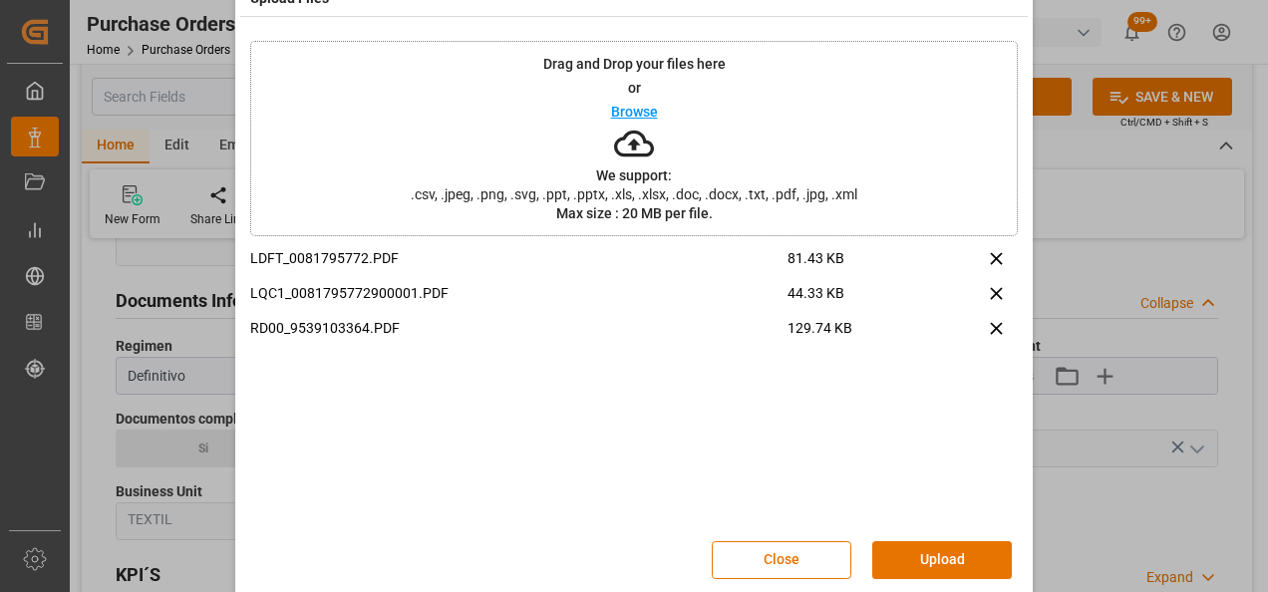
scroll to position [65, 0]
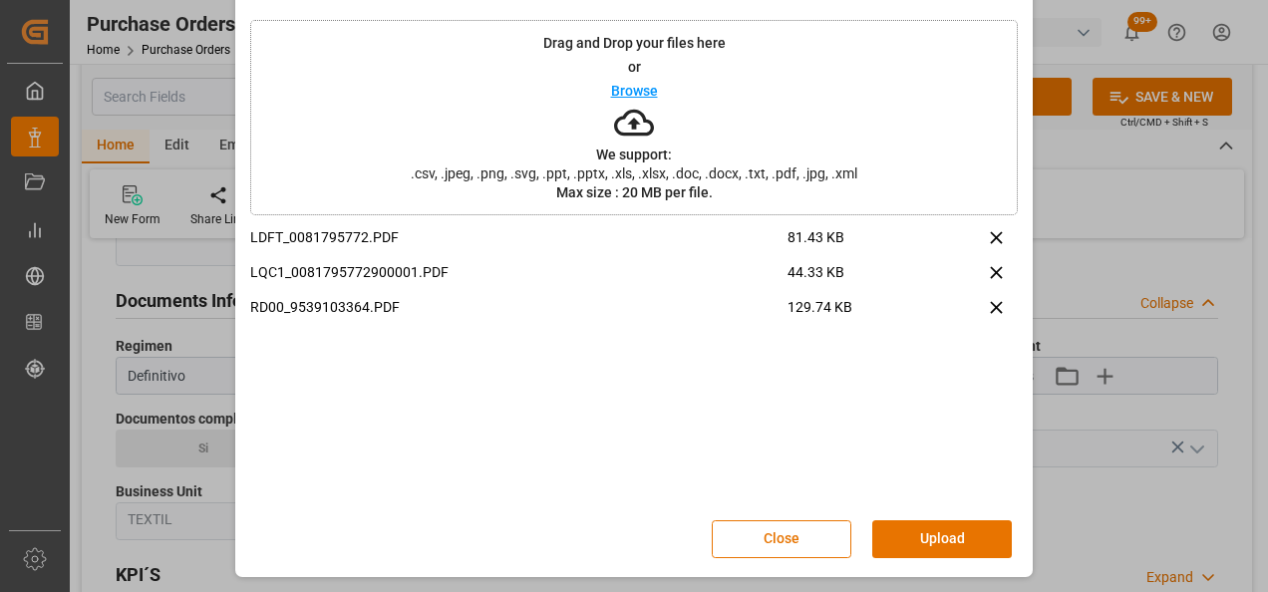
click at [969, 534] on button "Upload" at bounding box center [942, 539] width 140 height 38
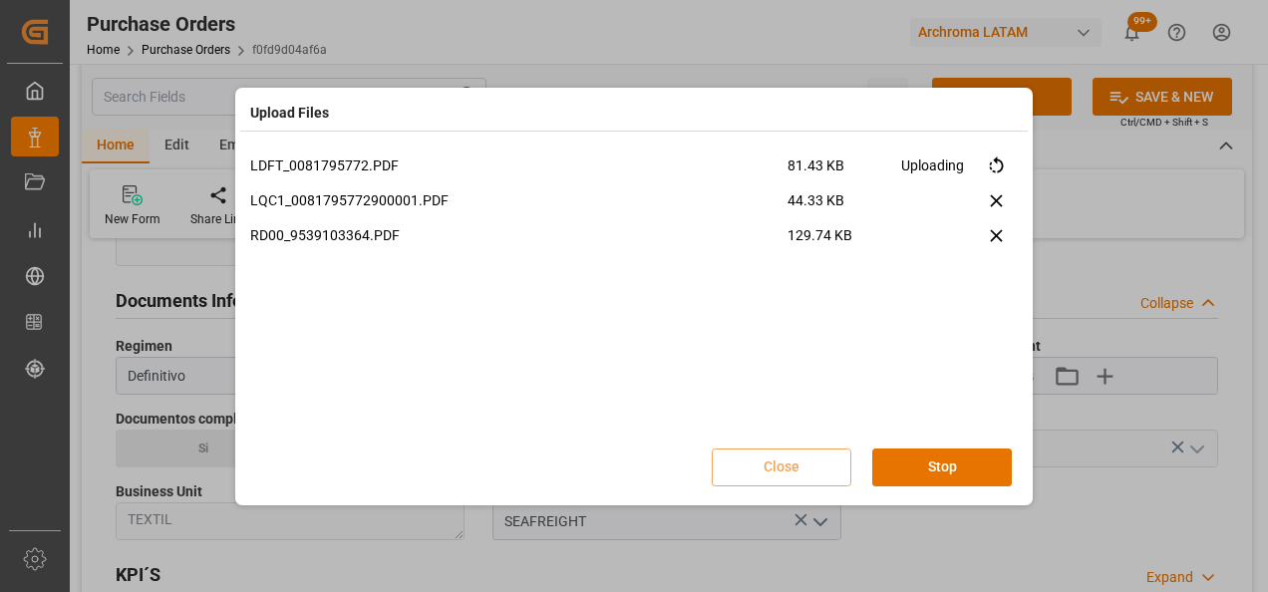
scroll to position [0, 0]
click at [949, 455] on button "Done" at bounding box center [942, 468] width 140 height 38
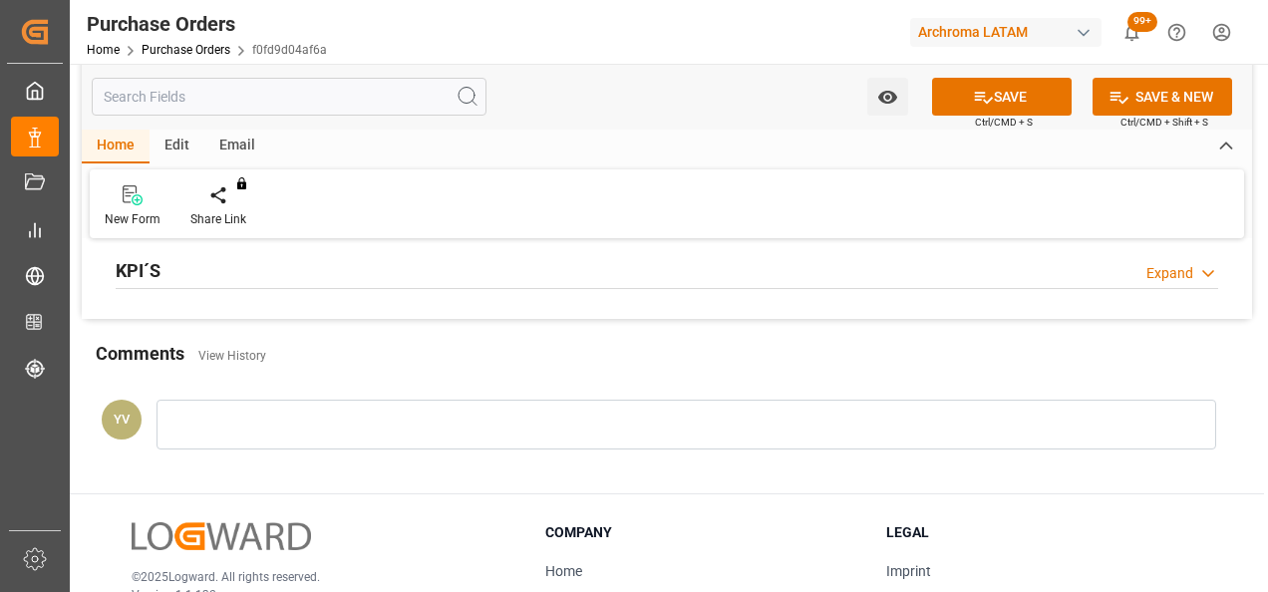
scroll to position [1695, 0]
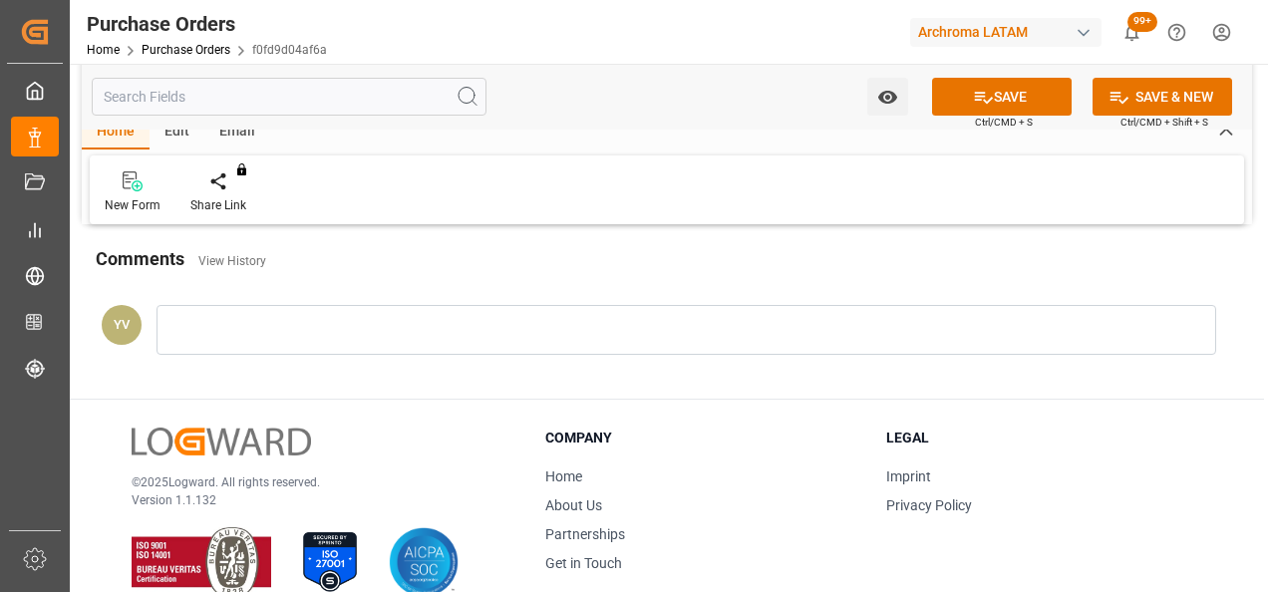
click at [263, 332] on div at bounding box center [687, 330] width 1060 height 50
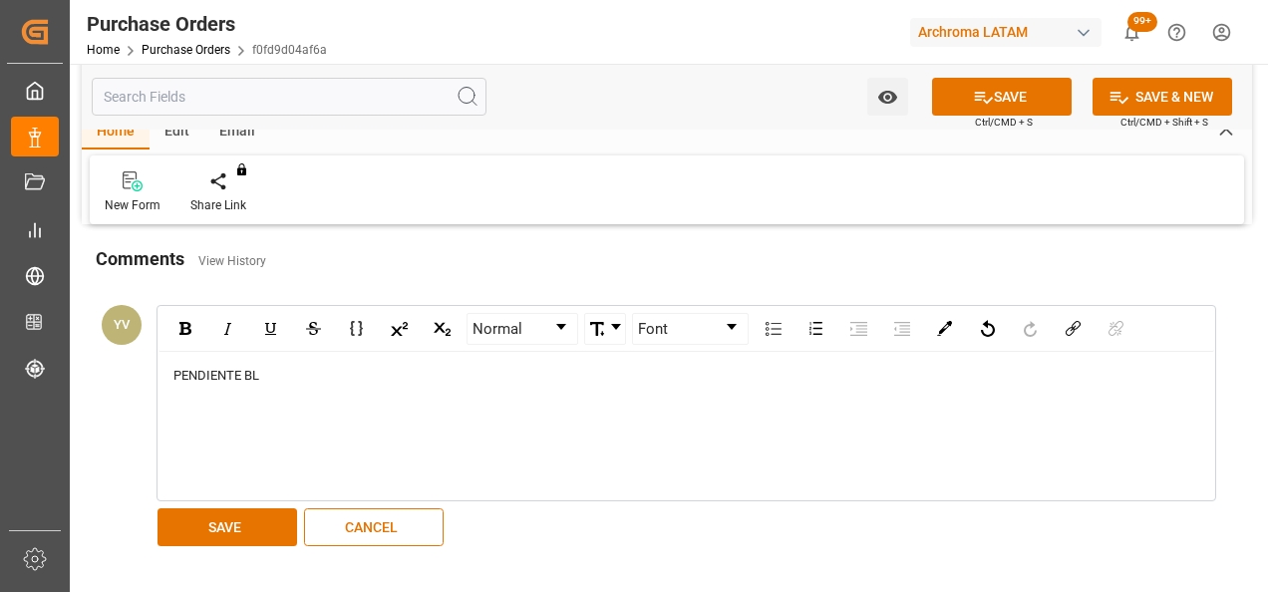
click at [233, 521] on button "SAVE" at bounding box center [228, 527] width 140 height 38
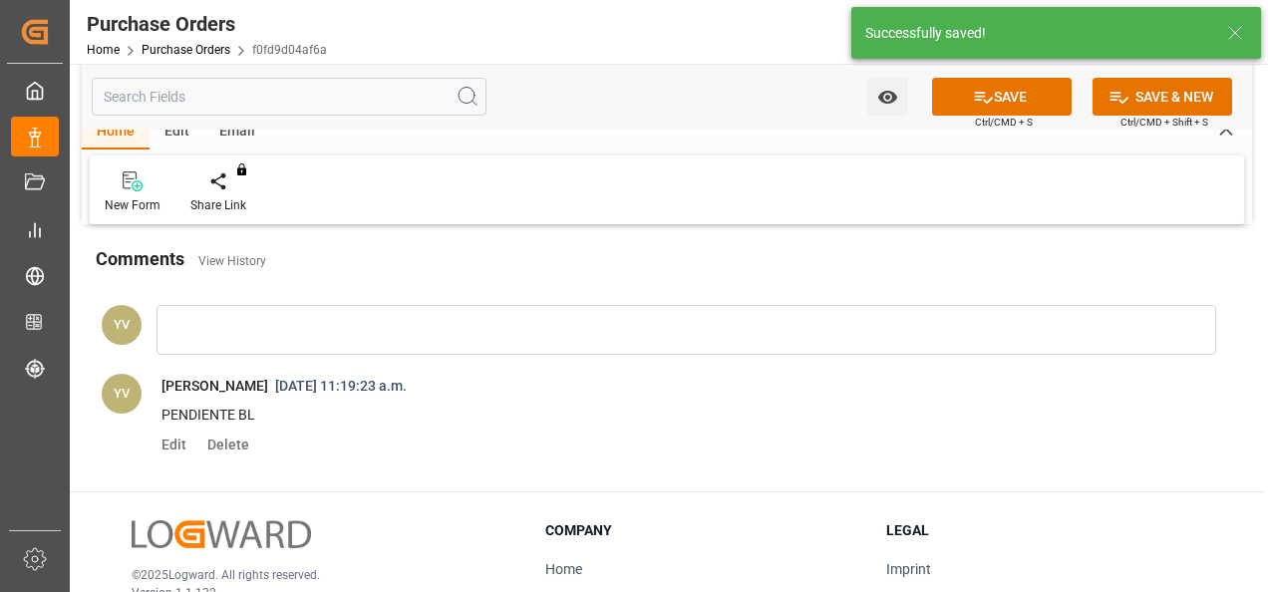
click at [890, 113] on button "Watch Option" at bounding box center [887, 97] width 41 height 38
click at [801, 137] on span "Start Watching" at bounding box center [804, 141] width 181 height 21
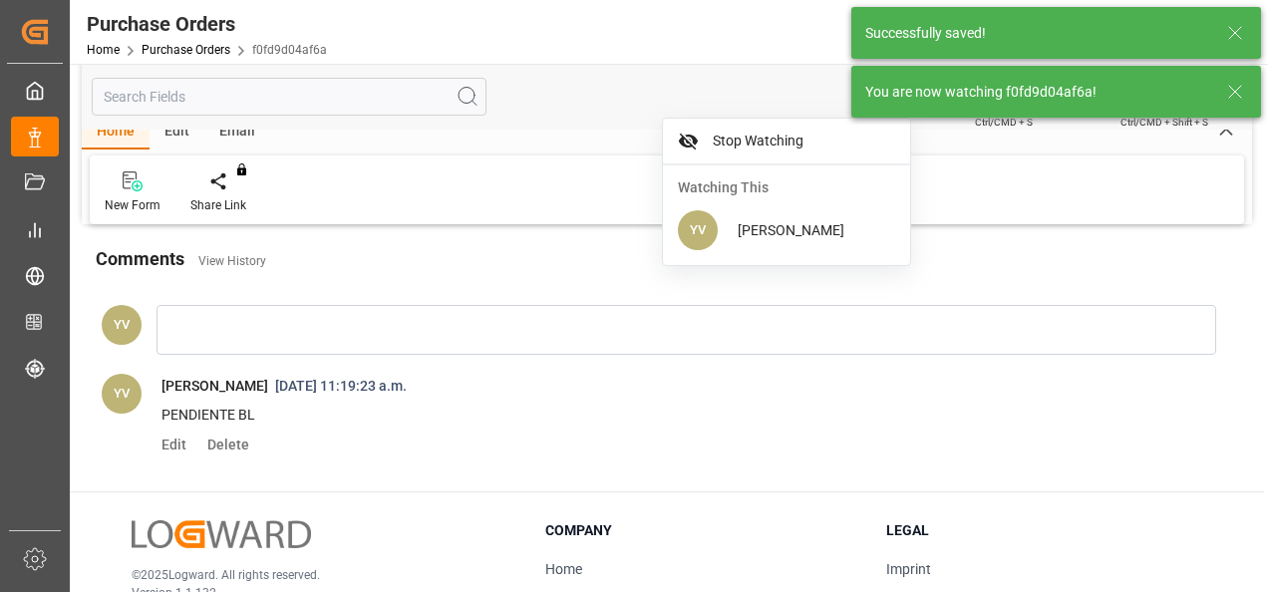
click at [1226, 90] on icon at bounding box center [1235, 92] width 24 height 24
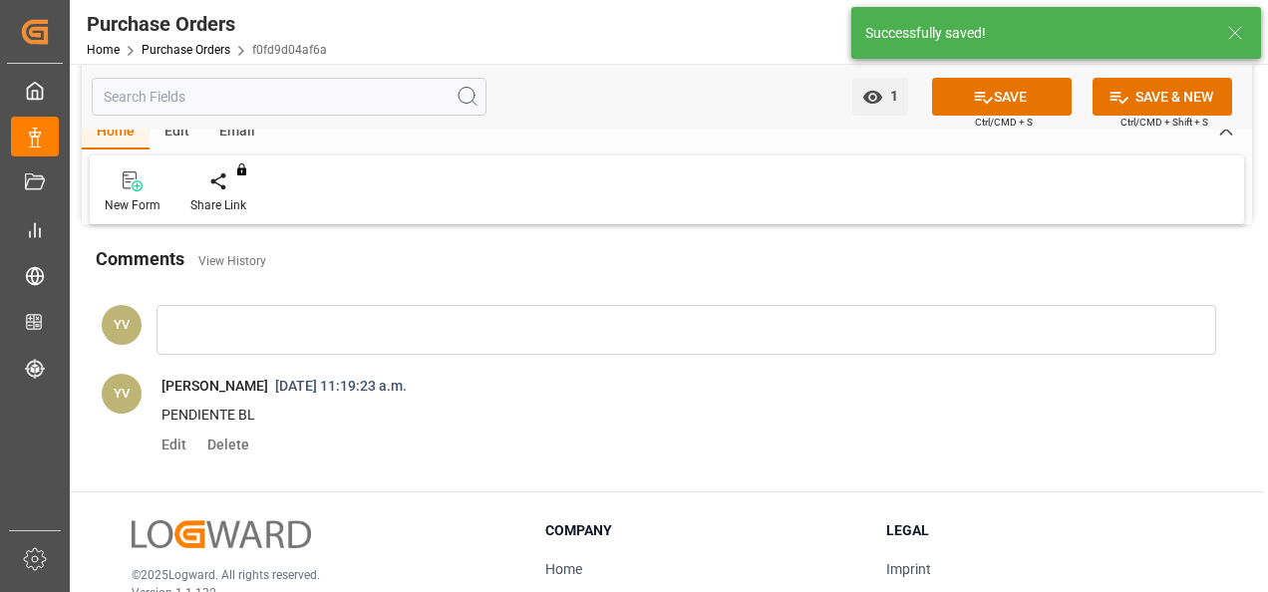
click at [1004, 94] on body "Created by potrace 1.15, written by [PERSON_NAME] [DATE]-[DATE] Created by potr…" at bounding box center [634, 296] width 1268 height 592
drag, startPoint x: 1004, startPoint y: 94, endPoint x: 994, endPoint y: 99, distance: 11.1
click at [1004, 94] on button "SAVE" at bounding box center [1002, 97] width 140 height 38
